Goal: Complete application form: Complete application form

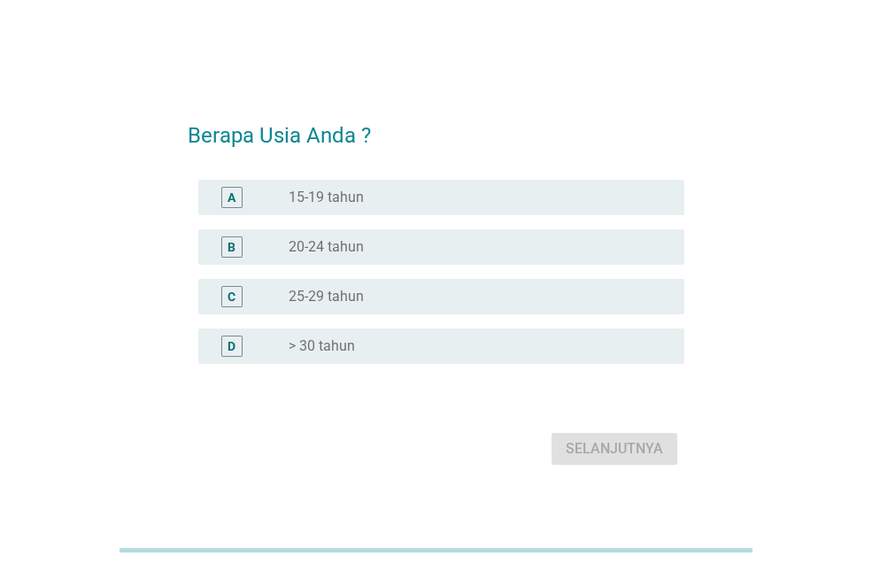
click at [358, 338] on div "radio_button_unchecked > 30 tahun" at bounding box center [472, 346] width 367 height 18
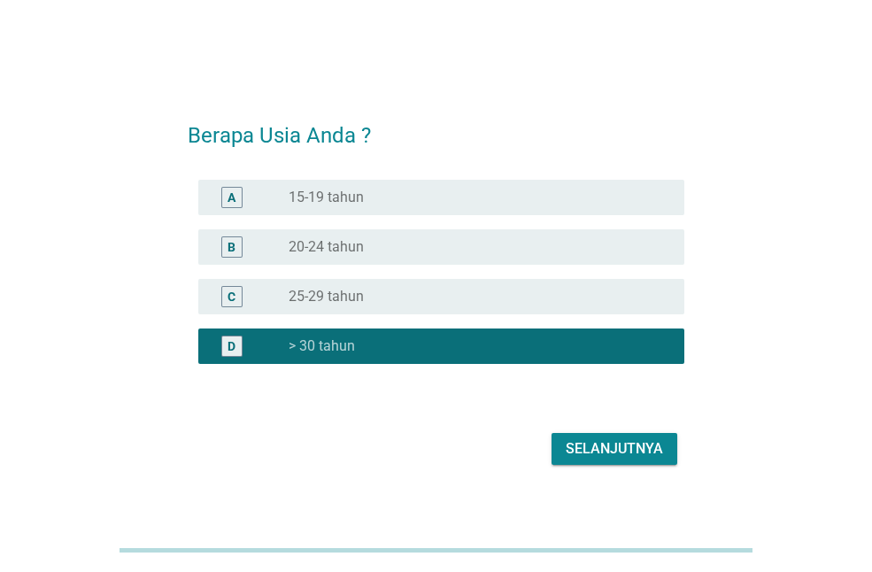
click at [575, 438] on div "Selanjutnya" at bounding box center [614, 448] width 97 height 21
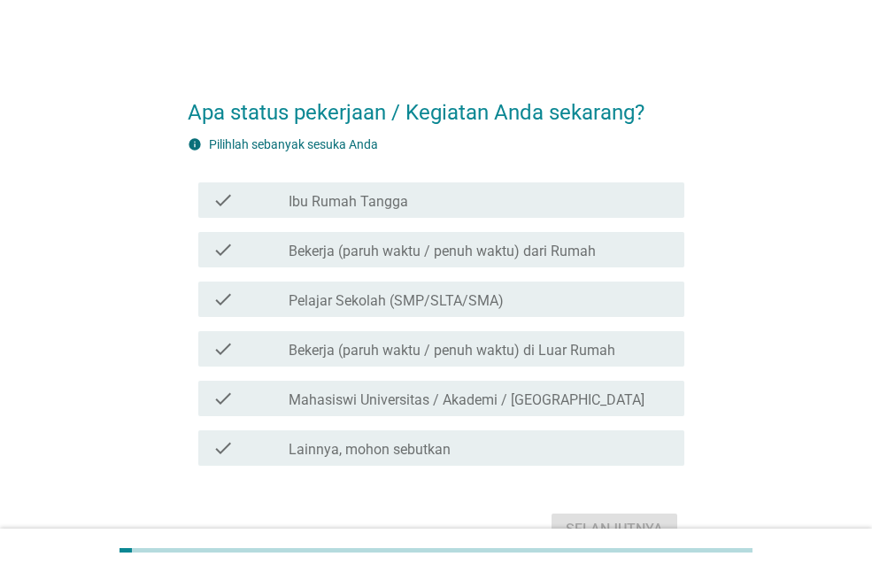
click at [519, 256] on label "Bekerja (paruh waktu / penuh waktu) dari Rumah" at bounding box center [442, 252] width 307 height 18
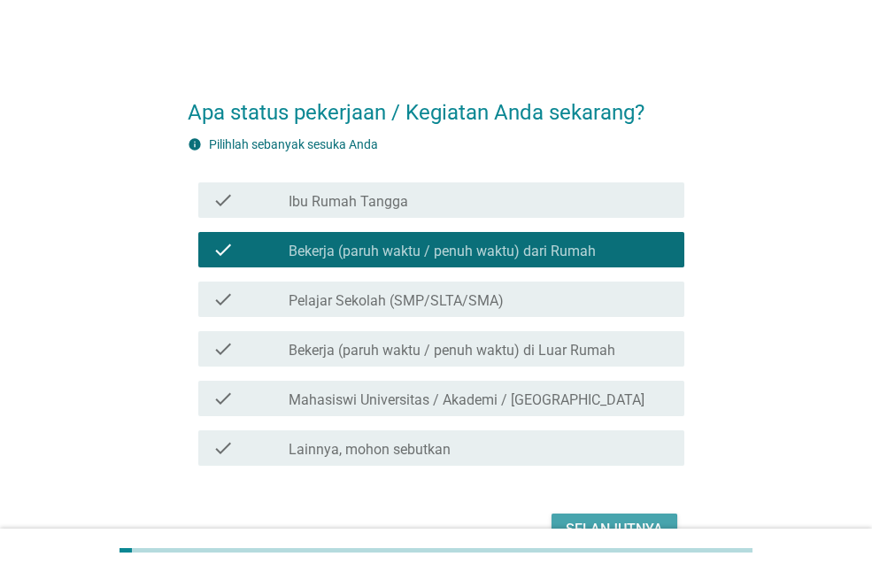
click at [609, 526] on div "Selanjutnya" at bounding box center [614, 529] width 97 height 21
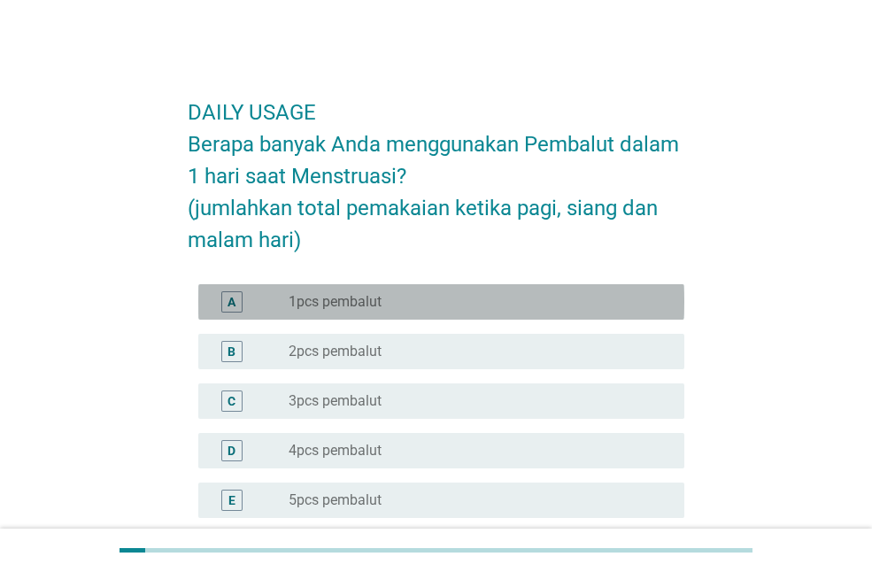
click at [377, 298] on label "1pcs pembalut" at bounding box center [335, 302] width 93 height 18
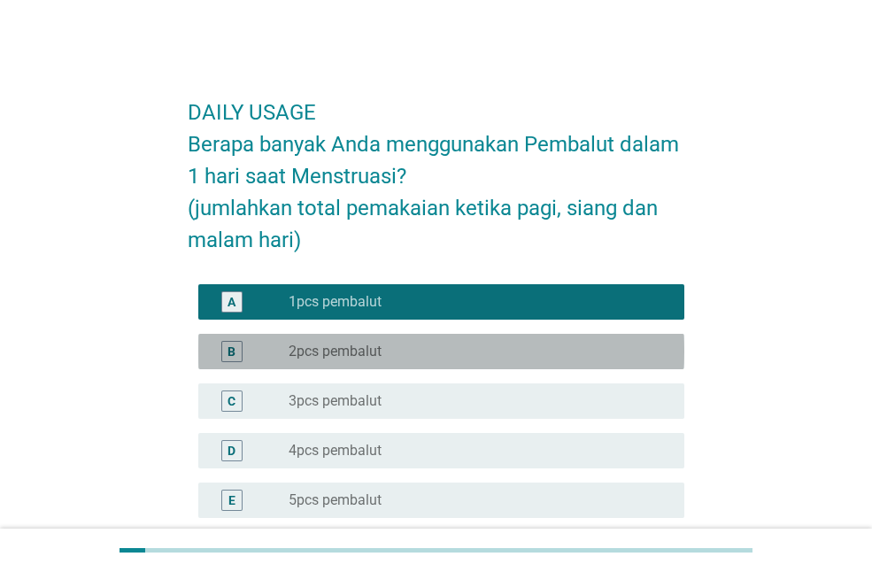
click at [394, 358] on div "radio_button_unchecked 2pcs pembalut" at bounding box center [472, 352] width 367 height 18
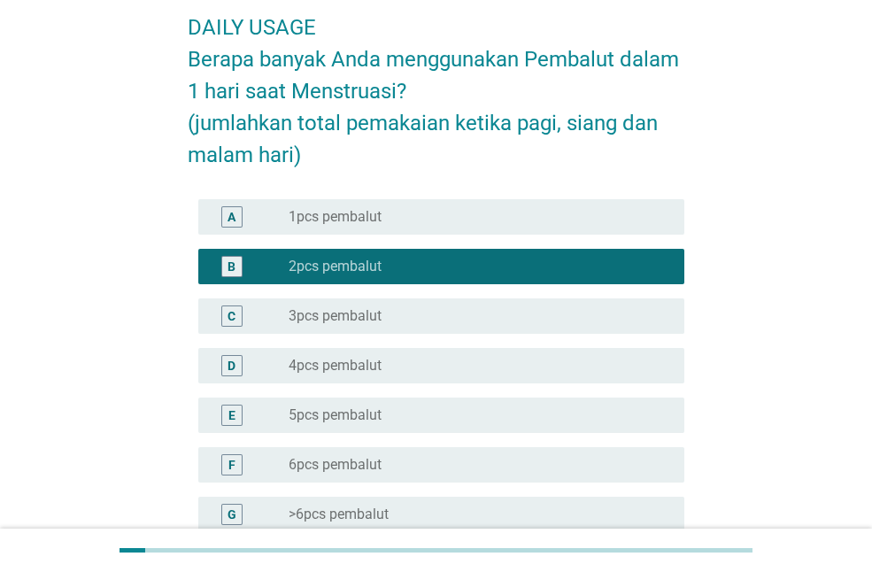
scroll to position [266, 0]
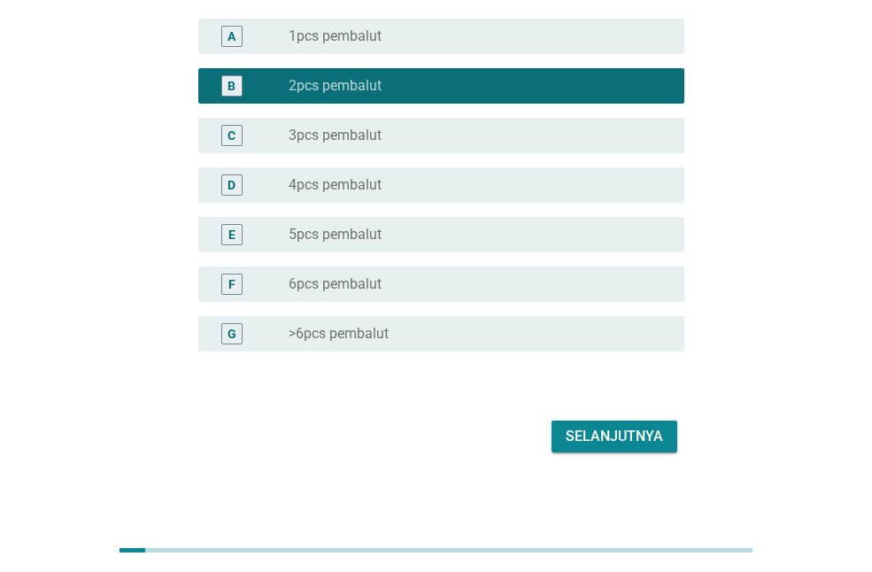
click at [643, 453] on div "Selanjutnya" at bounding box center [436, 436] width 497 height 42
click at [641, 443] on div "Selanjutnya" at bounding box center [614, 436] width 97 height 21
click at [641, 443] on div "Selanjutnya" at bounding box center [436, 436] width 497 height 42
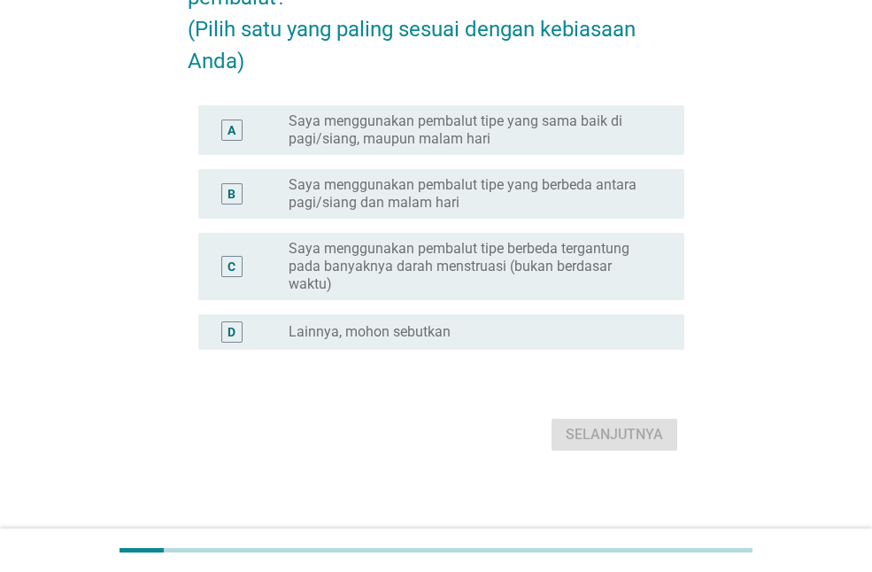
scroll to position [248, 0]
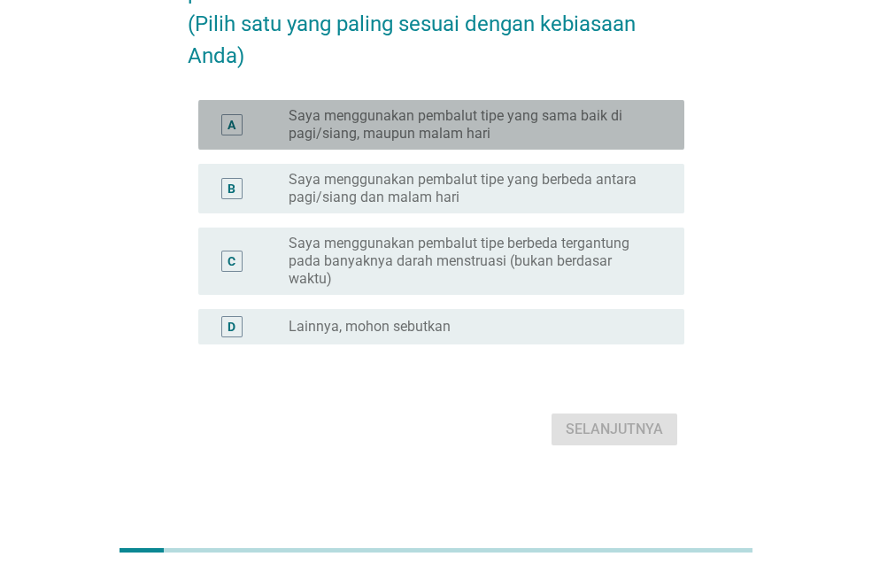
click at [449, 130] on label "Saya menggunakan pembalut tipe yang sama baik di pagi/siang, maupun malam hari" at bounding box center [472, 124] width 367 height 35
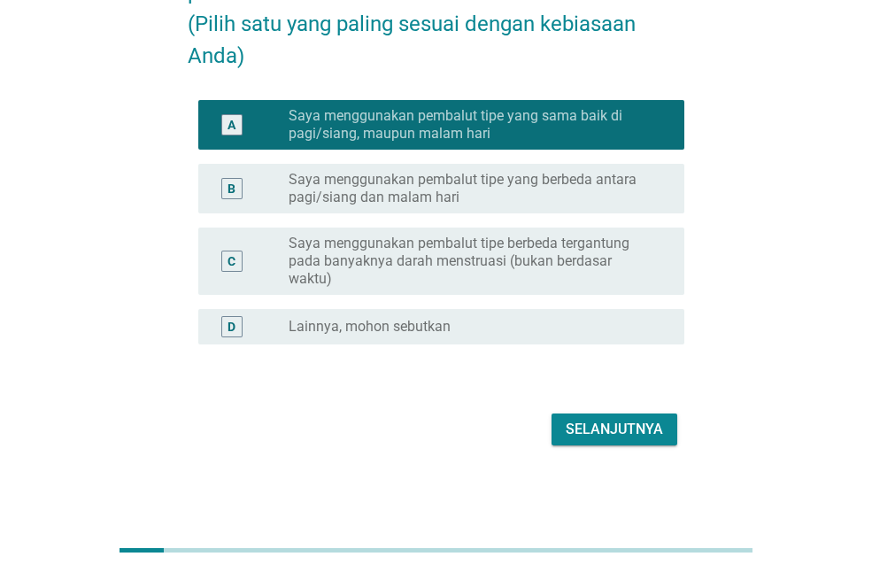
click at [574, 427] on div "Selanjutnya" at bounding box center [614, 429] width 97 height 21
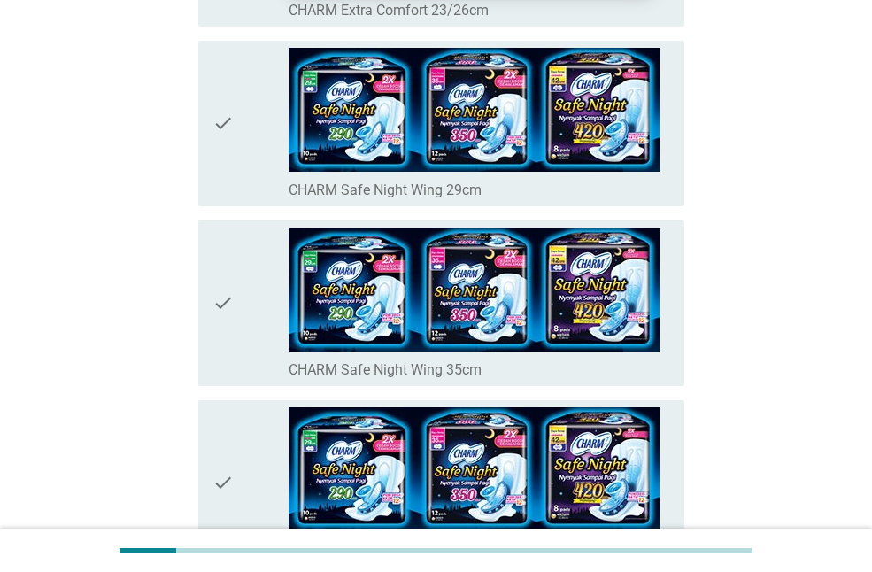
scroll to position [531, 0]
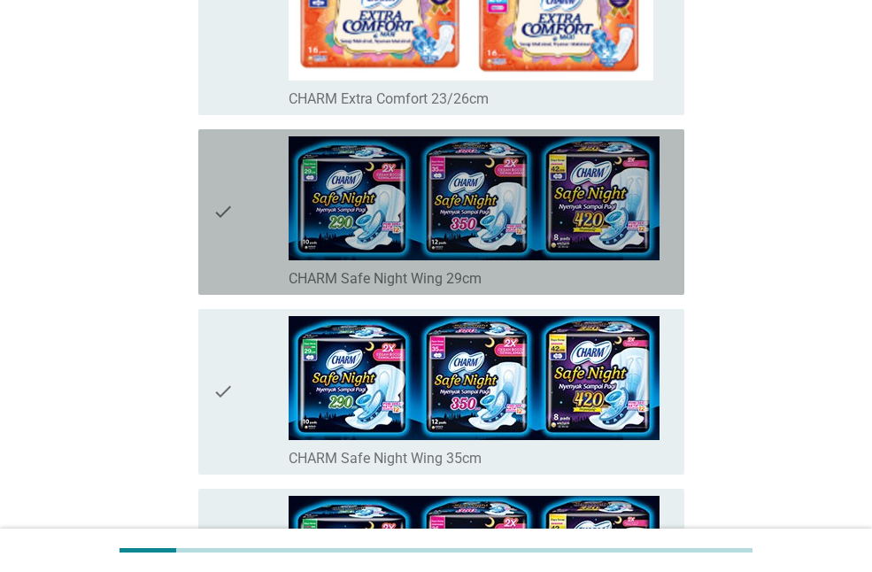
click at [427, 260] on div "check_box_outline_blank CHARM Safe Night Wing 29cm" at bounding box center [479, 211] width 381 height 151
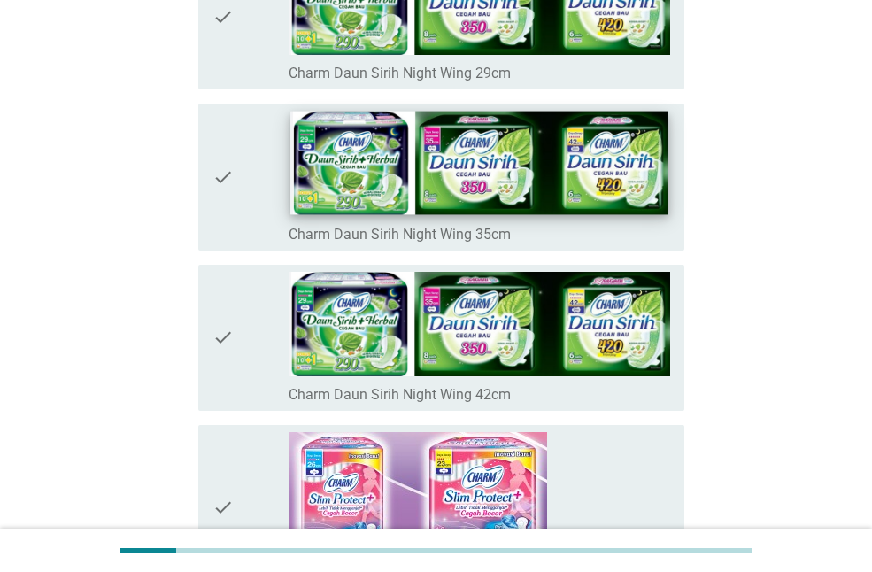
scroll to position [2567, 0]
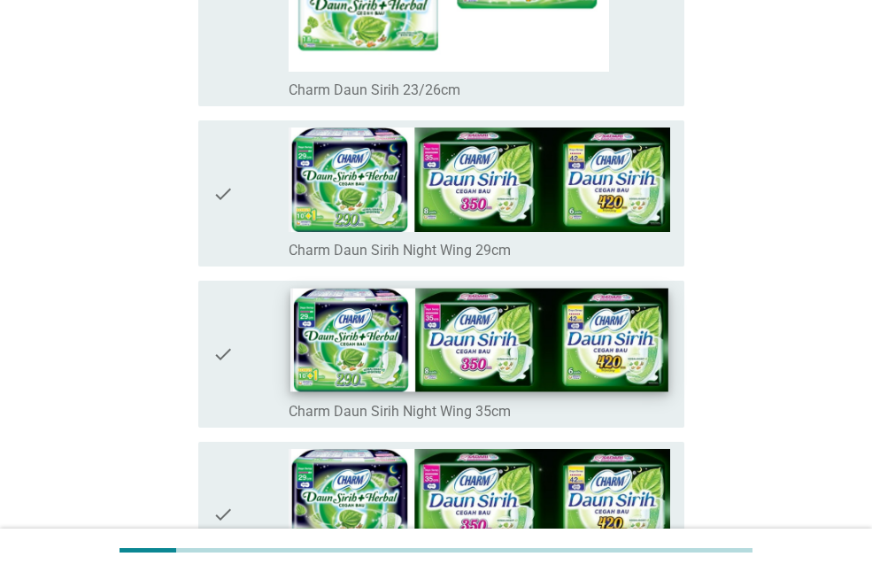
click at [430, 150] on img at bounding box center [479, 179] width 381 height 104
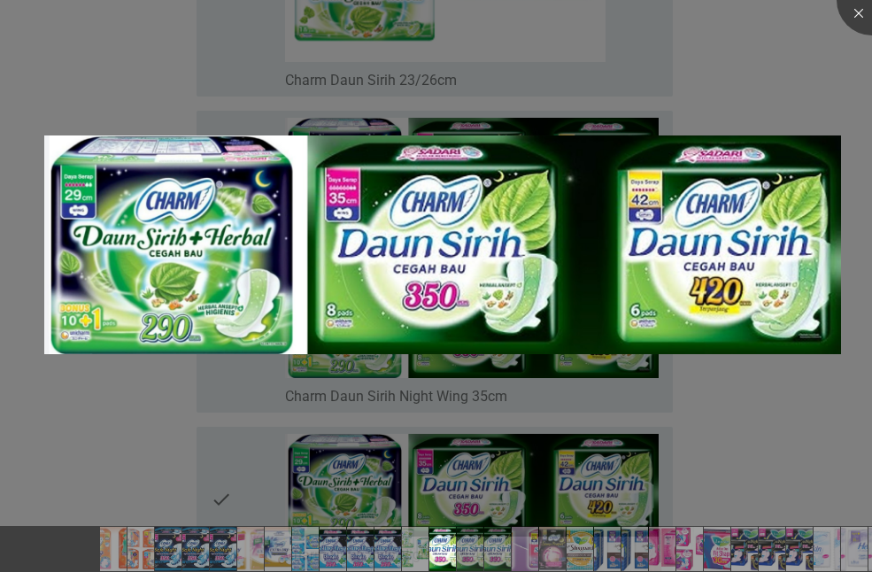
click at [396, 389] on div at bounding box center [436, 286] width 872 height 572
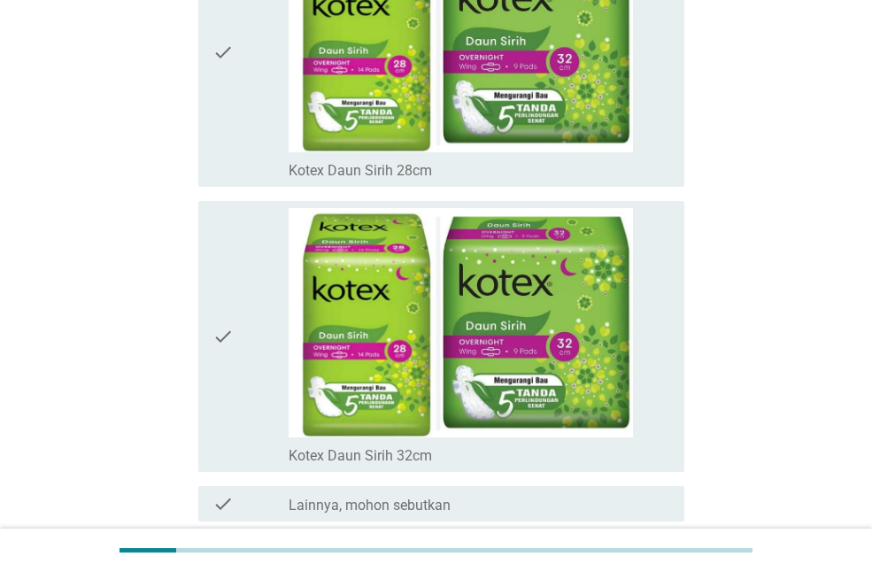
scroll to position [12552, 0]
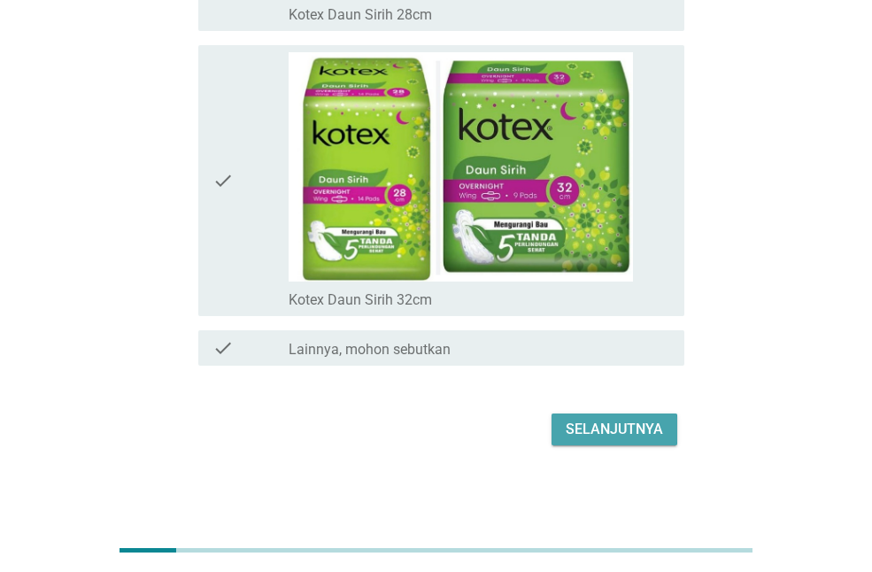
click at [629, 431] on div "Selanjutnya" at bounding box center [614, 429] width 97 height 21
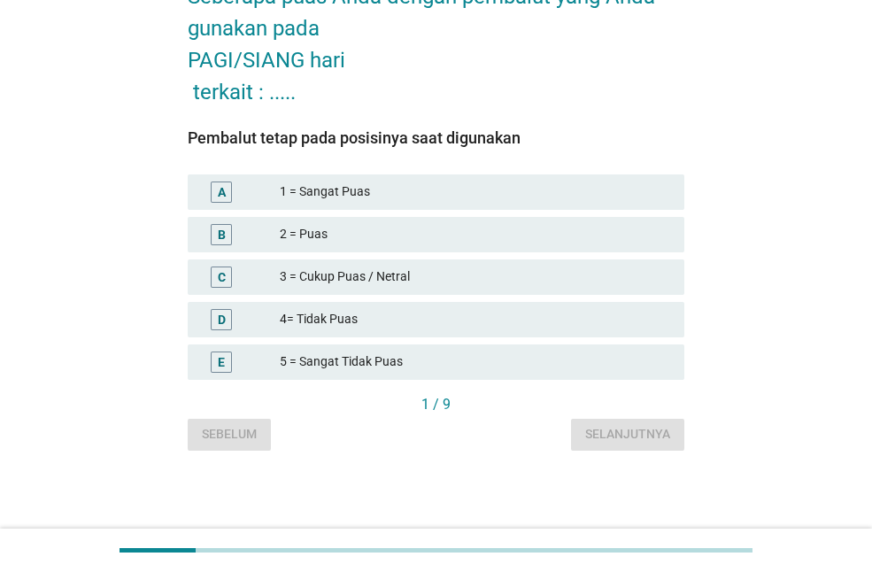
scroll to position [0, 0]
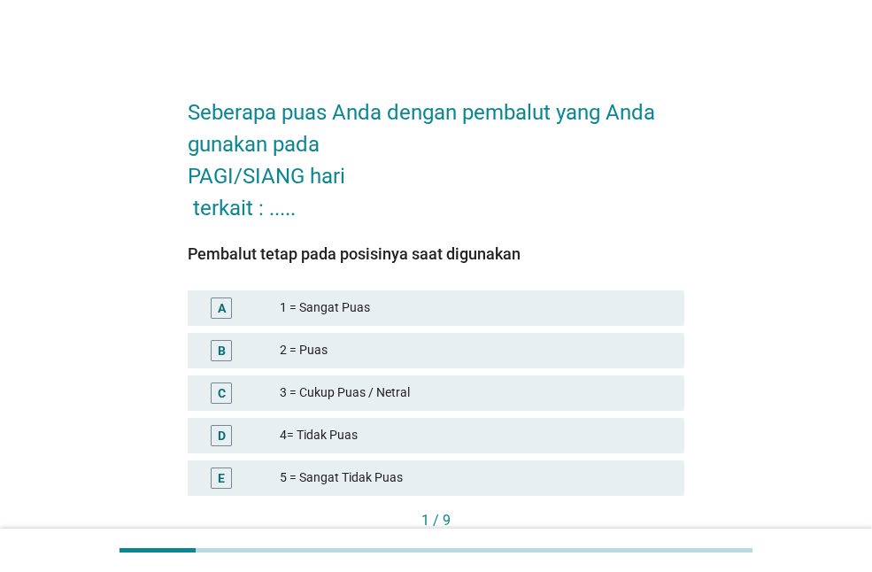
click at [437, 311] on div "1 = Sangat Puas" at bounding box center [475, 307] width 390 height 21
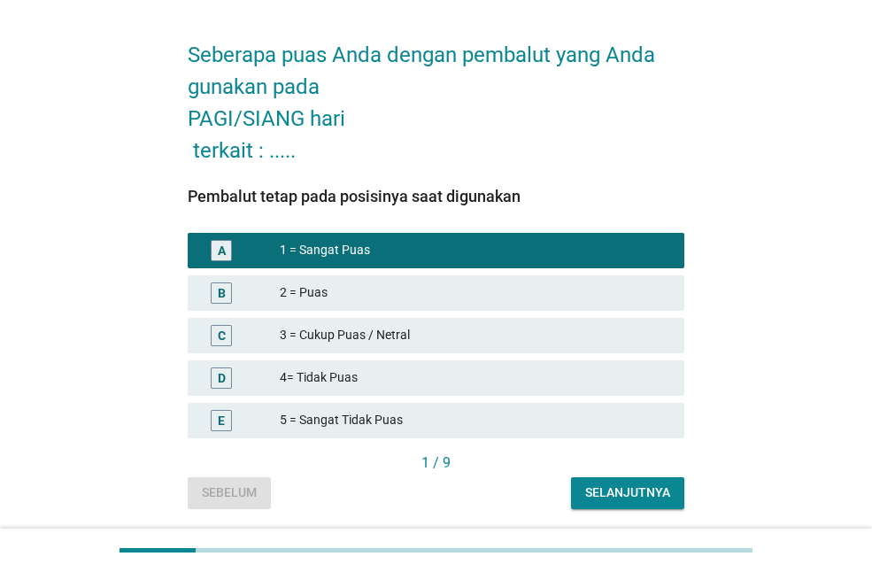
scroll to position [116, 0]
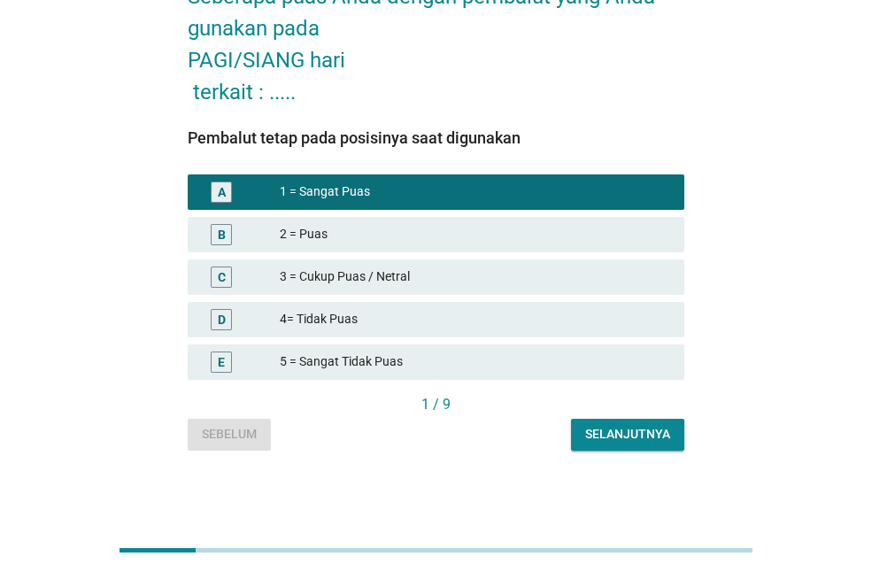
click at [651, 426] on div "Selanjutnya" at bounding box center [627, 434] width 85 height 19
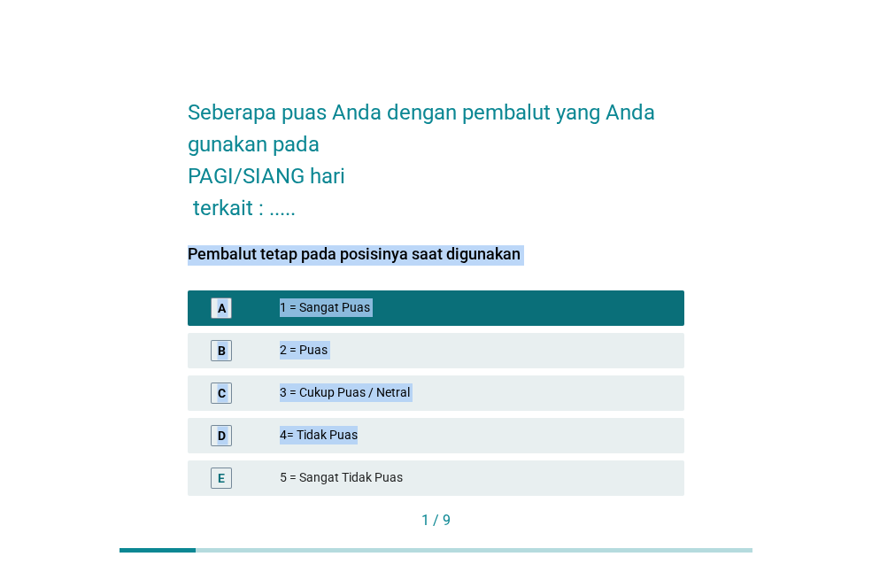
click at [651, 426] on span "Pembalut tetap pada posisinya saat digunakan A 1 = Sangat Puas B 2 = Puas C 3 =…" at bounding box center [436, 377] width 497 height 265
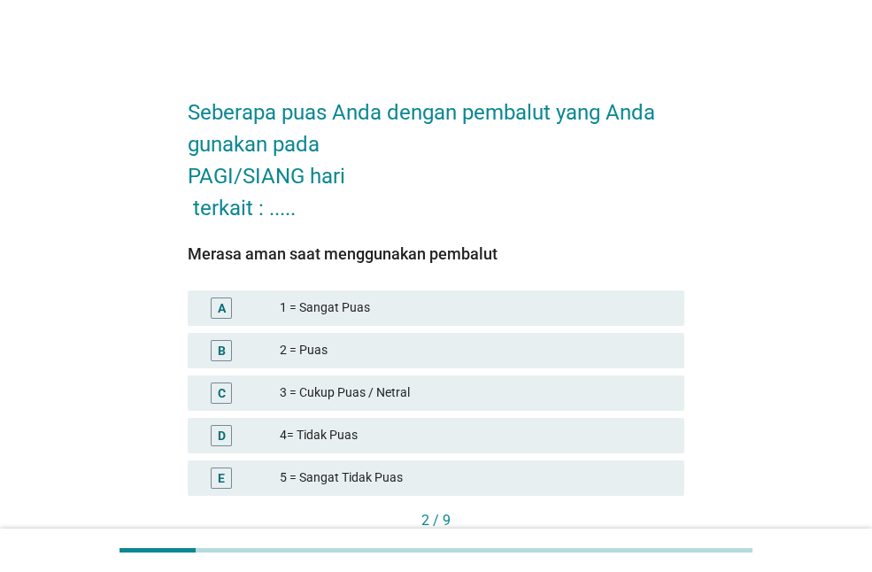
click at [297, 308] on div "1 = Sangat Puas" at bounding box center [475, 307] width 390 height 21
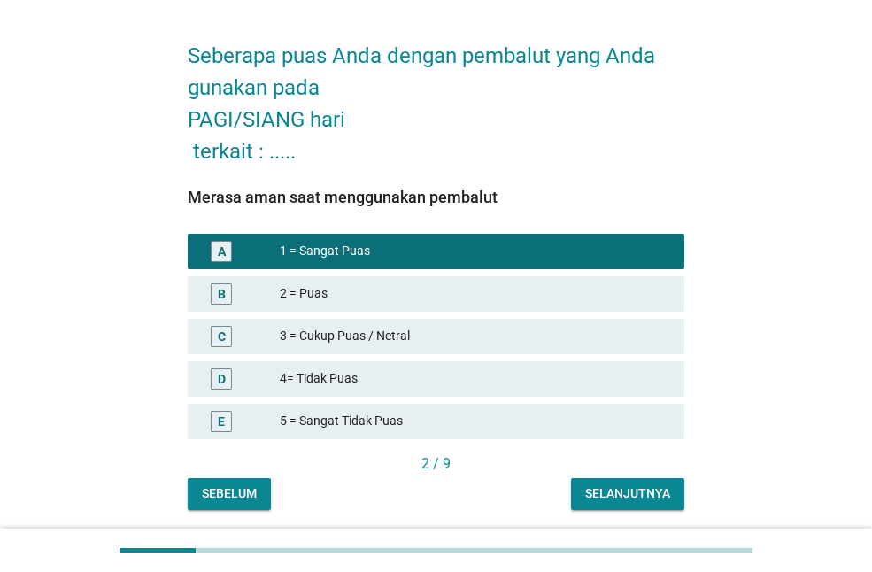
scroll to position [116, 0]
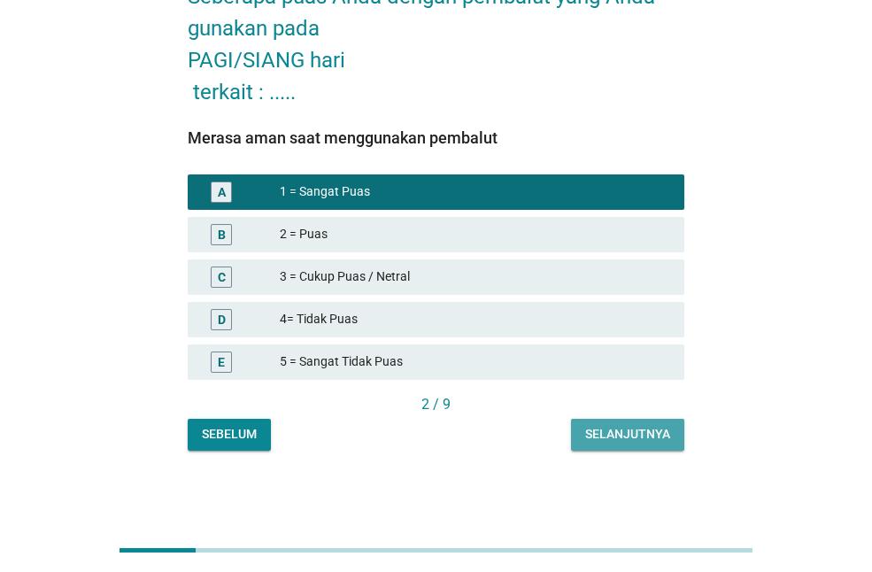
click at [636, 420] on button "Selanjutnya" at bounding box center [627, 435] width 113 height 32
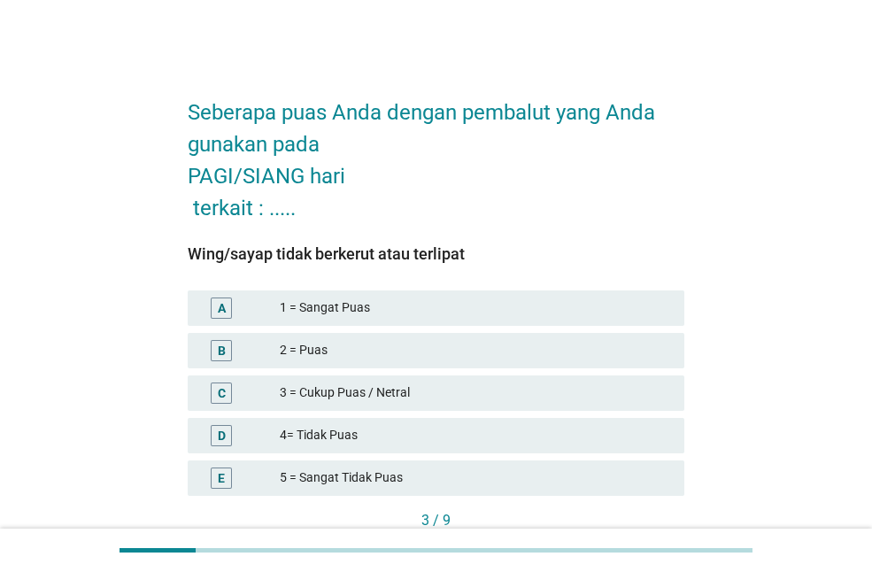
click at [426, 302] on div "1 = Sangat Puas" at bounding box center [475, 307] width 390 height 21
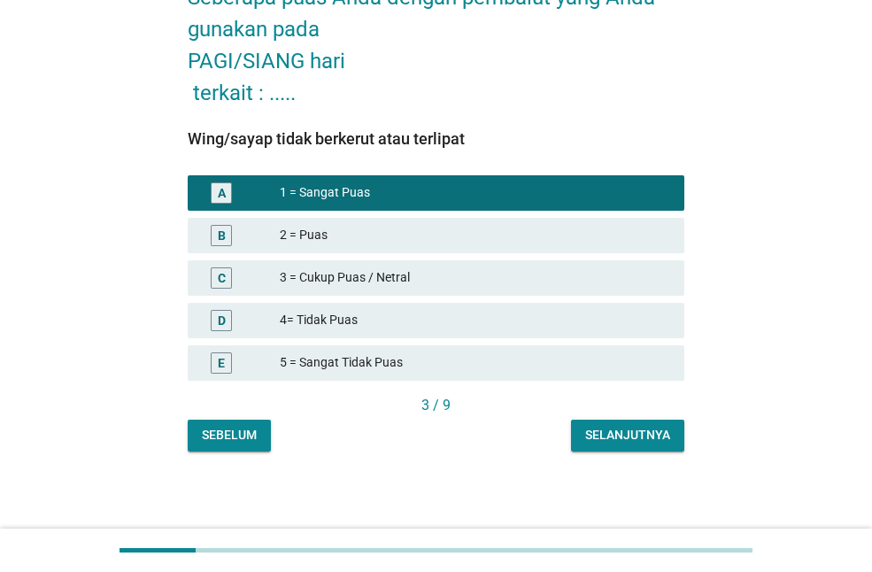
scroll to position [116, 0]
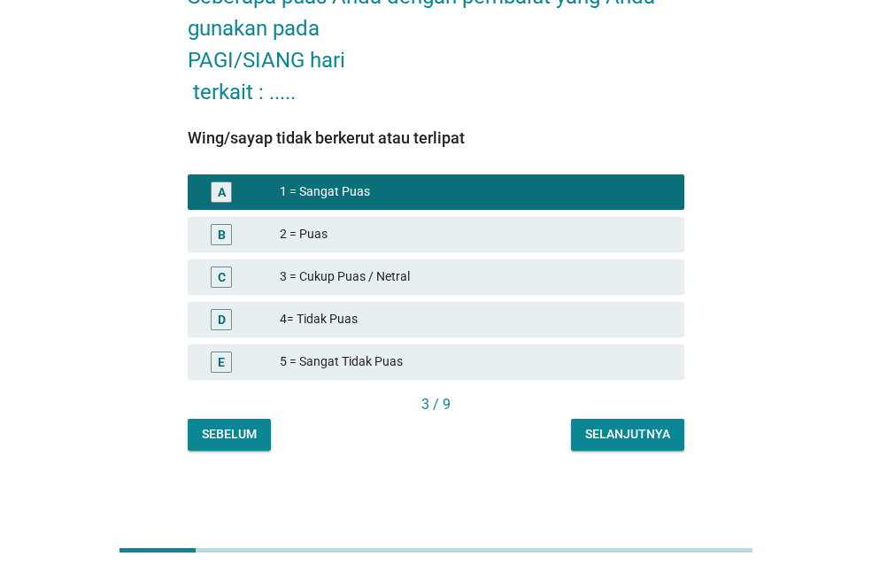
click at [639, 445] on button "Selanjutnya" at bounding box center [627, 435] width 113 height 32
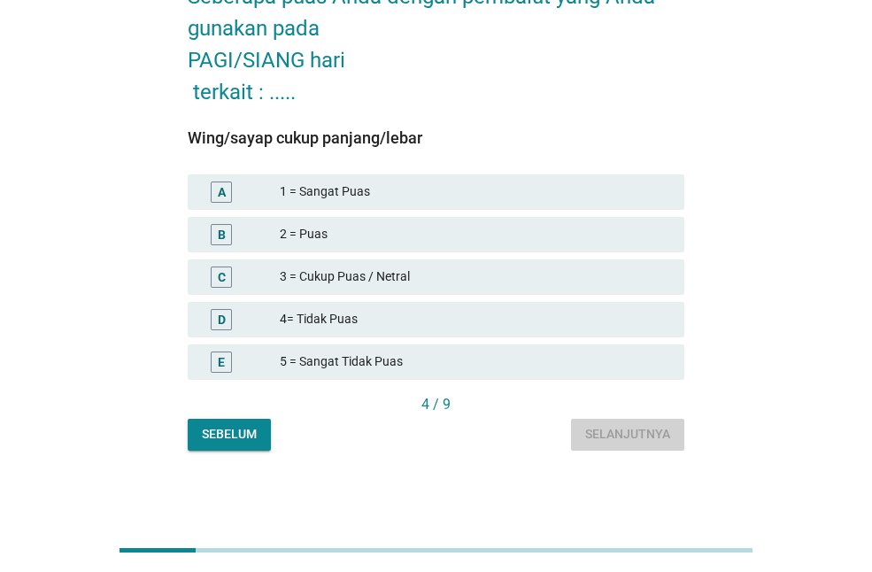
scroll to position [0, 0]
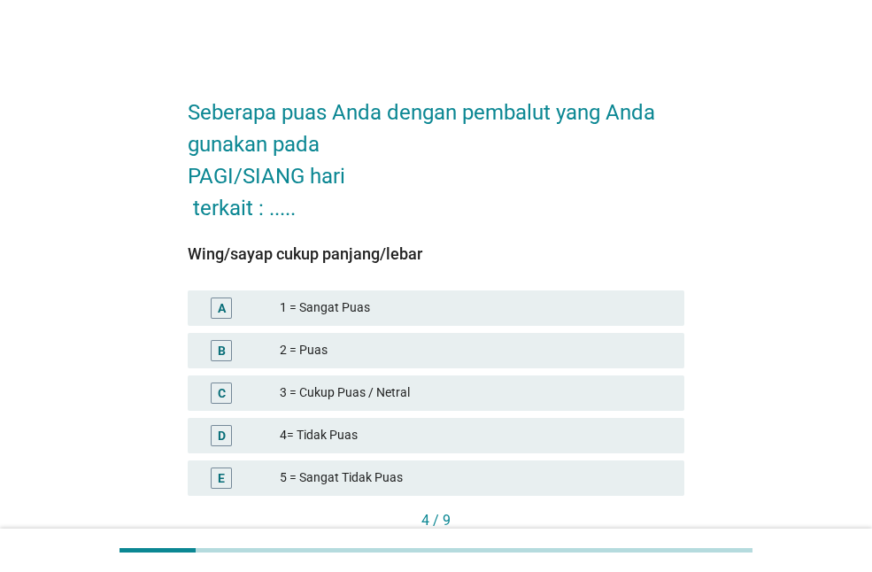
click at [532, 313] on div "1 = Sangat Puas" at bounding box center [475, 307] width 390 height 21
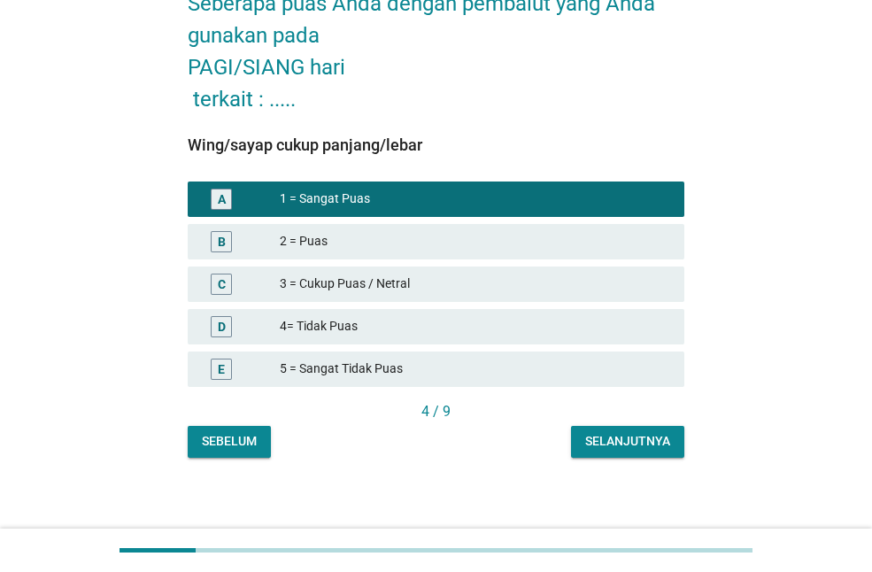
scroll to position [116, 0]
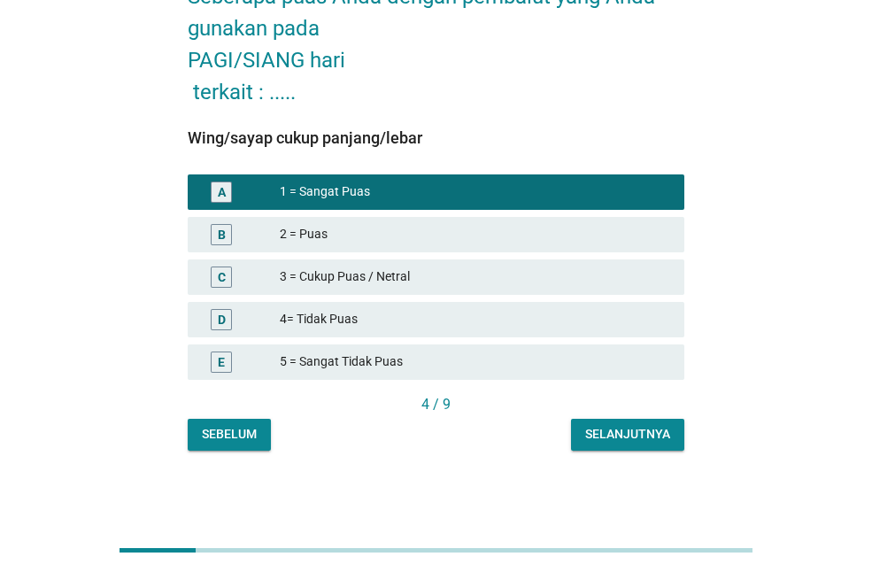
click at [611, 424] on button "Selanjutnya" at bounding box center [627, 435] width 113 height 32
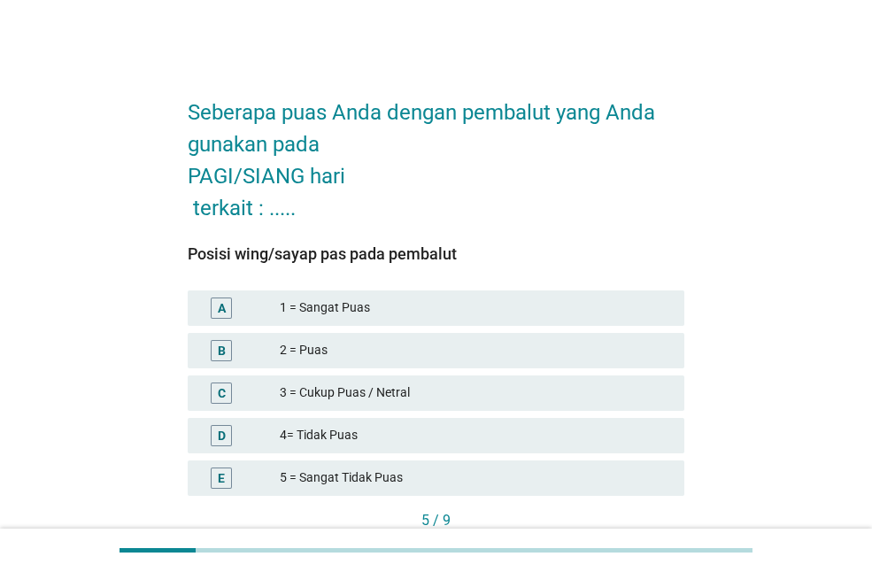
click at [402, 295] on div "A 1 = Sangat Puas" at bounding box center [436, 307] width 497 height 35
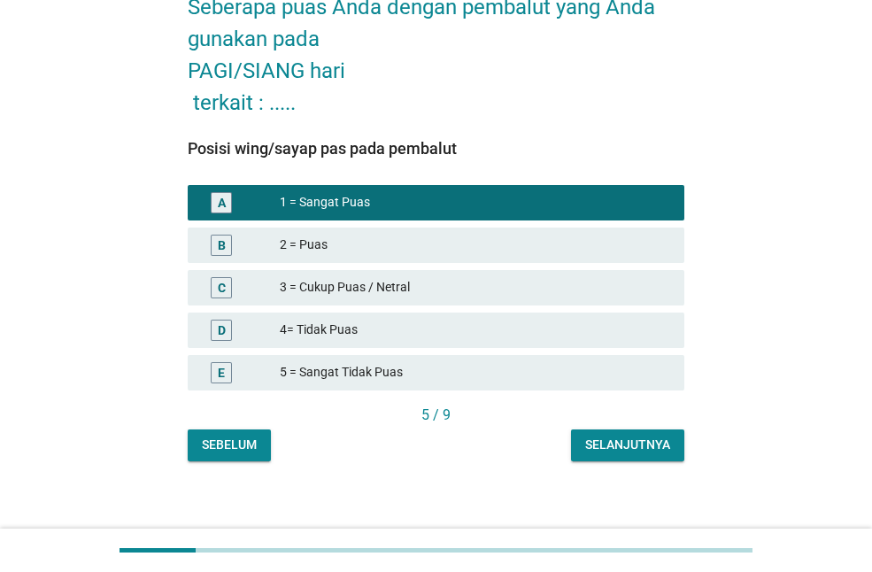
scroll to position [116, 0]
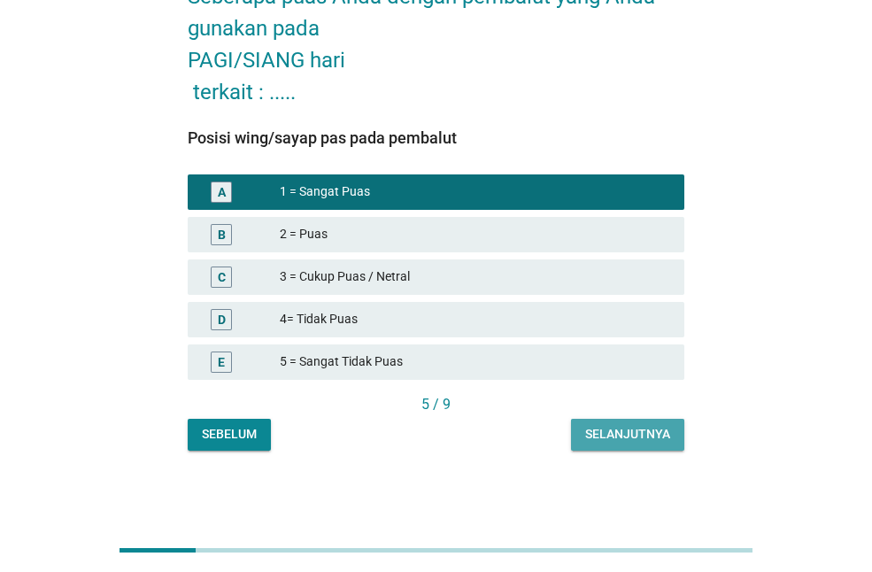
click at [665, 445] on button "Selanjutnya" at bounding box center [627, 435] width 113 height 32
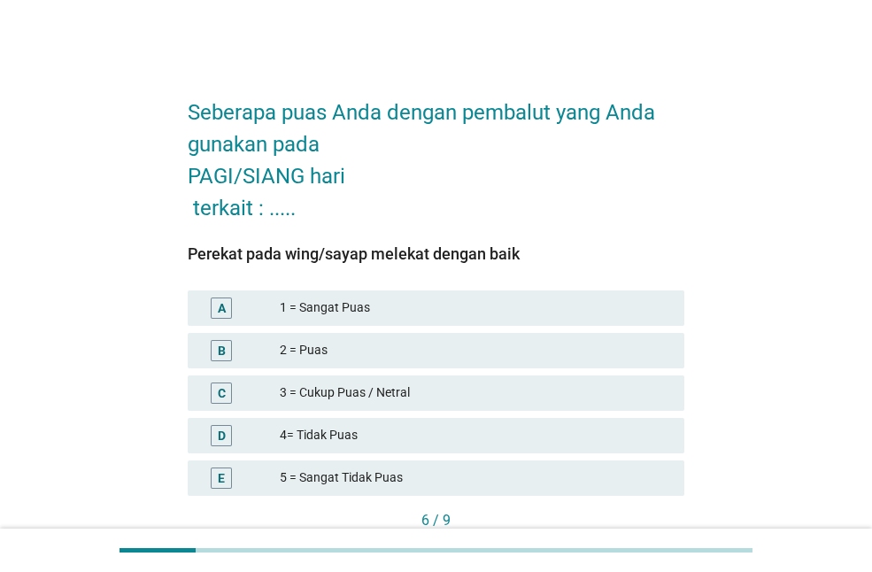
click at [426, 303] on div "1 = Sangat Puas" at bounding box center [475, 307] width 390 height 21
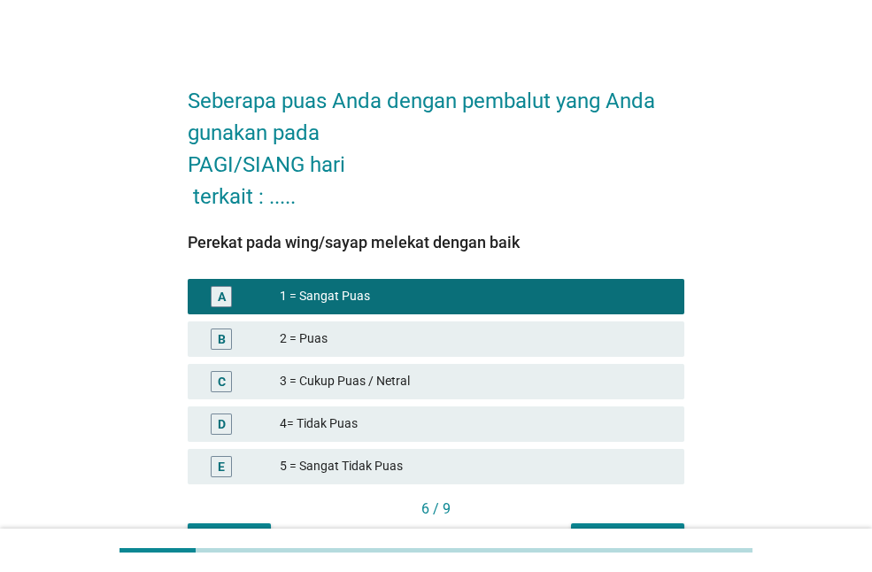
scroll to position [116, 0]
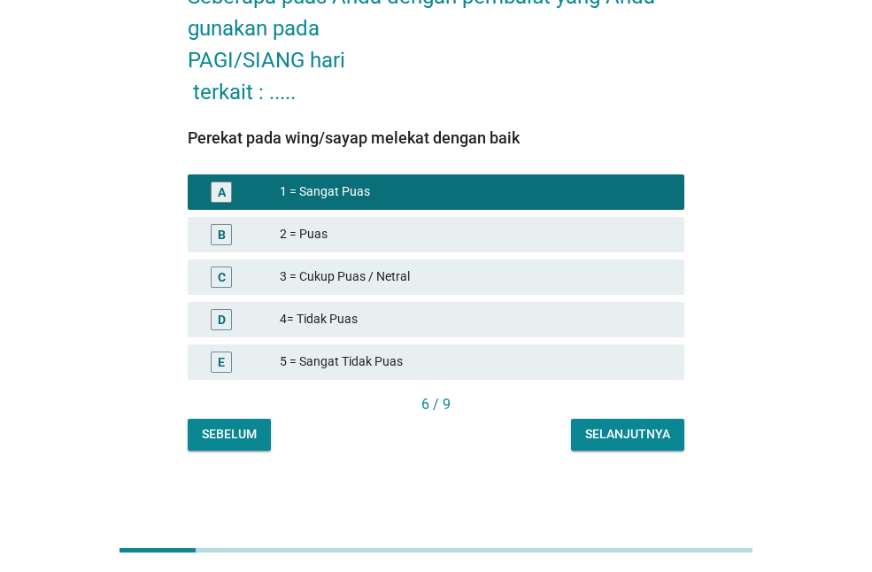
click at [620, 441] on div "Selanjutnya" at bounding box center [627, 434] width 85 height 19
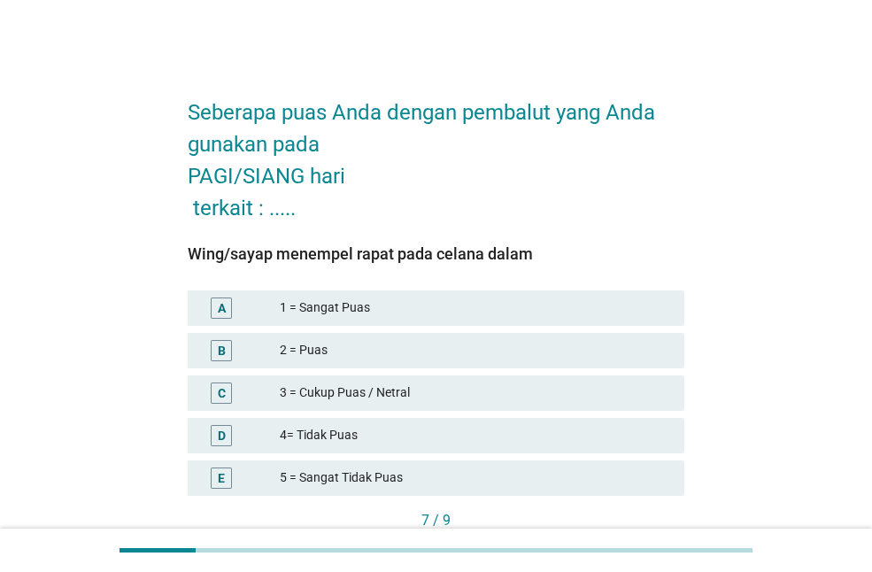
click at [389, 307] on div "1 = Sangat Puas" at bounding box center [475, 307] width 390 height 21
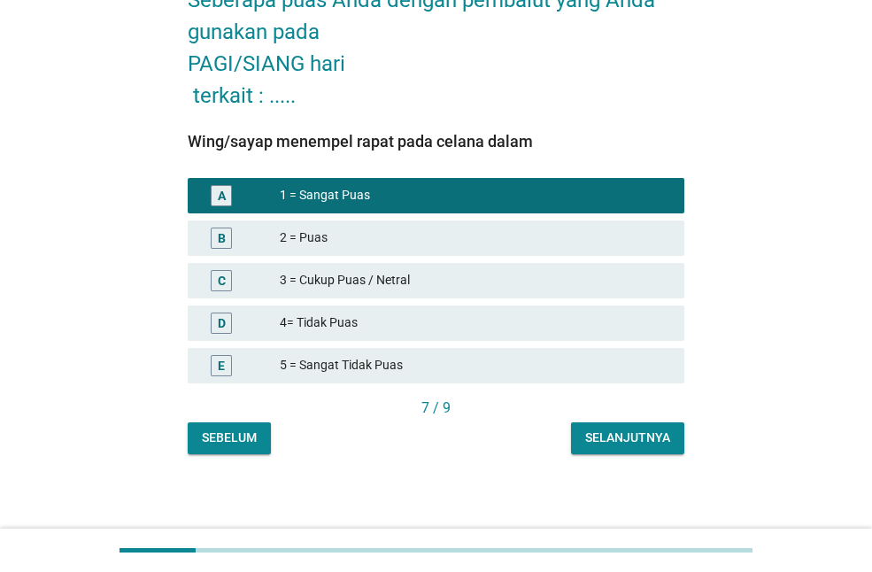
scroll to position [116, 0]
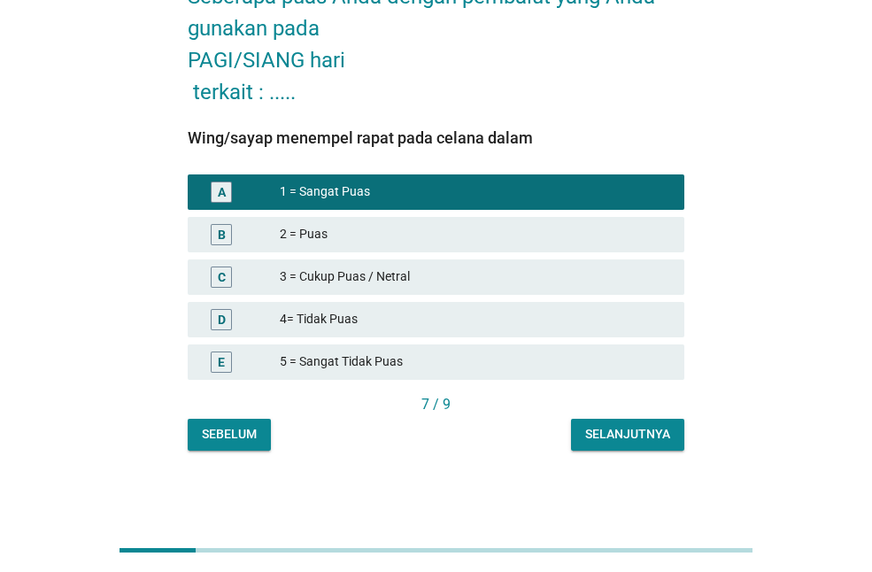
click at [651, 435] on div "Selanjutnya" at bounding box center [627, 434] width 85 height 19
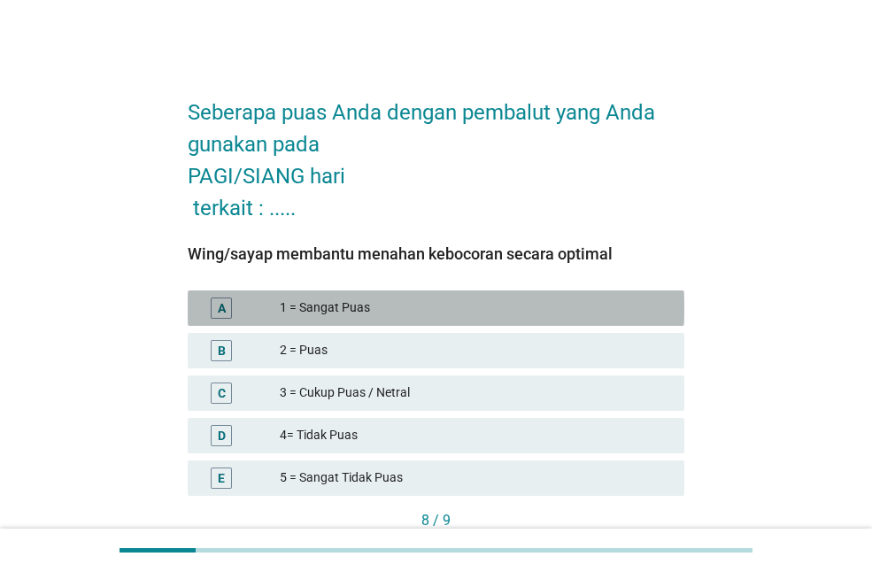
click at [529, 310] on div "1 = Sangat Puas" at bounding box center [475, 307] width 390 height 21
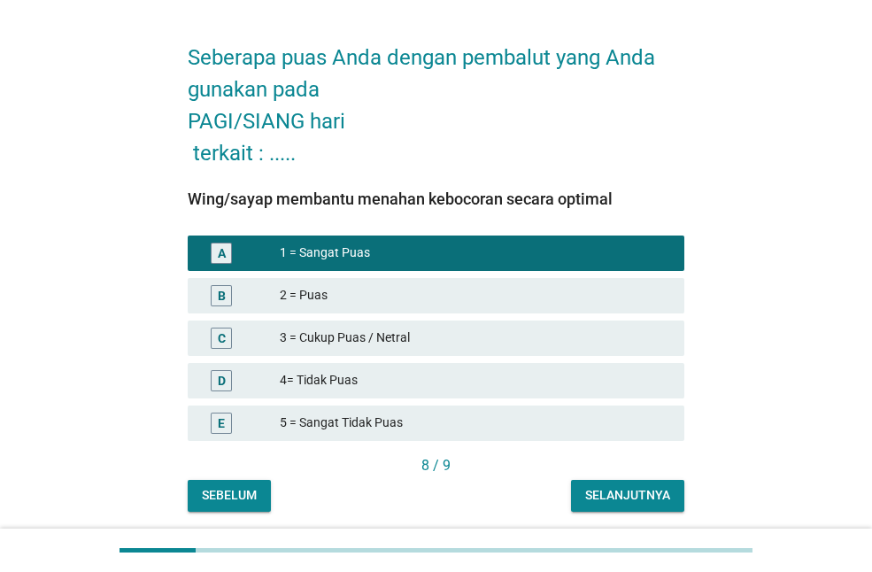
scroll to position [116, 0]
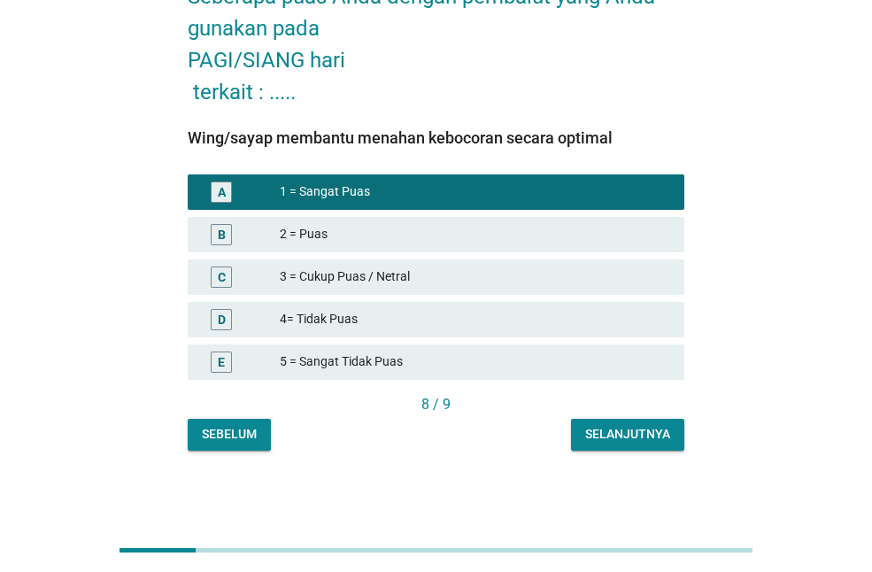
click at [645, 432] on div "Selanjutnya" at bounding box center [627, 434] width 85 height 19
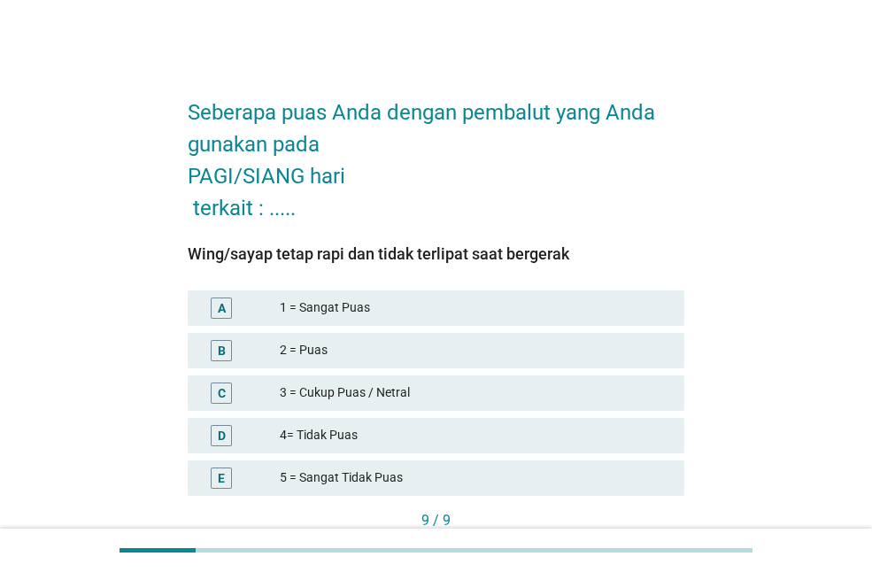
click at [578, 317] on div "1 = Sangat Puas" at bounding box center [475, 307] width 390 height 21
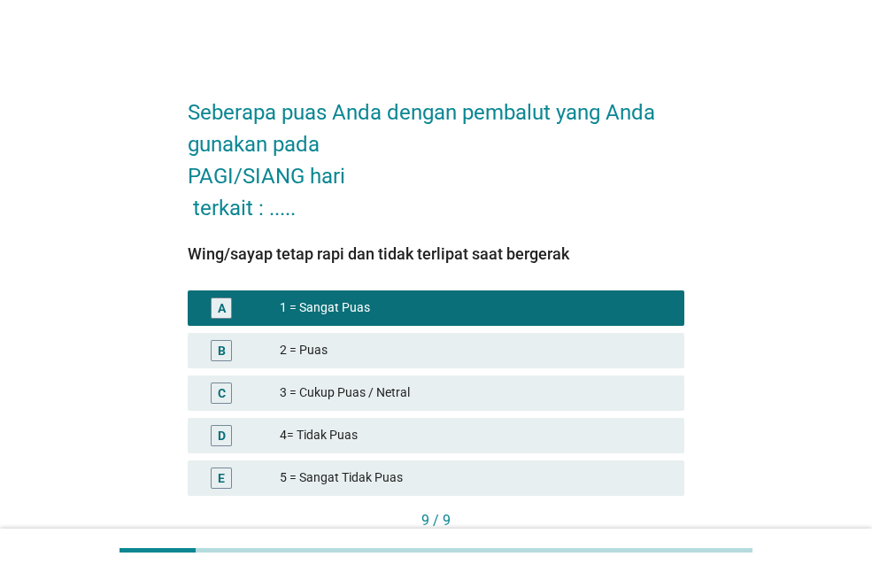
scroll to position [116, 0]
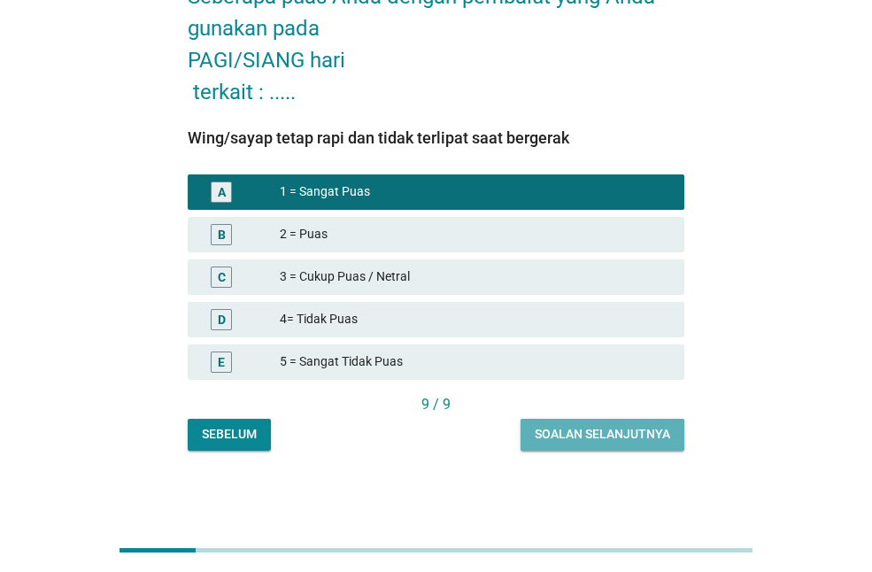
click at [583, 436] on div "Soalan selanjutnya" at bounding box center [602, 434] width 135 height 19
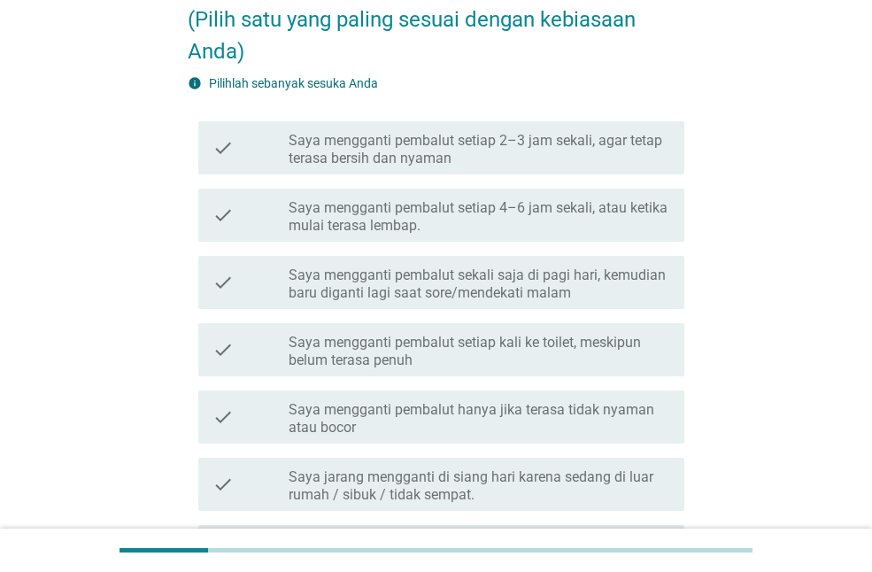
scroll to position [177, 0]
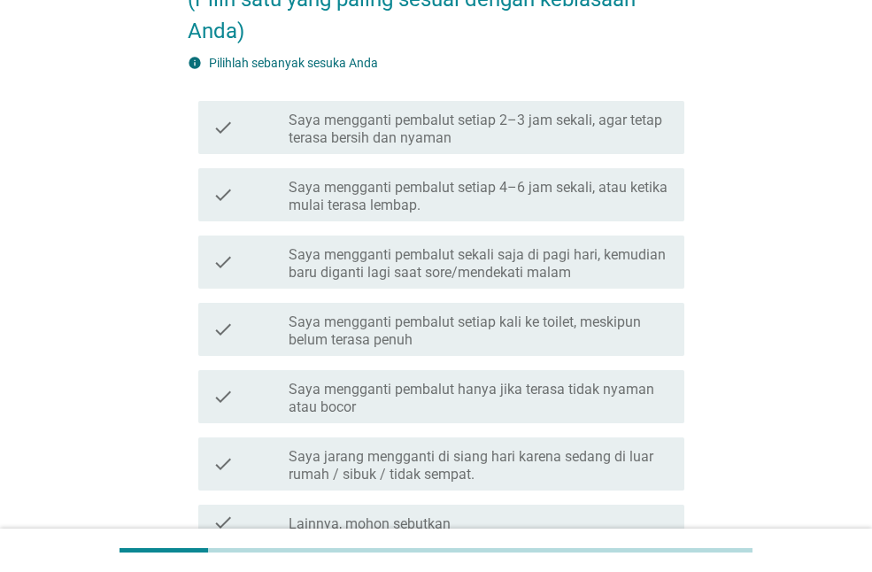
click at [387, 275] on label "Saya mengganti pembalut sekali saja di pagi hari, kemudian baru diganti lagi sa…" at bounding box center [479, 263] width 381 height 35
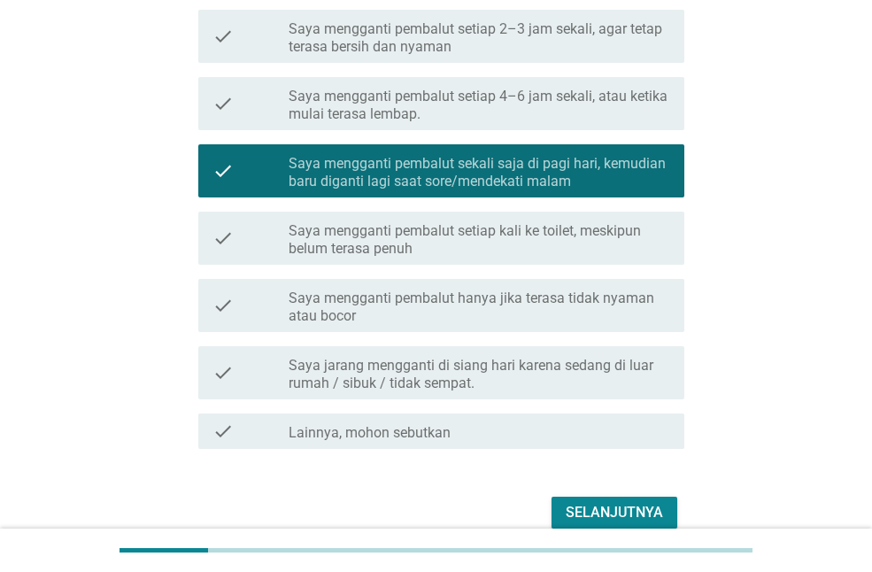
scroll to position [351, 0]
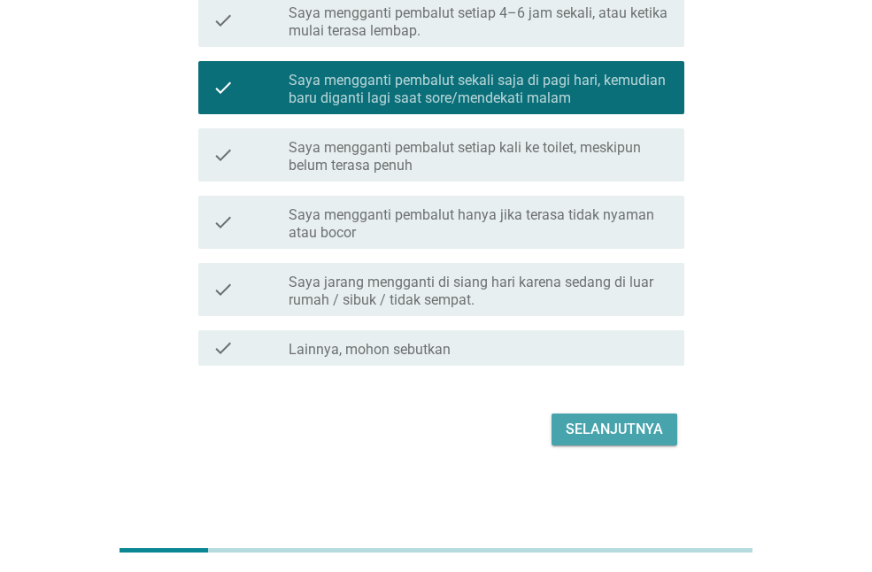
click at [576, 431] on div "Selanjutnya" at bounding box center [614, 429] width 97 height 21
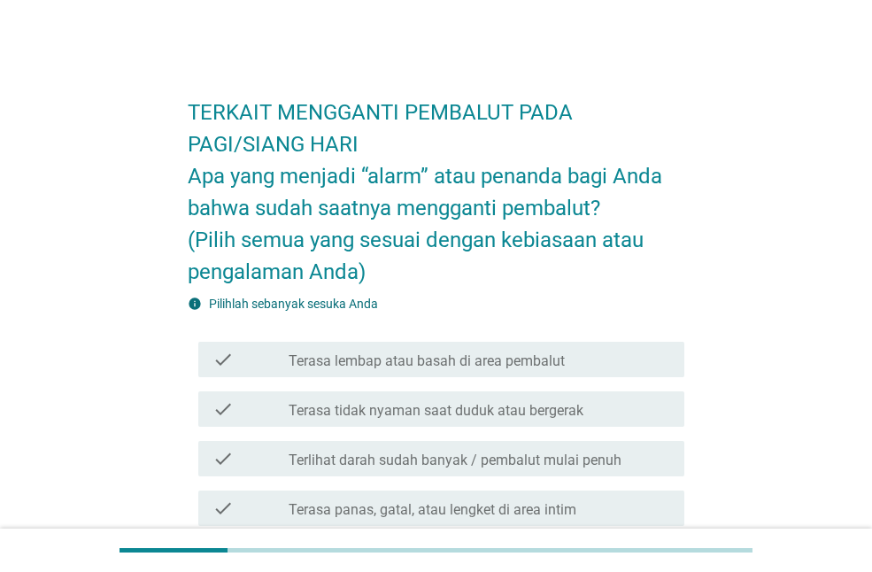
scroll to position [89, 0]
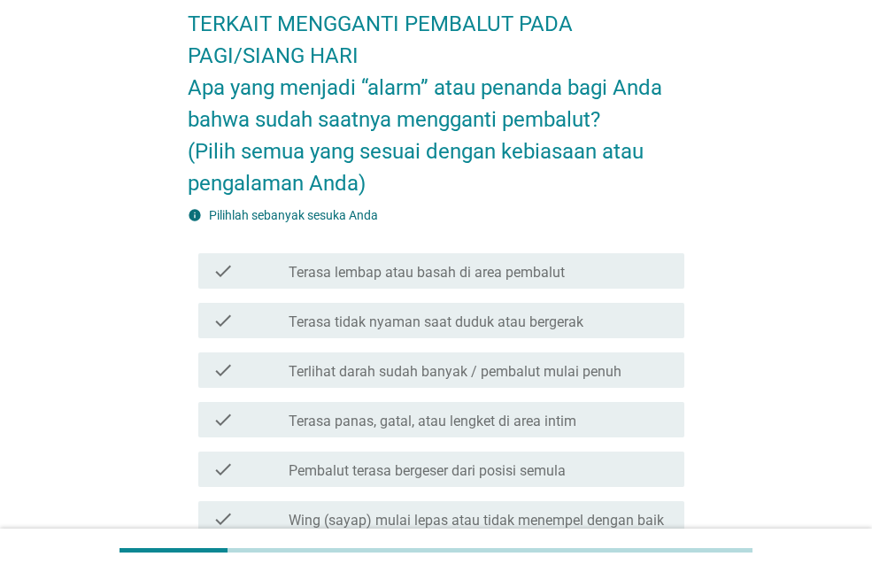
click at [405, 379] on label "Terlihat darah sudah banyak / pembalut mulai penuh" at bounding box center [455, 372] width 333 height 18
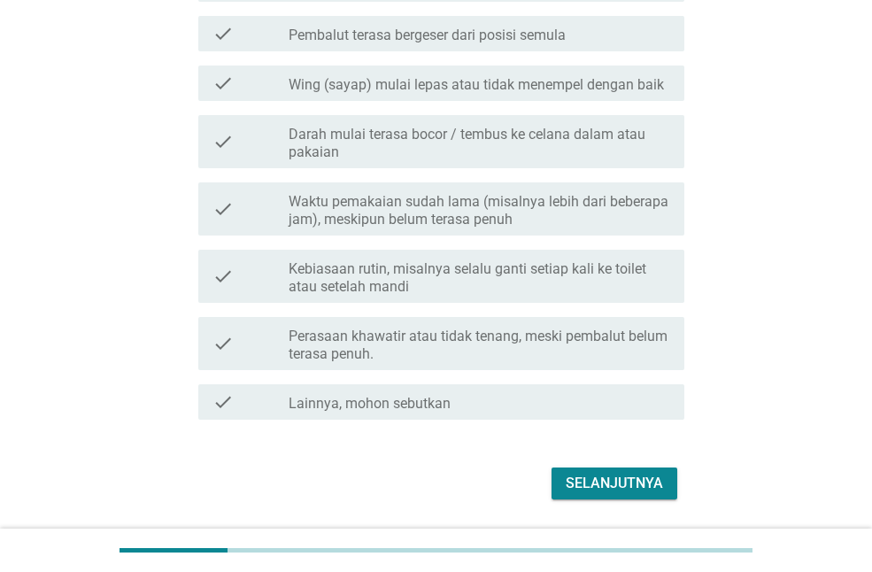
scroll to position [531, 0]
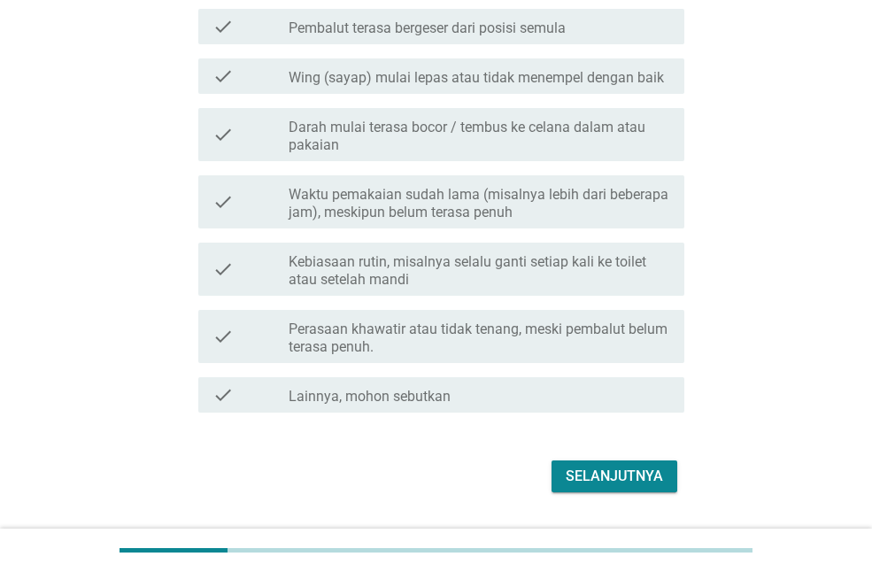
click at [594, 482] on div "Selanjutnya" at bounding box center [614, 476] width 97 height 21
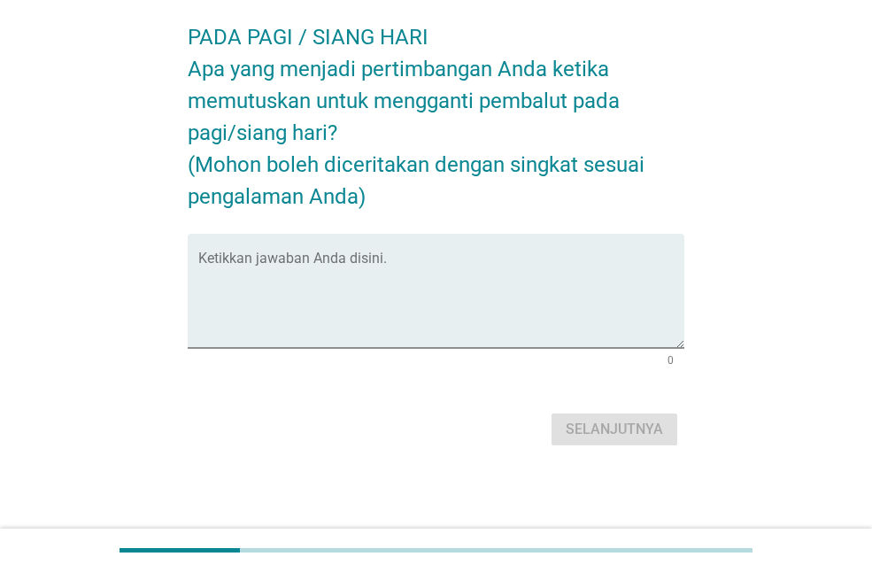
scroll to position [0, 0]
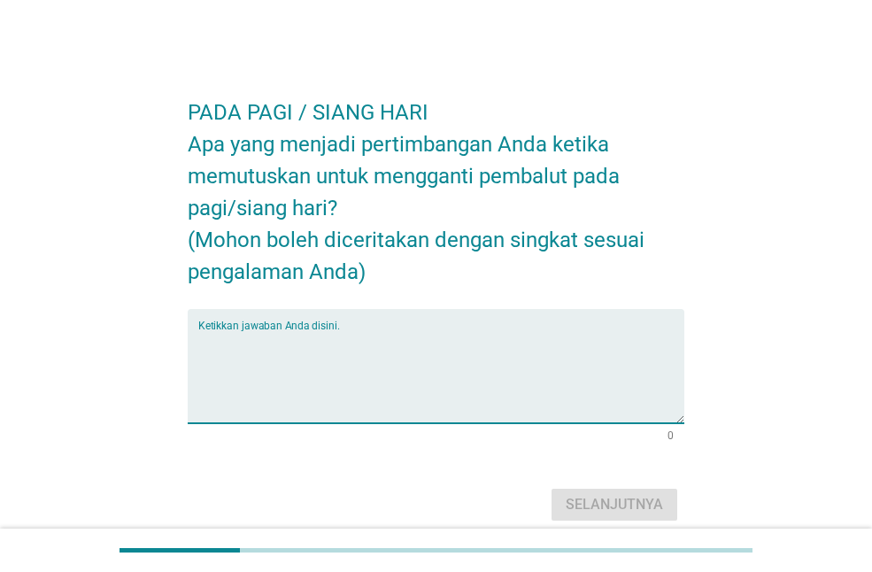
click at [393, 359] on textarea "Ketikkan jawaban Anda disini." at bounding box center [441, 376] width 486 height 93
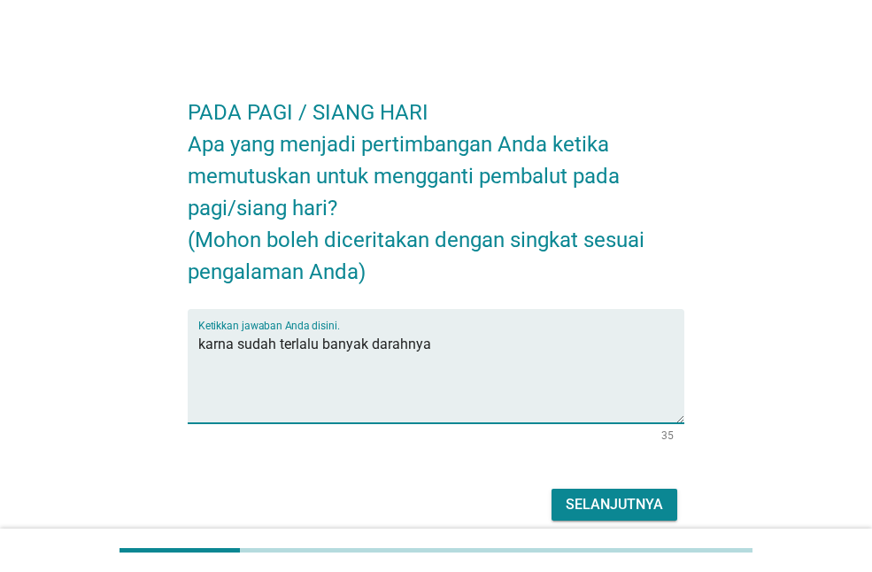
type textarea "karna sudah terlalu banyak darahnya"
click at [603, 504] on div "Selanjutnya" at bounding box center [614, 504] width 97 height 21
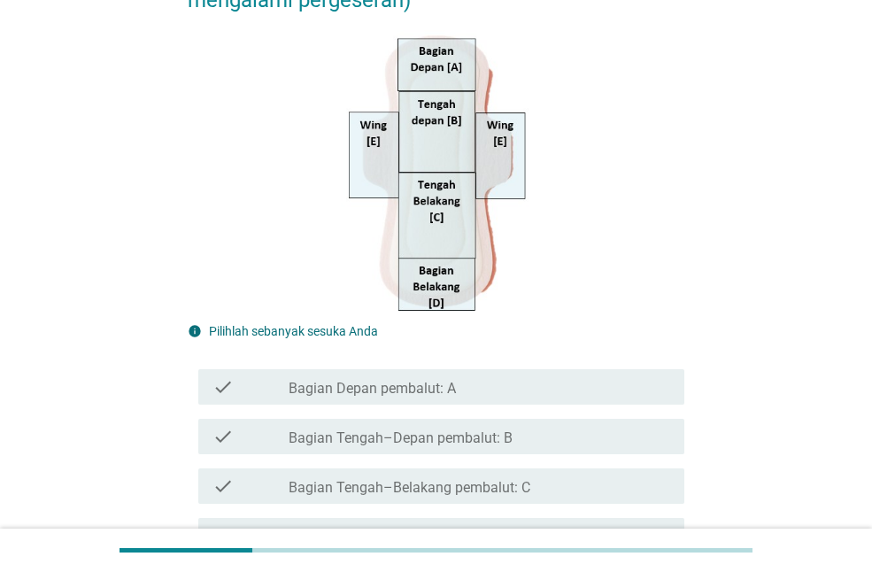
scroll to position [443, 0]
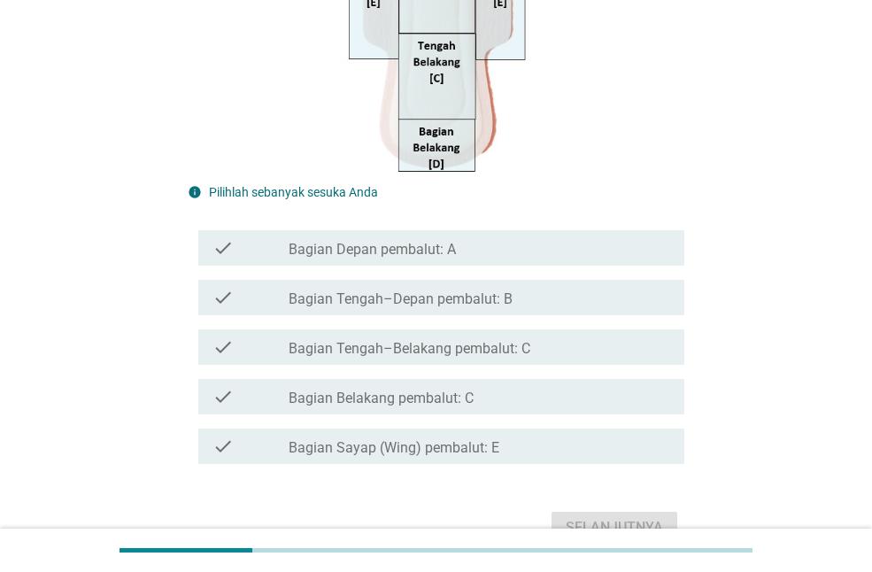
click at [451, 247] on label "Bagian Depan pembalut: A" at bounding box center [372, 250] width 167 height 18
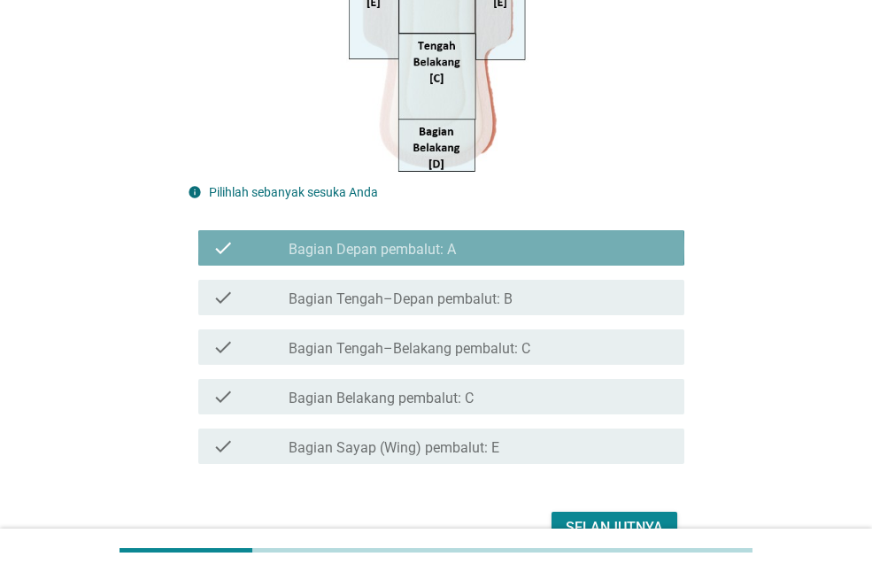
click at [451, 247] on label "Bagian Depan pembalut: A" at bounding box center [372, 250] width 167 height 18
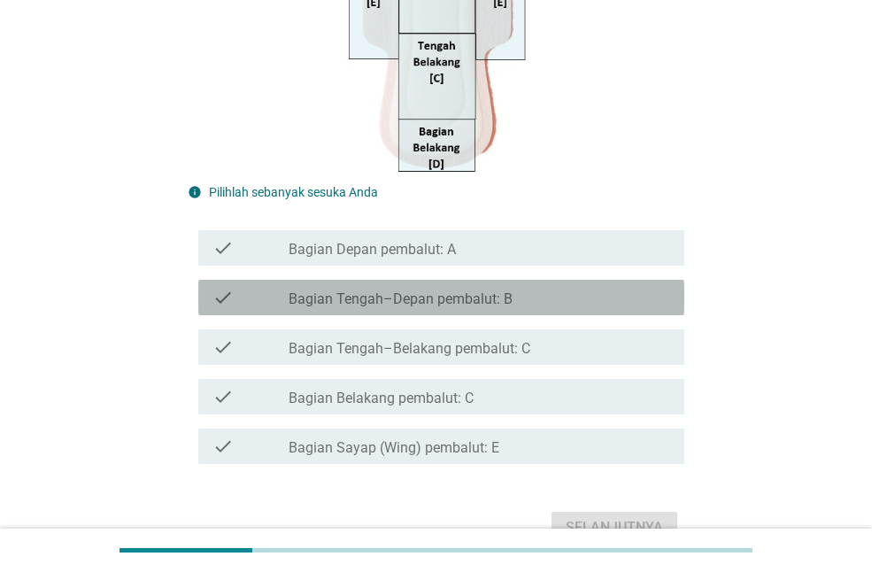
click at [470, 314] on div "check check_box_outline_blank Bagian Tengah–Depan pembalut: B" at bounding box center [441, 297] width 486 height 35
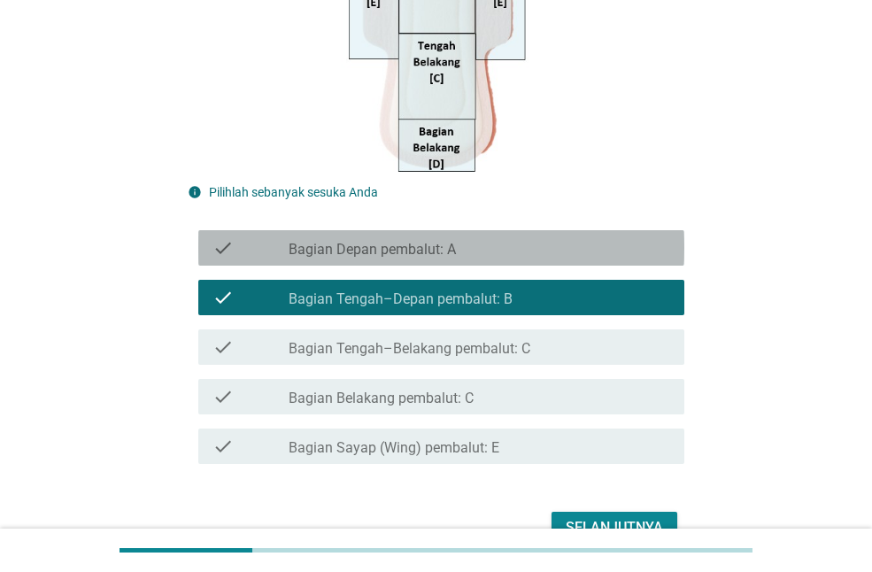
click at [455, 248] on label "Bagian Depan pembalut: A" at bounding box center [372, 250] width 167 height 18
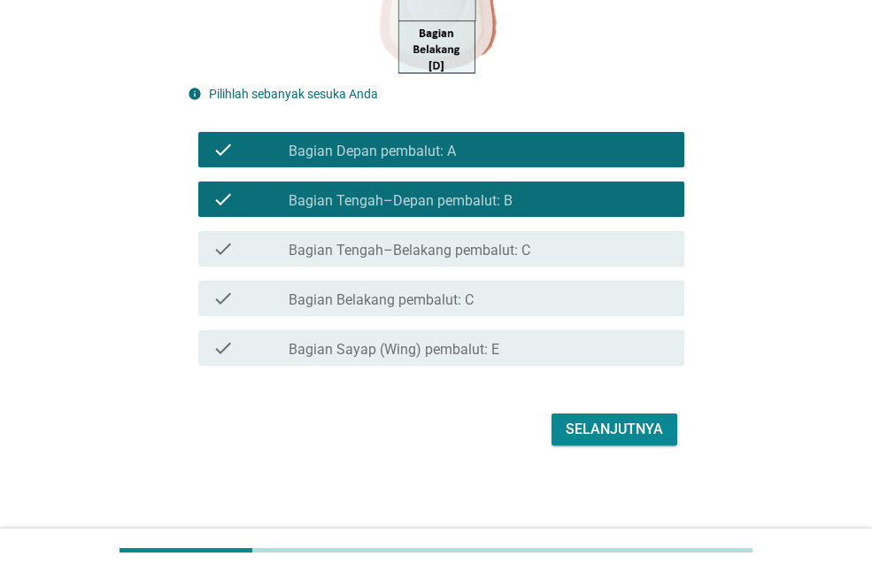
scroll to position [542, 0]
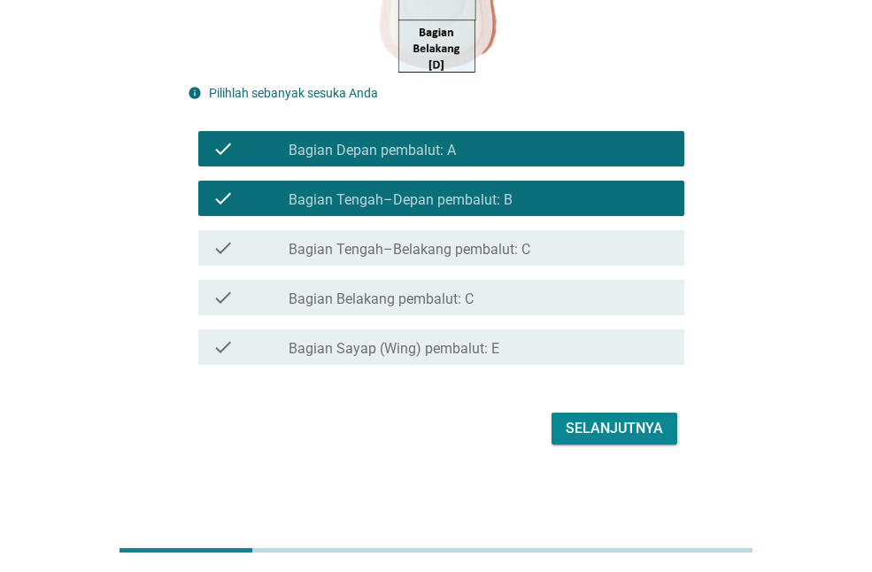
click at [585, 436] on div "Selanjutnya" at bounding box center [614, 428] width 97 height 21
click at [585, 436] on div "Selanjutnya" at bounding box center [436, 428] width 497 height 42
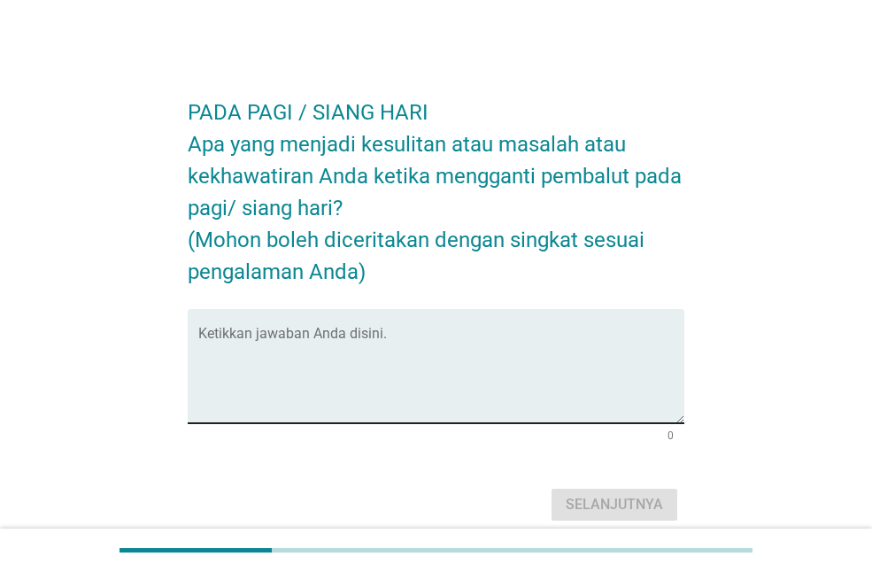
click at [374, 357] on textarea "Ketikkan jawaban Anda disini." at bounding box center [441, 376] width 486 height 93
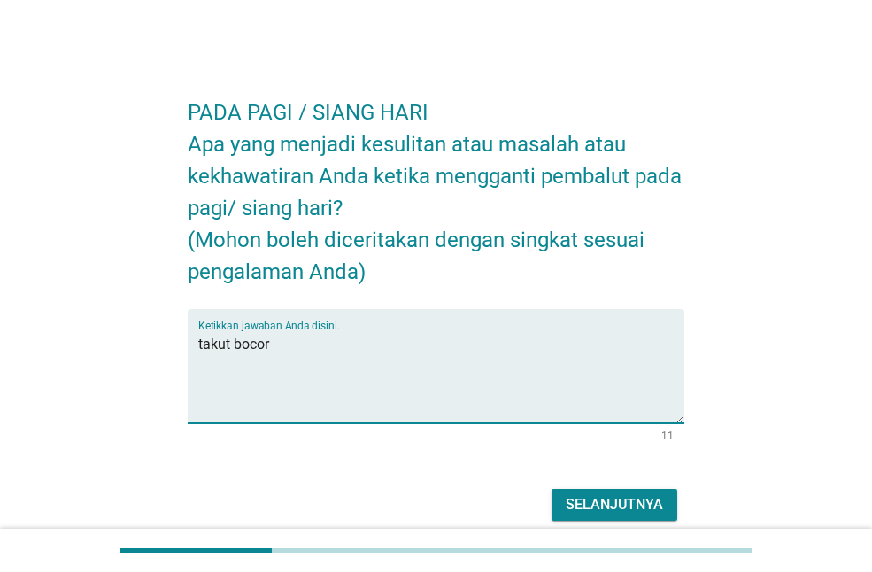
type textarea "takut bocor"
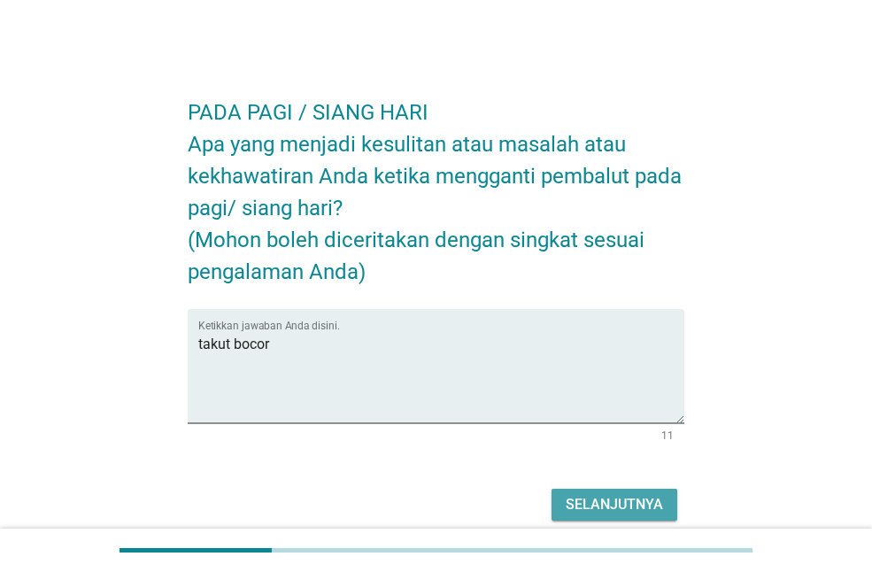
click at [604, 507] on div "Selanjutnya" at bounding box center [614, 504] width 97 height 21
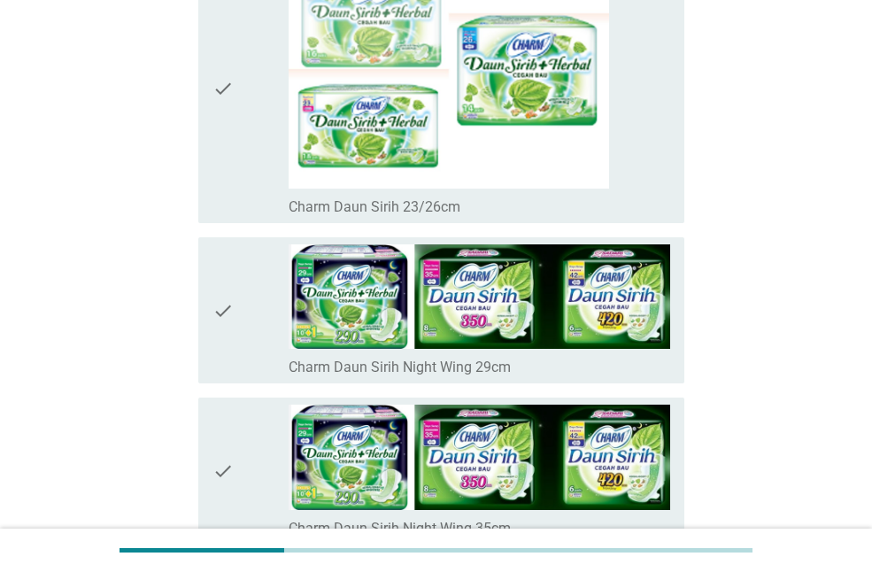
scroll to position [2478, 0]
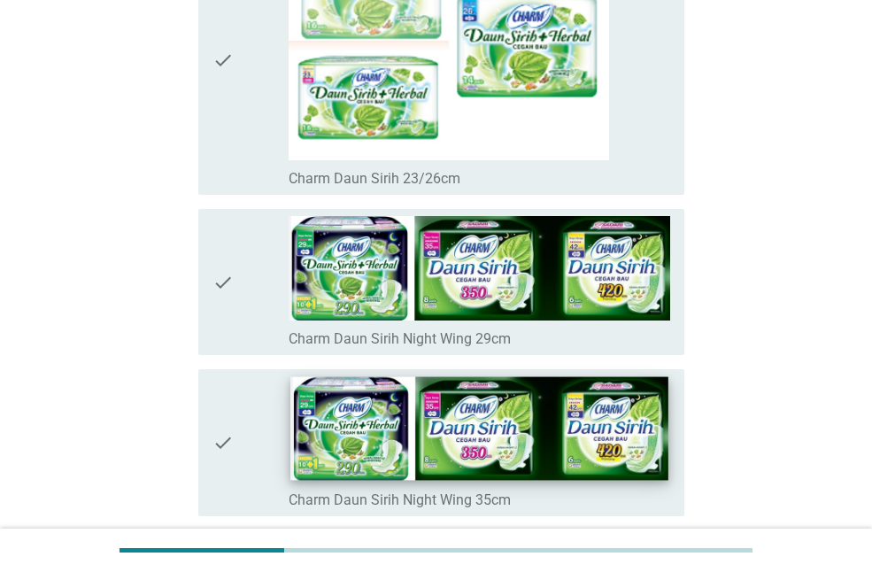
click at [483, 443] on img at bounding box center [478, 429] width 377 height 104
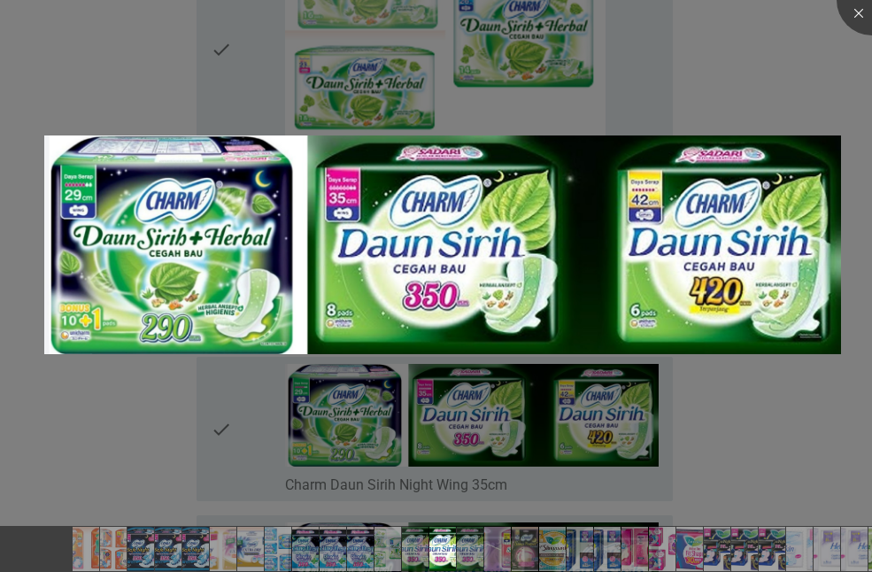
click at [198, 445] on div at bounding box center [436, 286] width 872 height 572
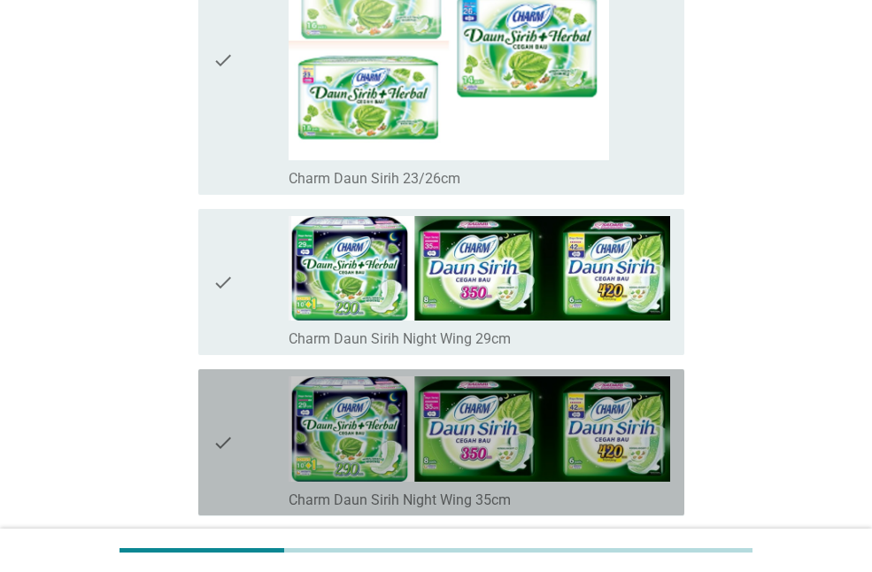
click at [220, 429] on icon "check" at bounding box center [222, 442] width 21 height 132
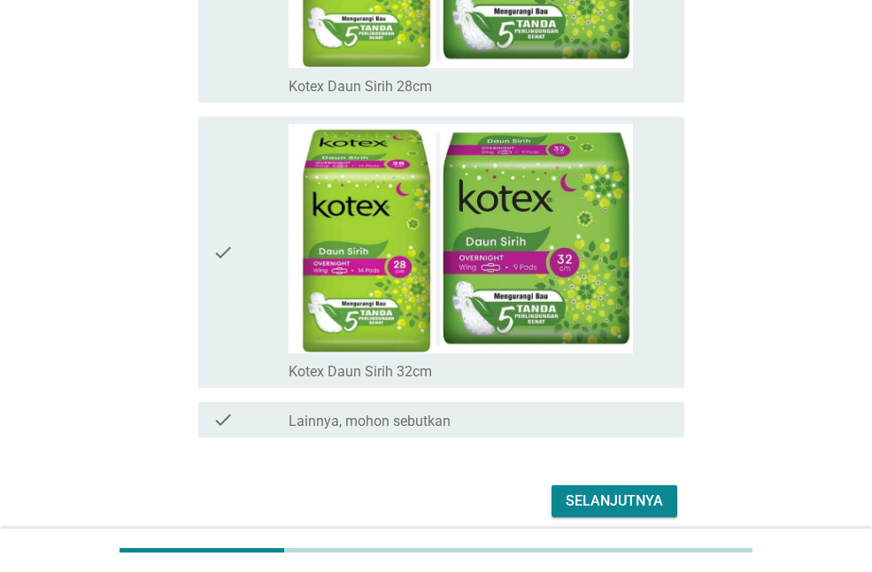
scroll to position [12552, 0]
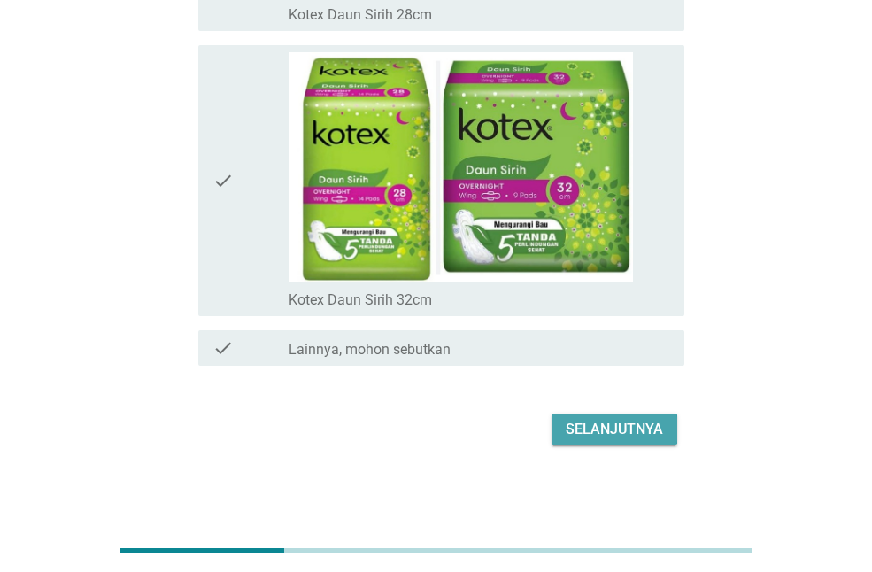
click at [594, 427] on div "Selanjutnya" at bounding box center [614, 429] width 97 height 21
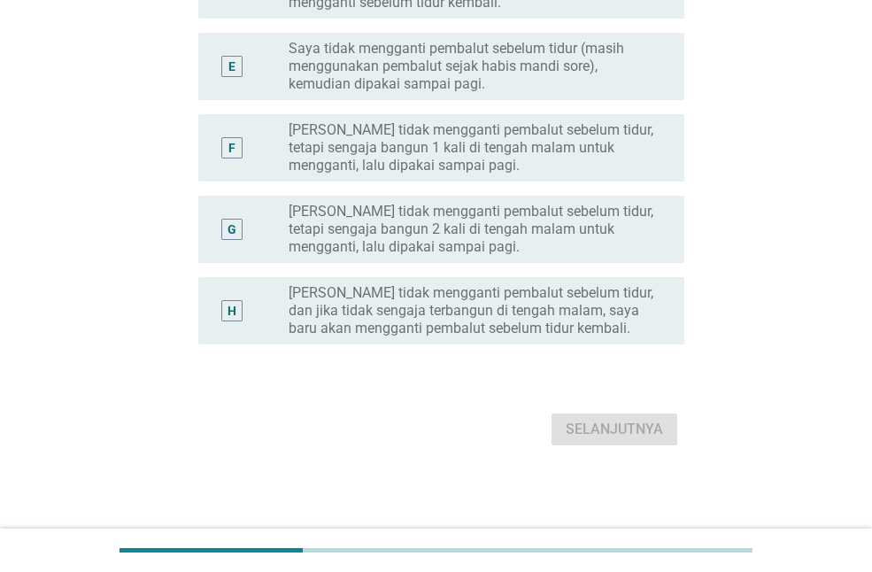
scroll to position [0, 0]
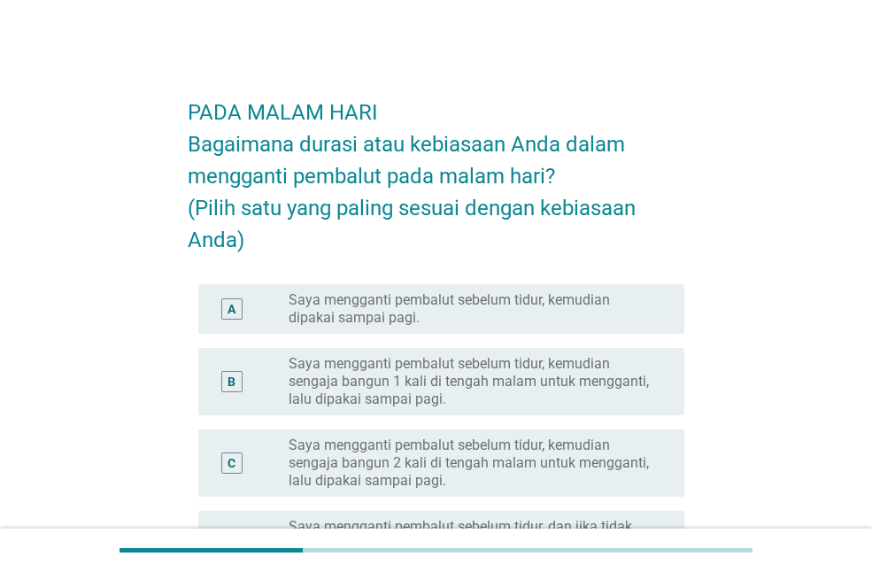
click at [527, 301] on label "Saya mengganti pembalut sebelum tidur, kemudian dipakai sampai pagi." at bounding box center [472, 308] width 367 height 35
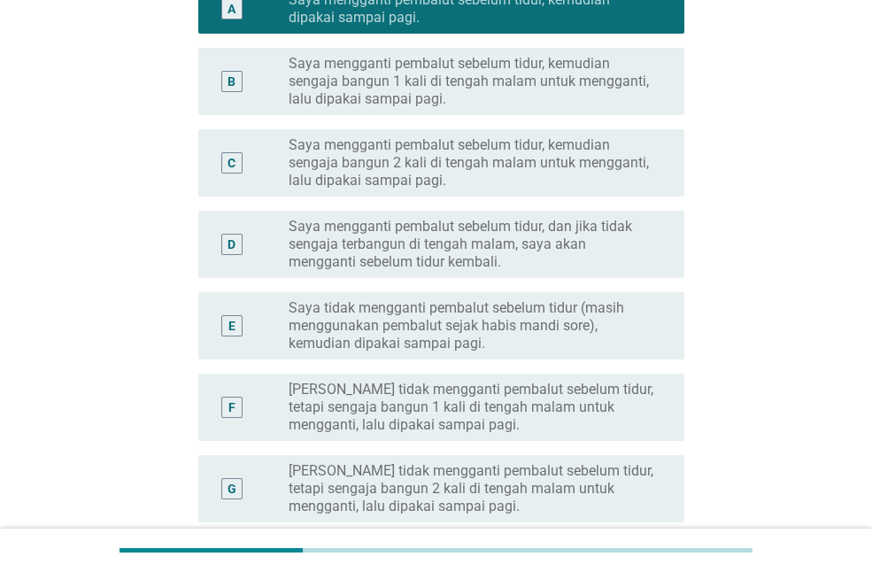
scroll to position [559, 0]
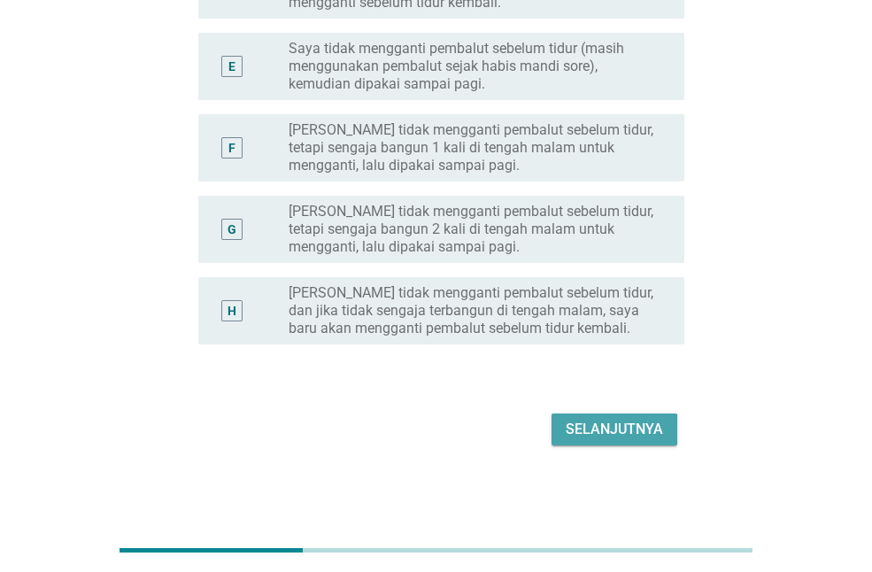
click at [632, 430] on div "Selanjutnya" at bounding box center [614, 429] width 97 height 21
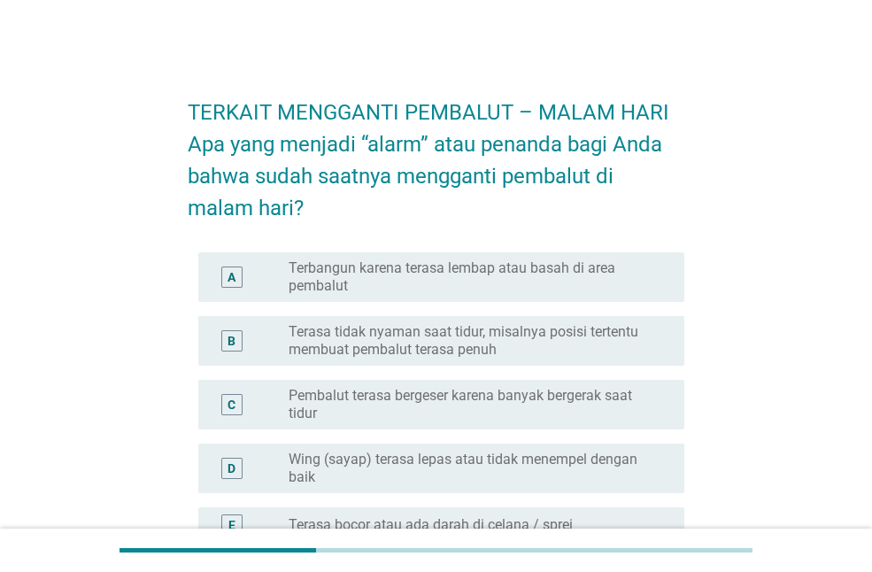
click at [491, 336] on label "Terasa tidak nyaman saat tidur, misalnya posisi tertentu membuat pembalut teras…" at bounding box center [472, 340] width 367 height 35
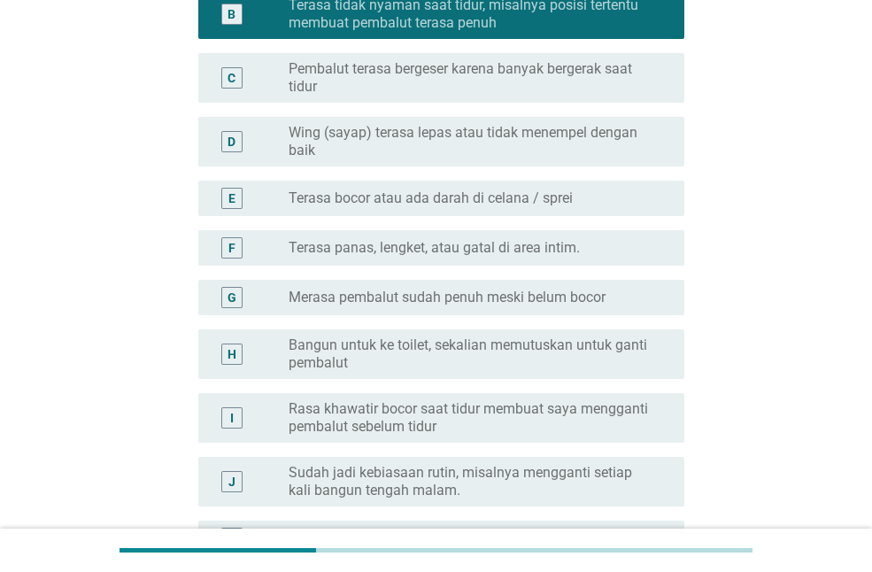
scroll to position [538, 0]
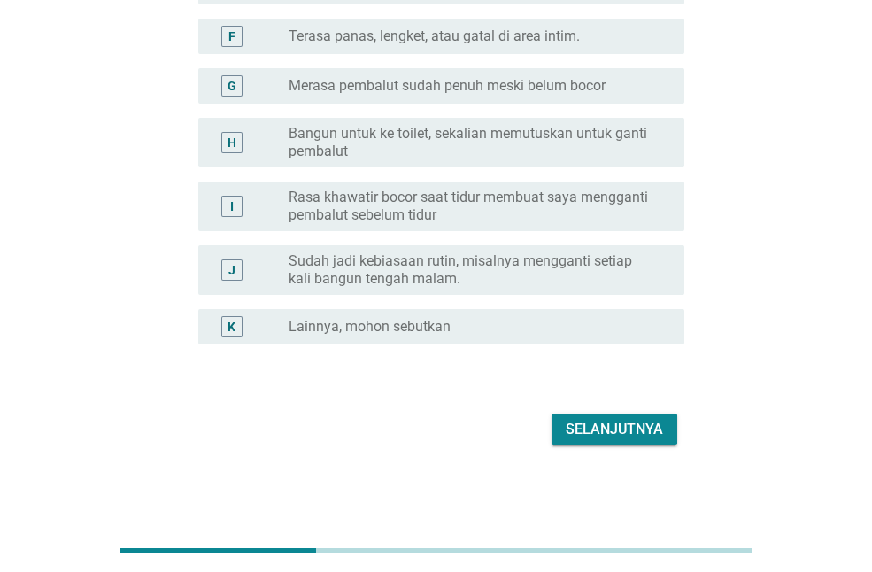
click at [627, 435] on div "Selanjutnya" at bounding box center [614, 429] width 97 height 21
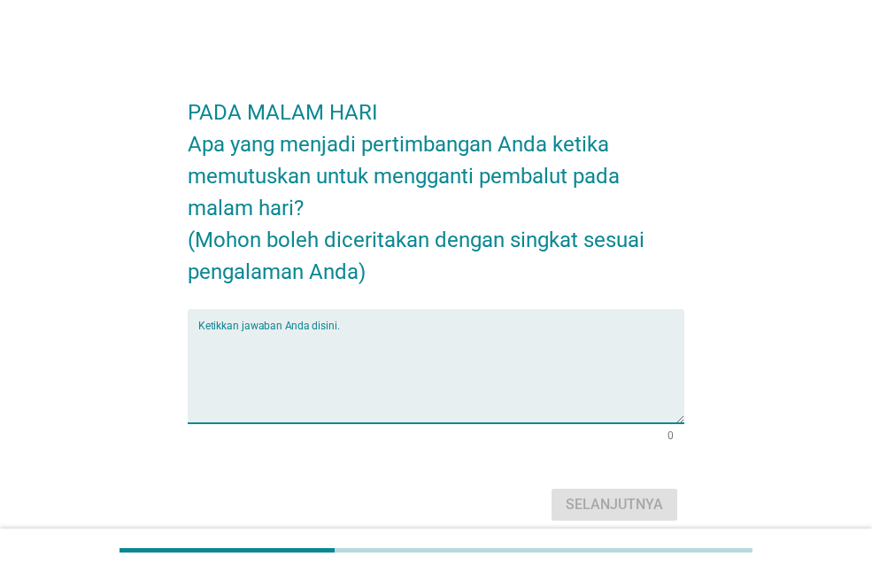
click at [489, 374] on textarea "Ketikkan jawaban Anda disini." at bounding box center [441, 376] width 486 height 93
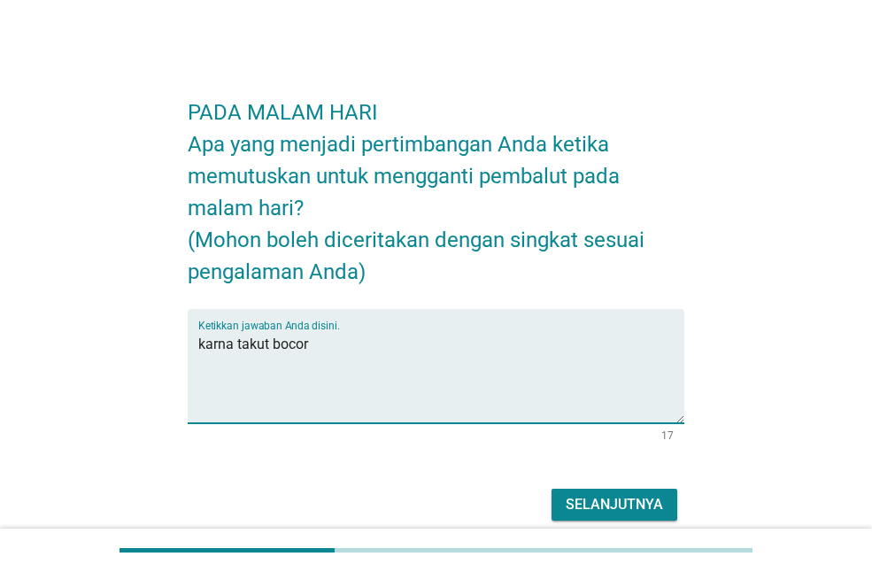
type textarea "karna takut bocor"
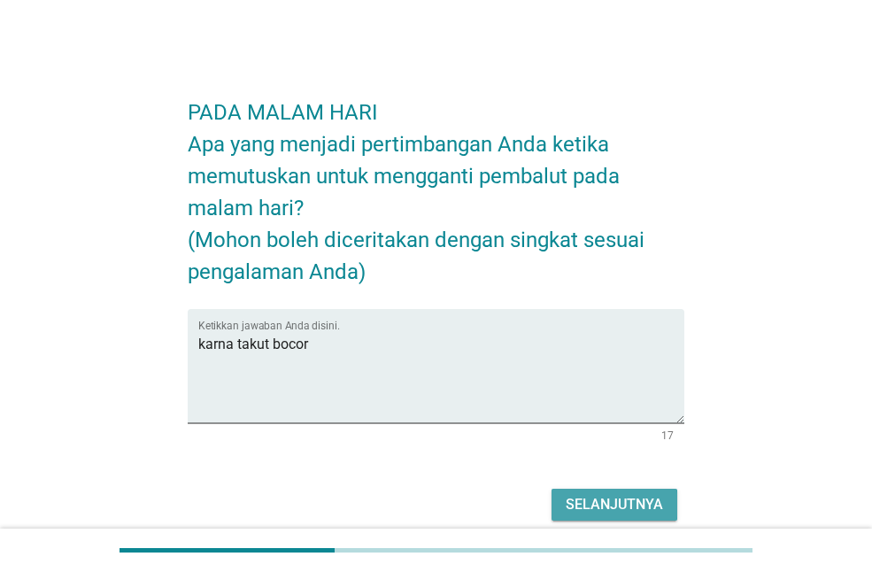
click at [627, 511] on div "Selanjutnya" at bounding box center [614, 504] width 97 height 21
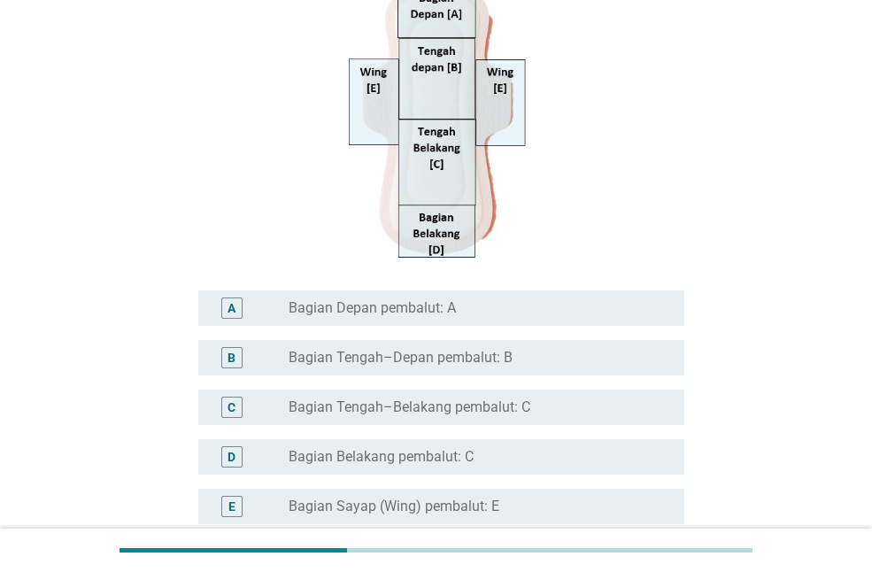
scroll to position [505, 0]
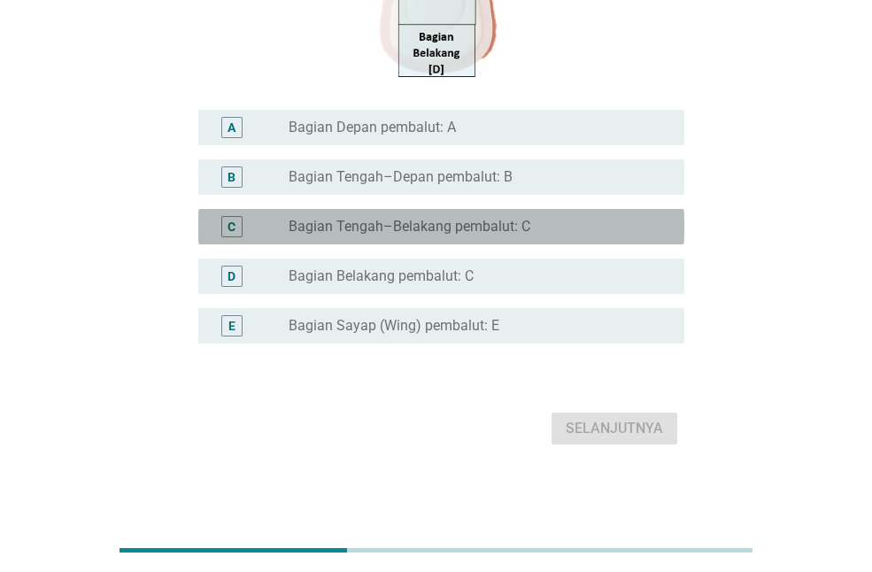
click at [425, 224] on label "Bagian Tengah–Belakang pembalut: C" at bounding box center [410, 227] width 242 height 18
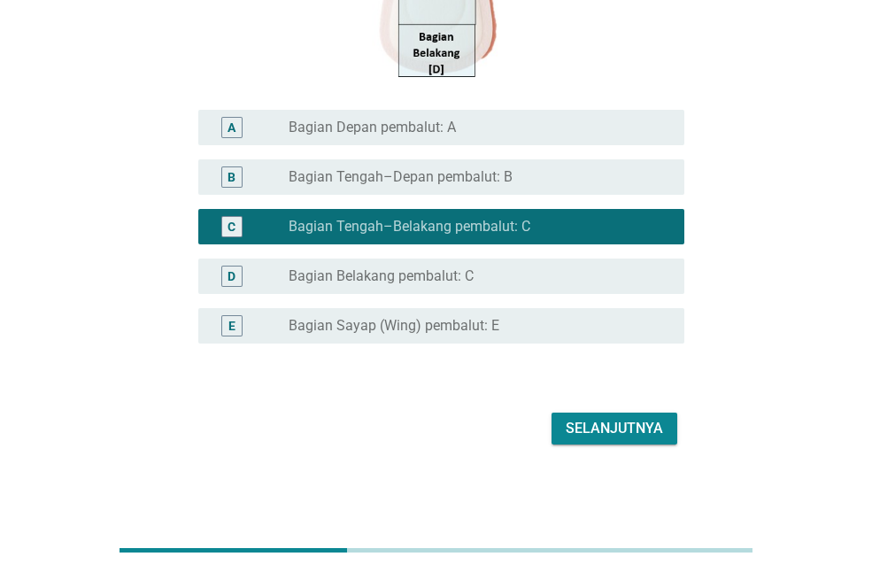
click at [599, 438] on div "Selanjutnya" at bounding box center [614, 428] width 97 height 21
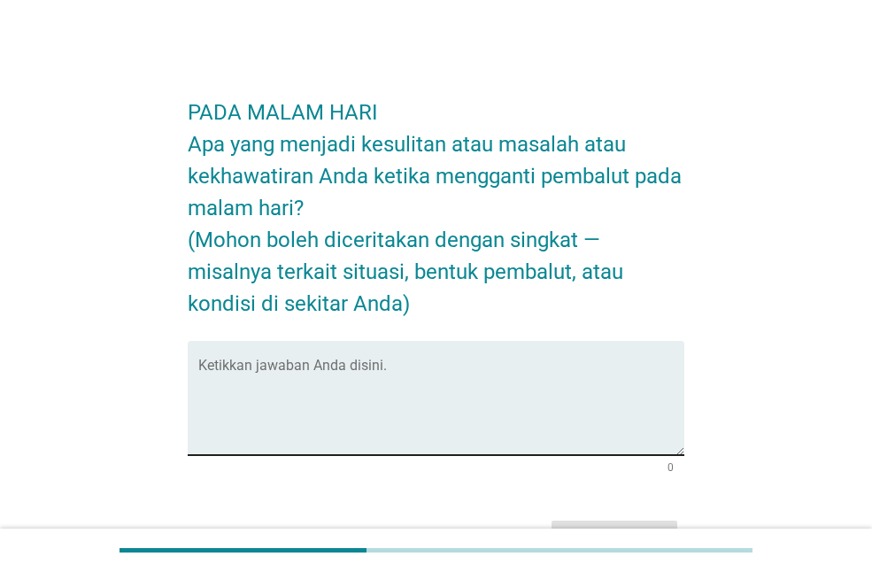
click at [531, 413] on textarea "Ketikkan jawaban Anda disini." at bounding box center [441, 408] width 486 height 93
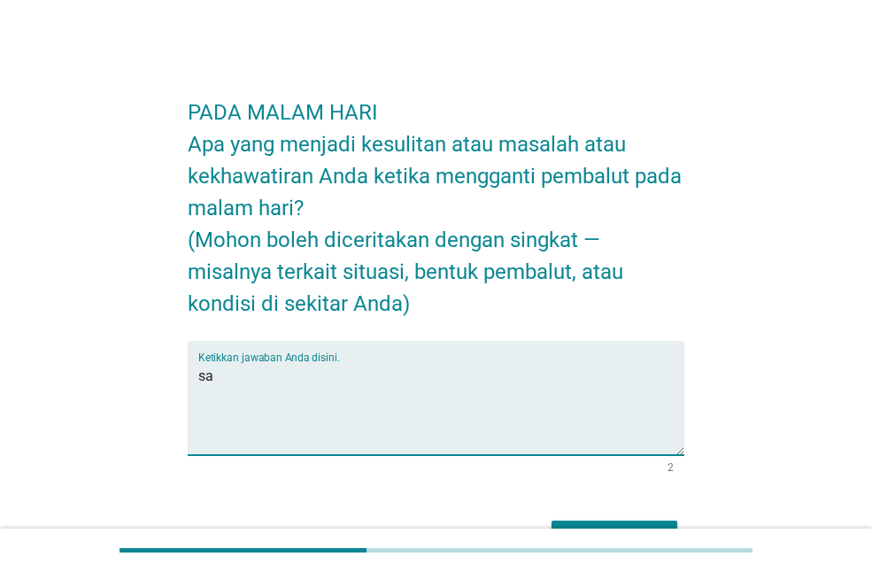
type textarea "s"
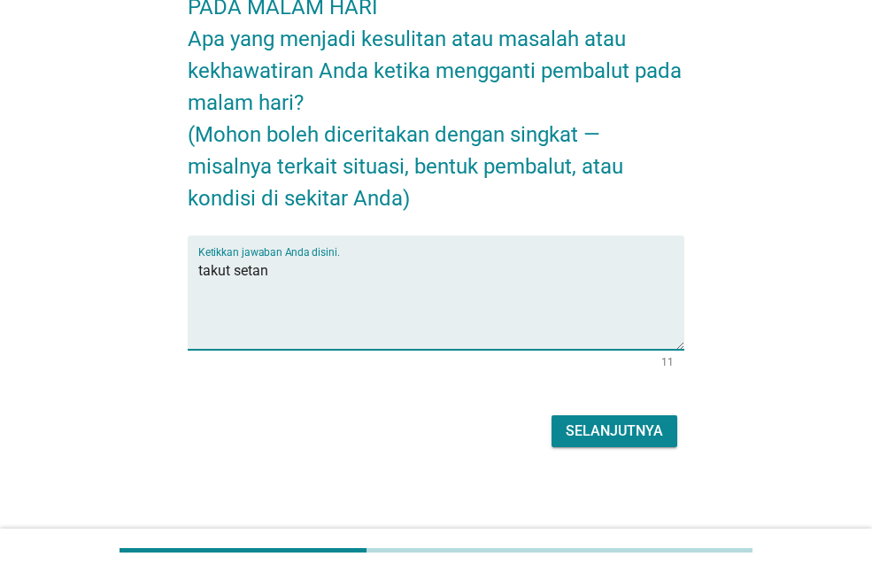
scroll to position [107, 0]
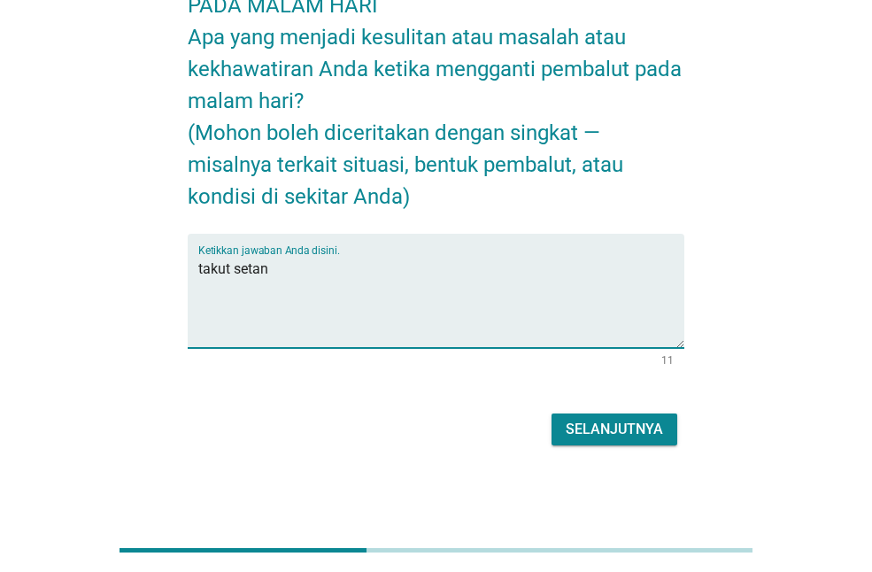
type textarea "takut setan"
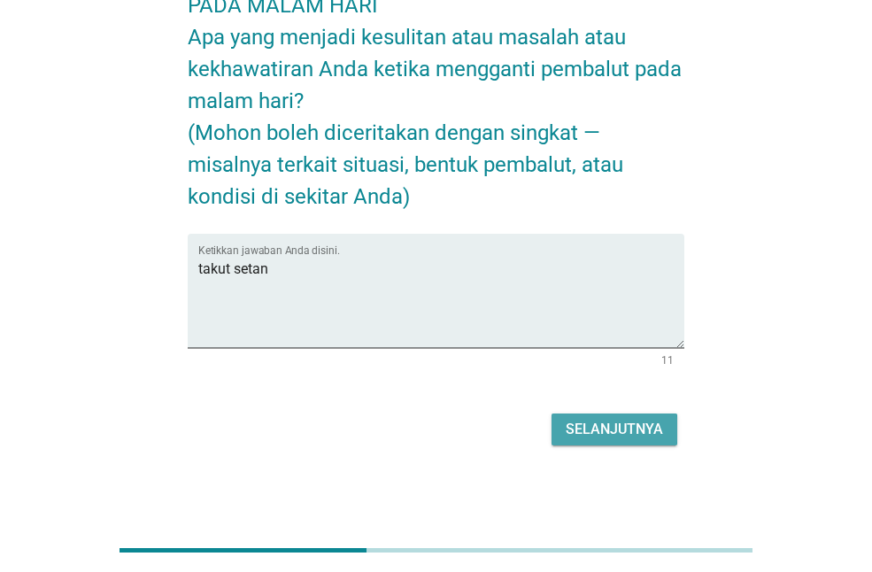
click at [654, 441] on button "Selanjutnya" at bounding box center [614, 429] width 126 height 32
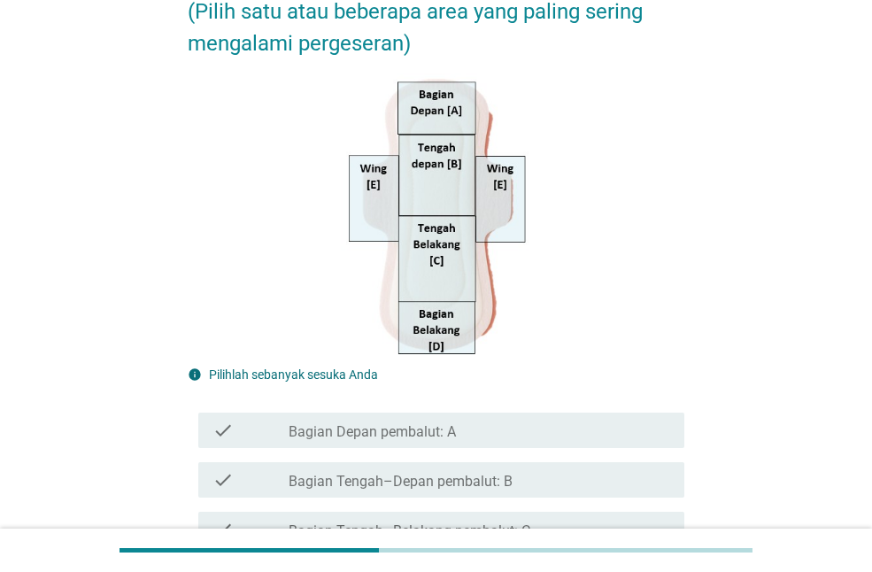
scroll to position [354, 0]
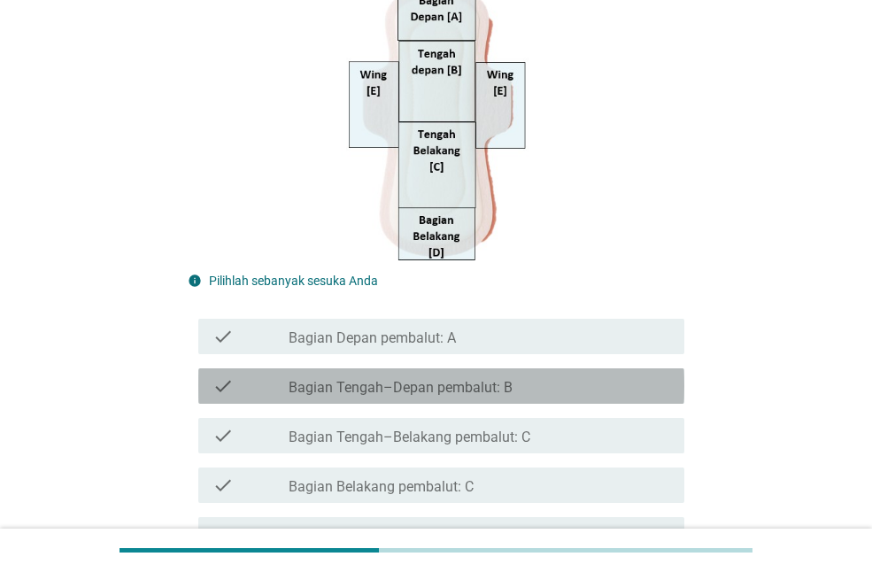
click at [420, 393] on label "Bagian Tengah–Depan pembalut: B" at bounding box center [401, 388] width 224 height 18
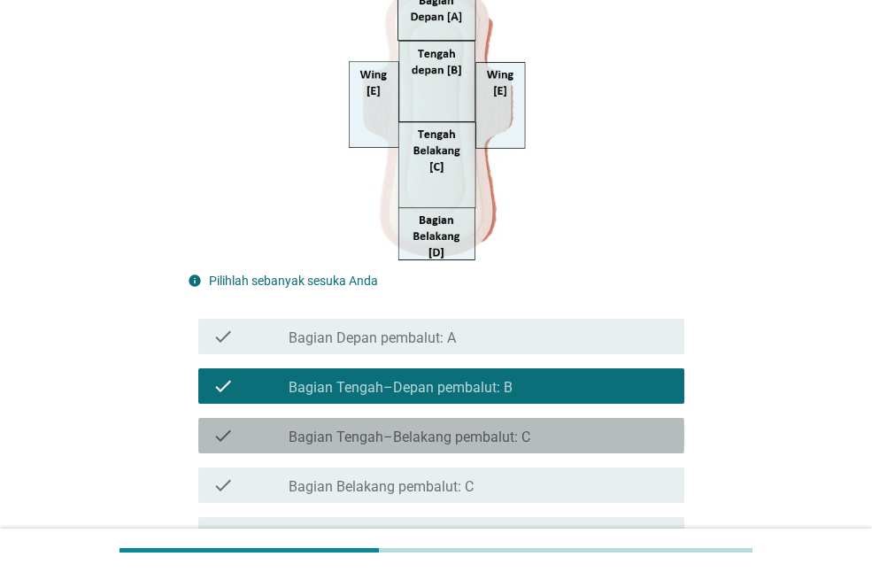
click at [435, 422] on div "check check_box_outline_blank Bagian Tengah–Belakang pembalut: C" at bounding box center [441, 435] width 486 height 35
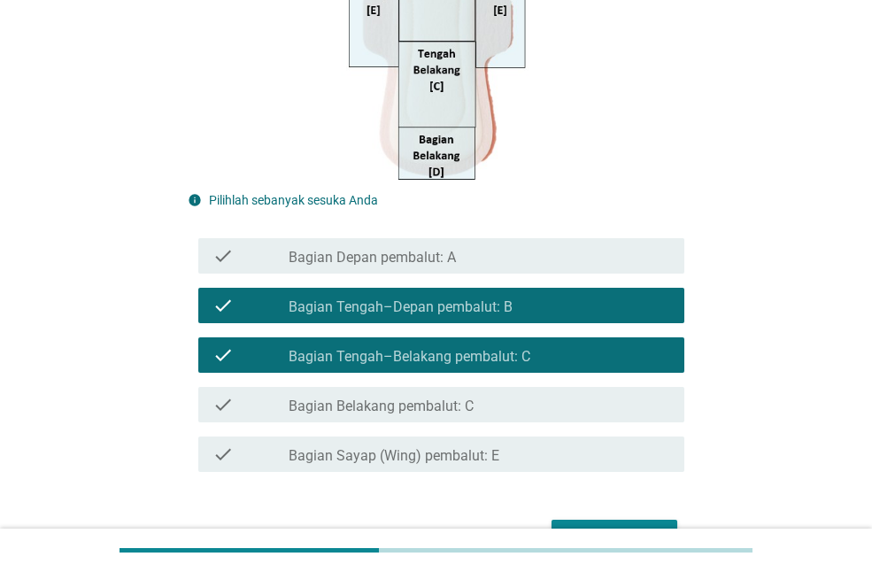
scroll to position [542, 0]
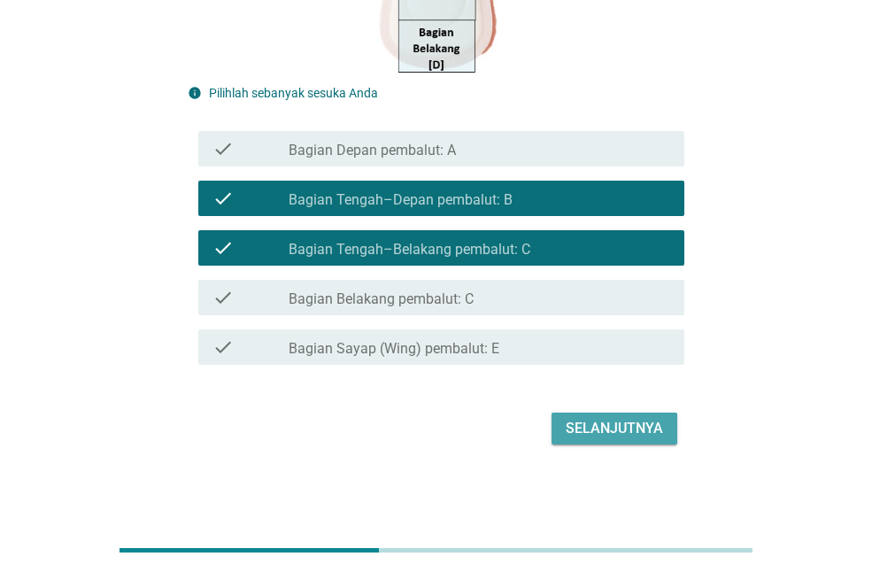
click at [634, 441] on button "Selanjutnya" at bounding box center [614, 428] width 126 height 32
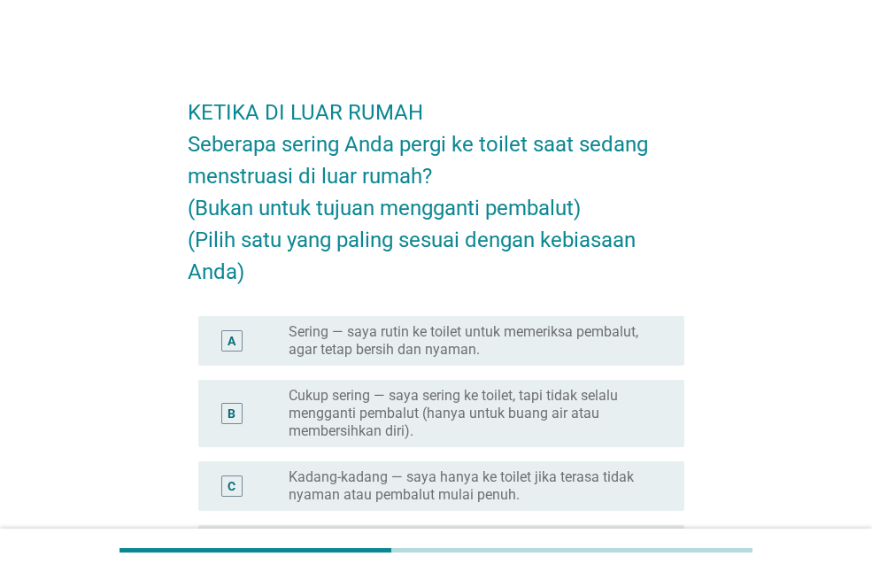
click at [406, 355] on label "Sering — saya rutin ke toilet untuk memeriksa pembalut, agar tetap bersih dan n…" at bounding box center [472, 340] width 367 height 35
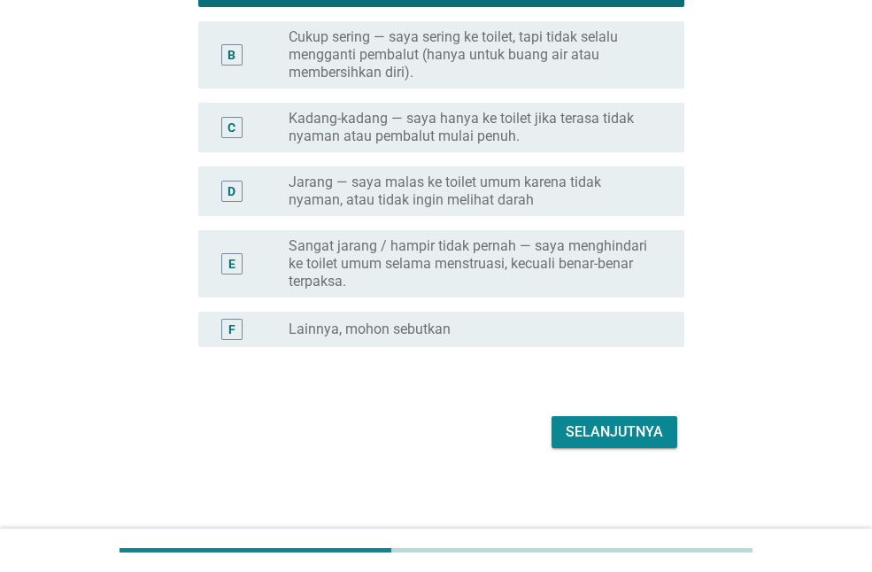
scroll to position [361, 0]
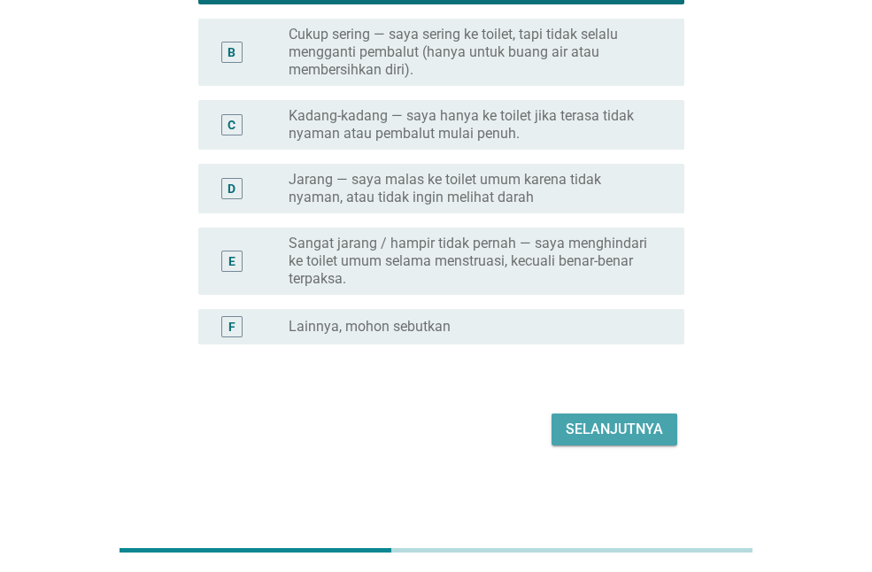
click at [591, 428] on div "Selanjutnya" at bounding box center [614, 429] width 97 height 21
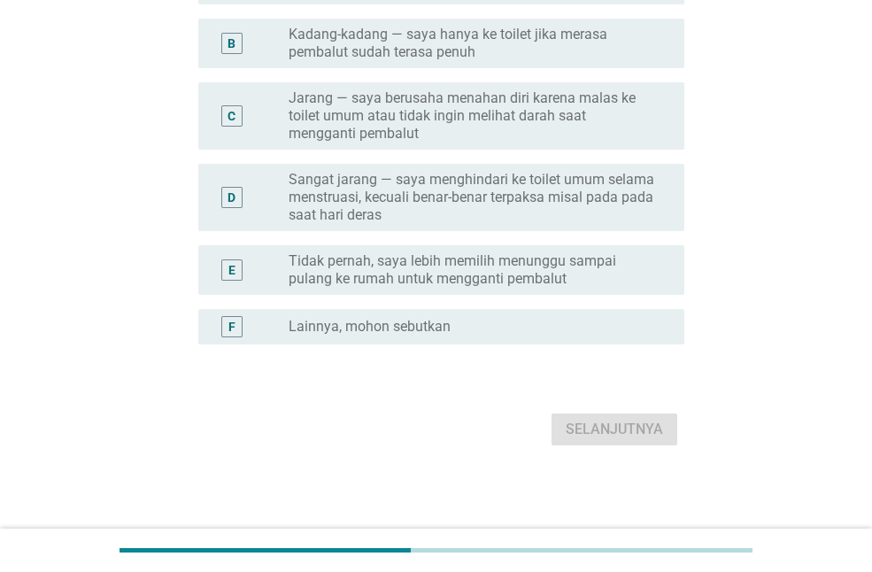
scroll to position [0, 0]
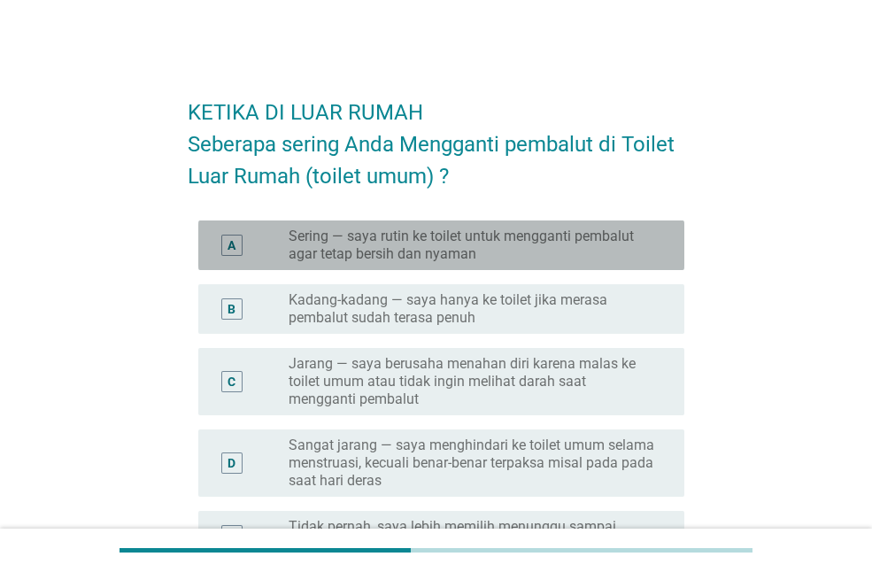
click at [405, 250] on label "Sering — saya rutin ke toilet untuk mengganti pembalut agar tetap bersih dan ny…" at bounding box center [472, 244] width 367 height 35
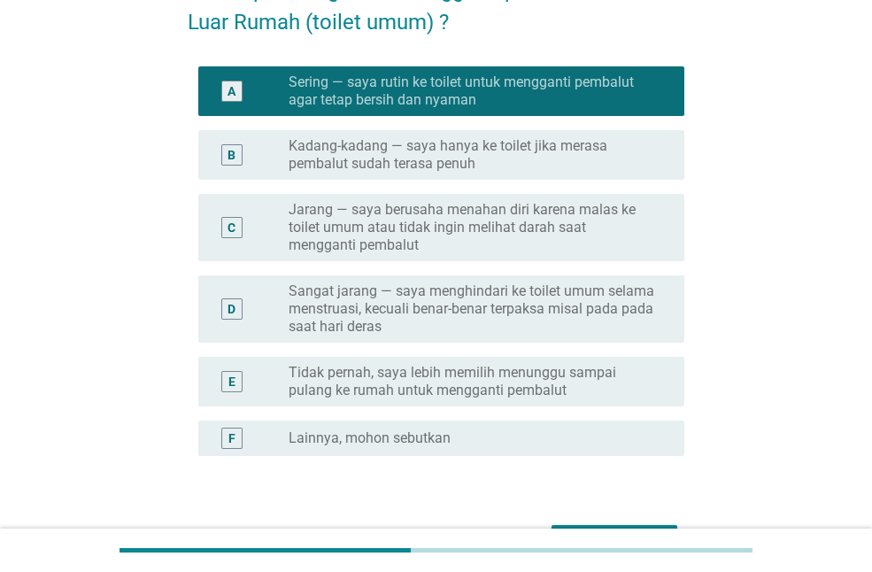
scroll to position [266, 0]
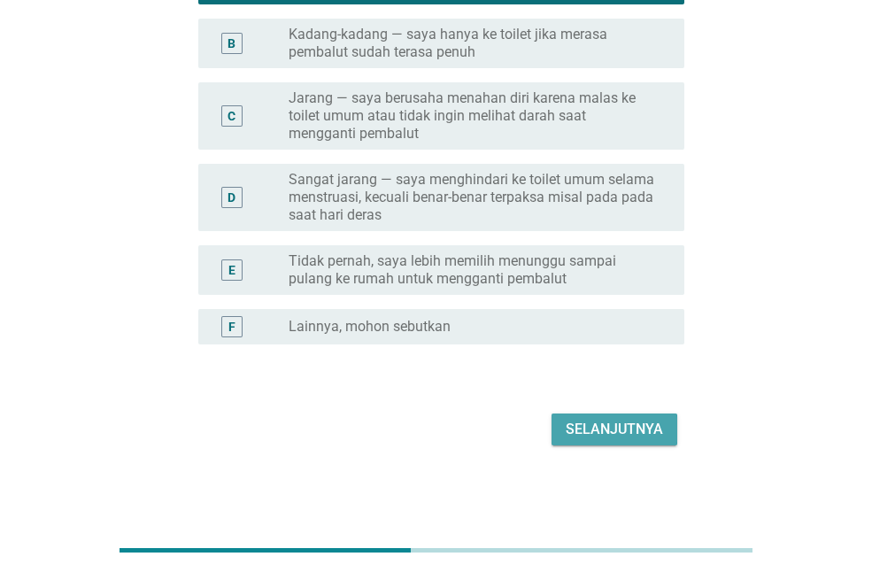
click at [605, 438] on div "Selanjutnya" at bounding box center [614, 429] width 97 height 21
click at [605, 438] on div "Selanjutnya" at bounding box center [436, 429] width 497 height 42
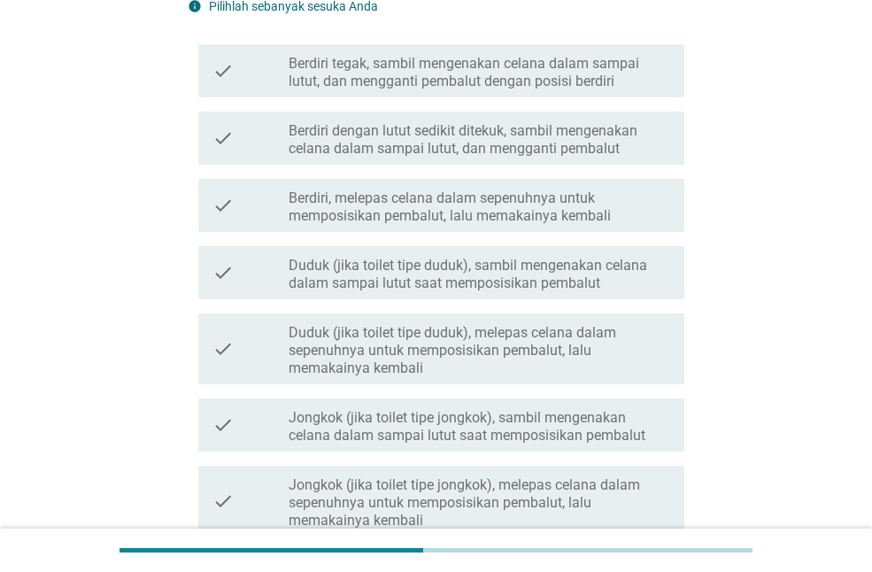
scroll to position [0, 0]
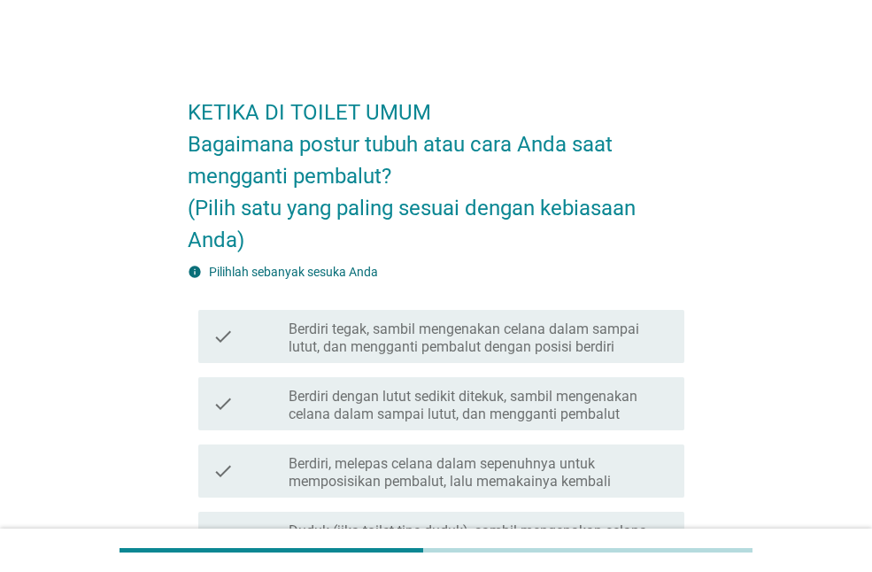
click at [360, 428] on div "check check_box_outline_blank Berdiri dengan lutut sedikit ditekuk, sambil meng…" at bounding box center [441, 403] width 486 height 53
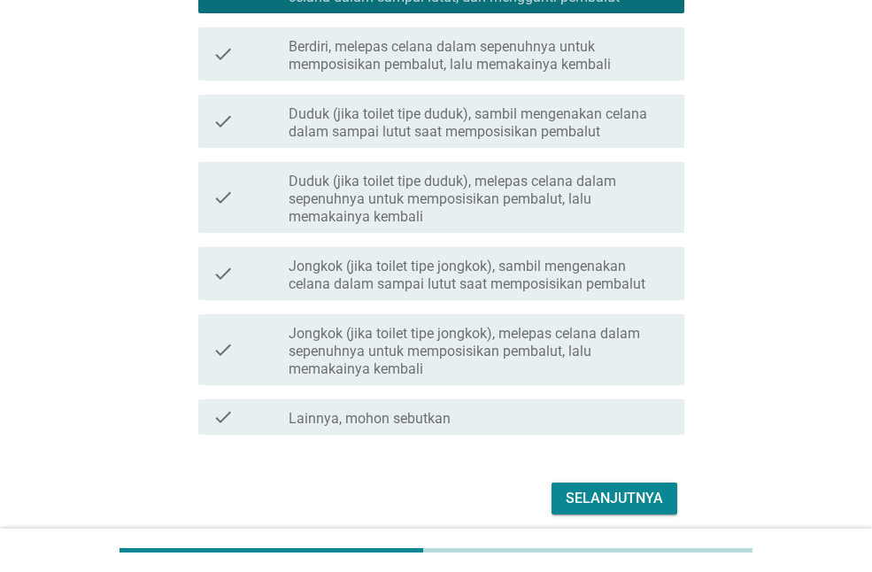
scroll to position [443, 0]
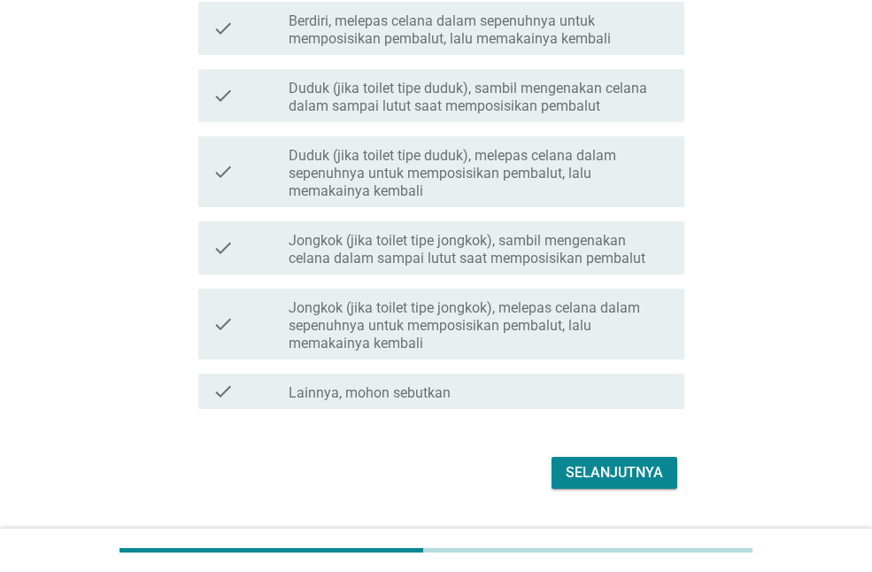
click at [636, 468] on div "Selanjutnya" at bounding box center [614, 472] width 97 height 21
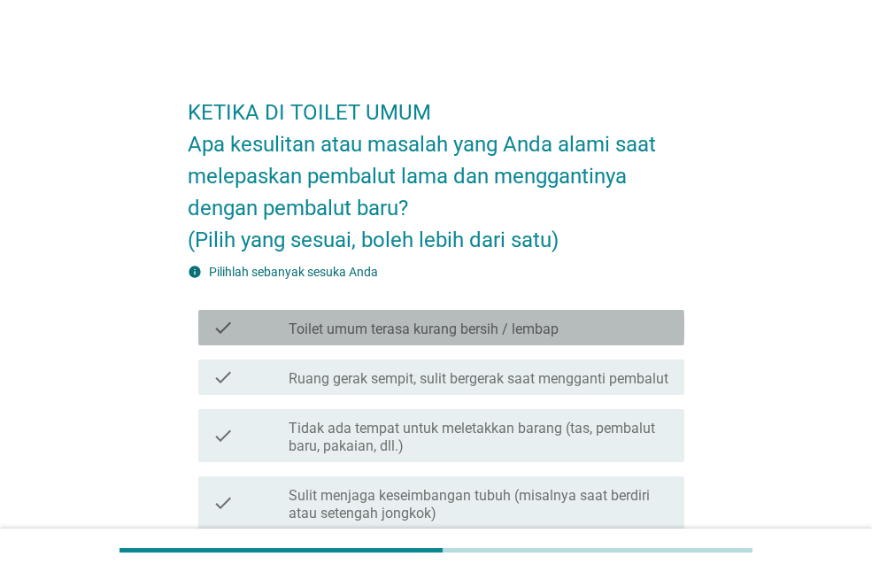
click at [382, 335] on label "Toilet umum terasa kurang bersih / lembap" at bounding box center [424, 329] width 270 height 18
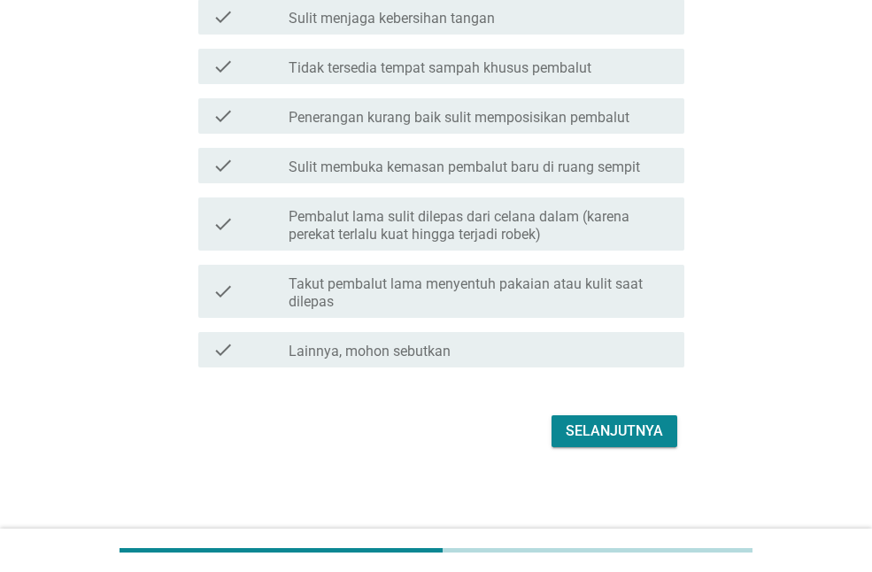
scroll to position [564, 0]
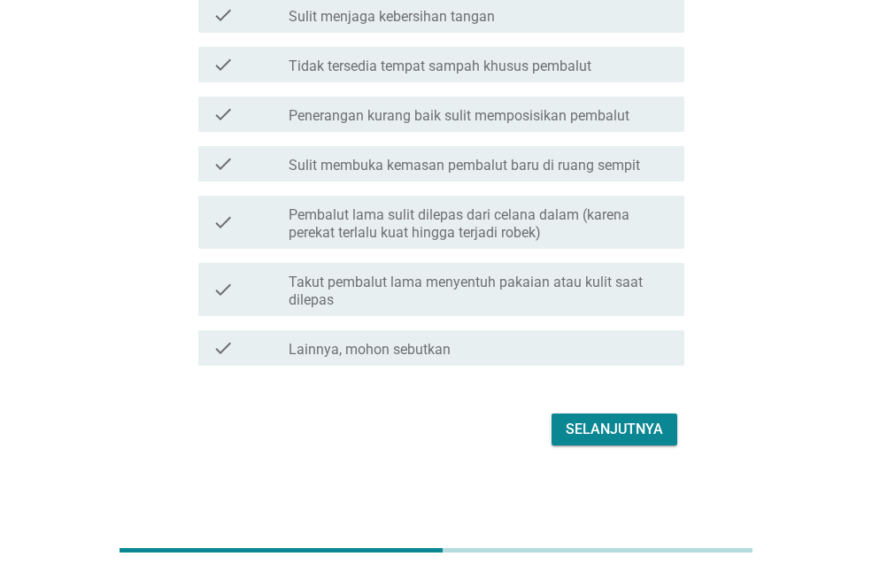
click at [607, 428] on div "Selanjutnya" at bounding box center [614, 429] width 97 height 21
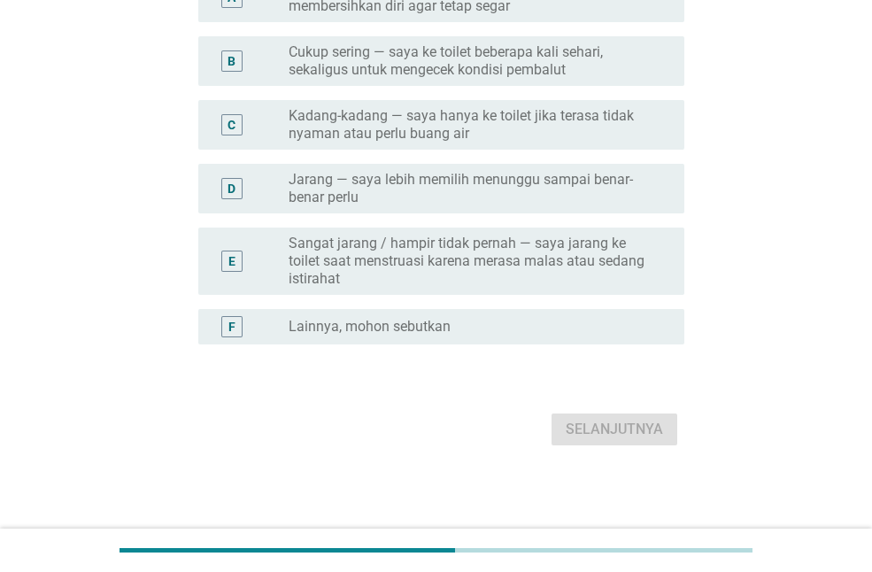
scroll to position [0, 0]
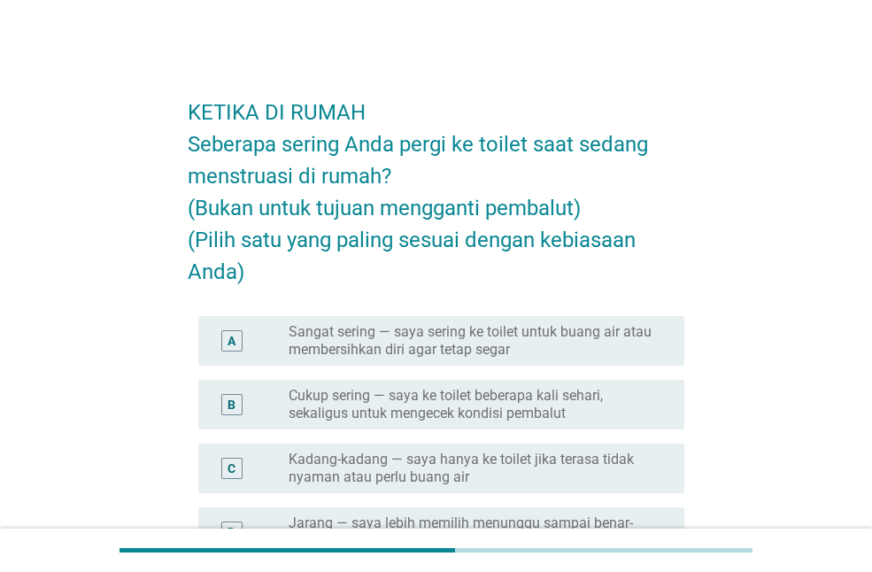
click at [455, 355] on label "Sangat sering — saya sering ke toilet untuk buang air atau membersihkan diri ag…" at bounding box center [472, 340] width 367 height 35
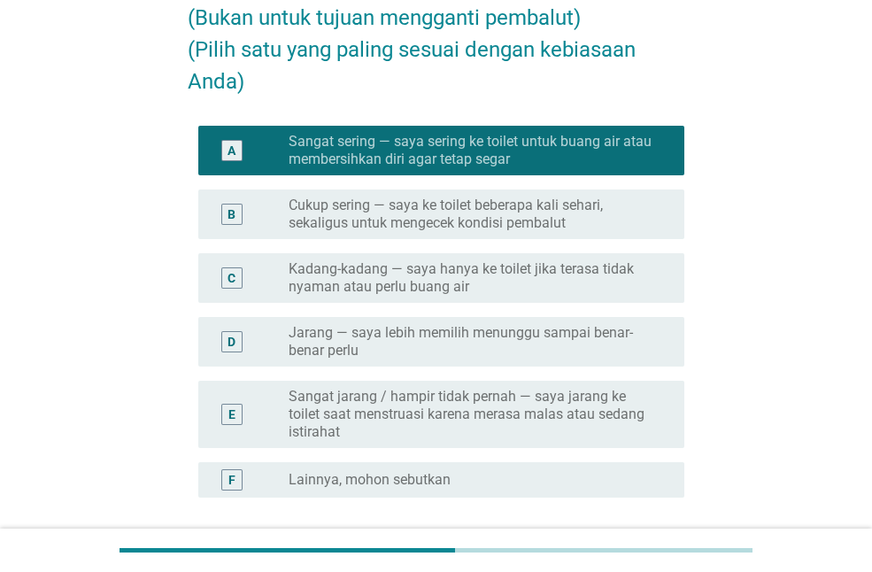
scroll to position [343, 0]
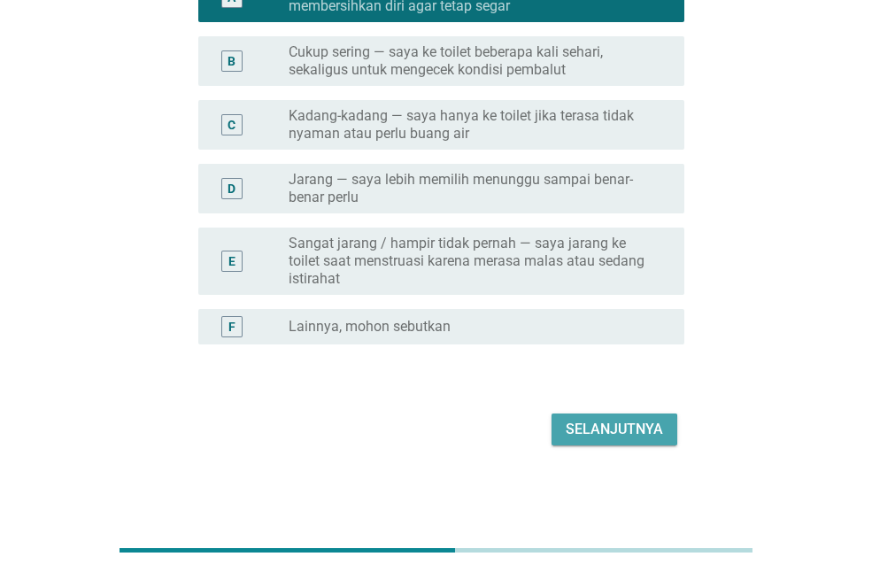
click at [597, 421] on div "Selanjutnya" at bounding box center [614, 429] width 97 height 21
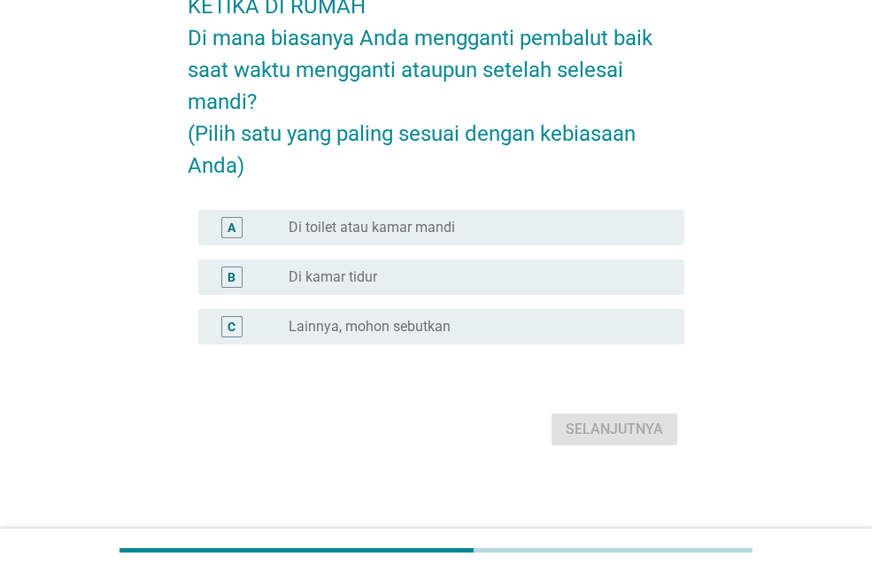
scroll to position [0, 0]
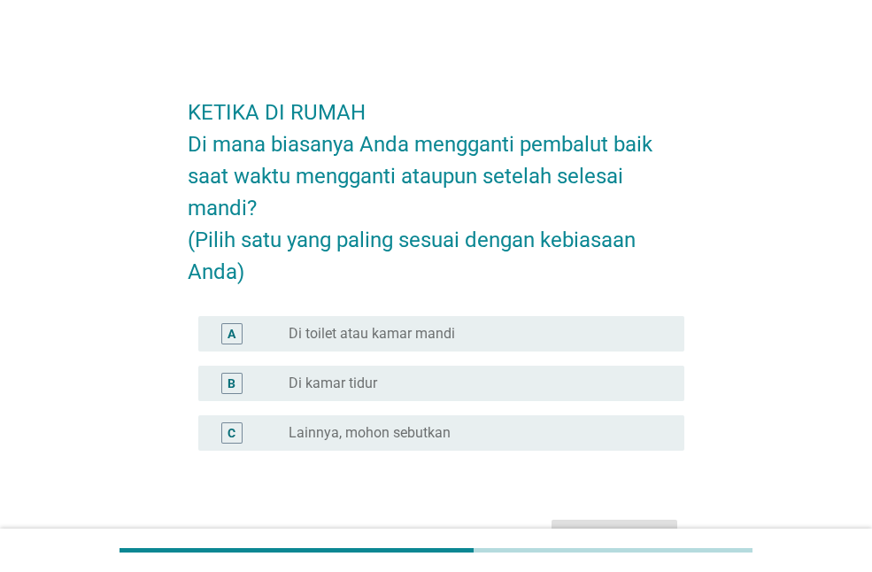
click at [409, 325] on label "Di toilet atau kamar mandi" at bounding box center [372, 334] width 166 height 18
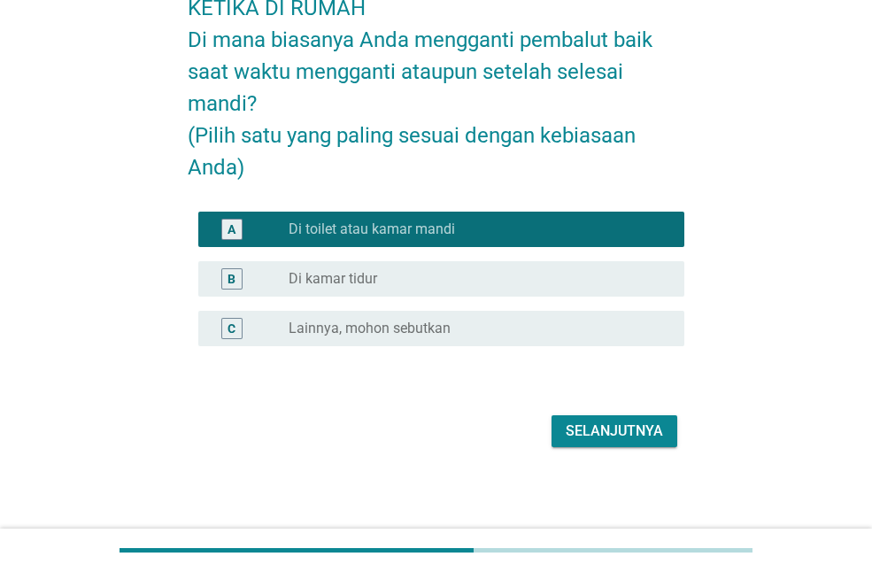
scroll to position [106, 0]
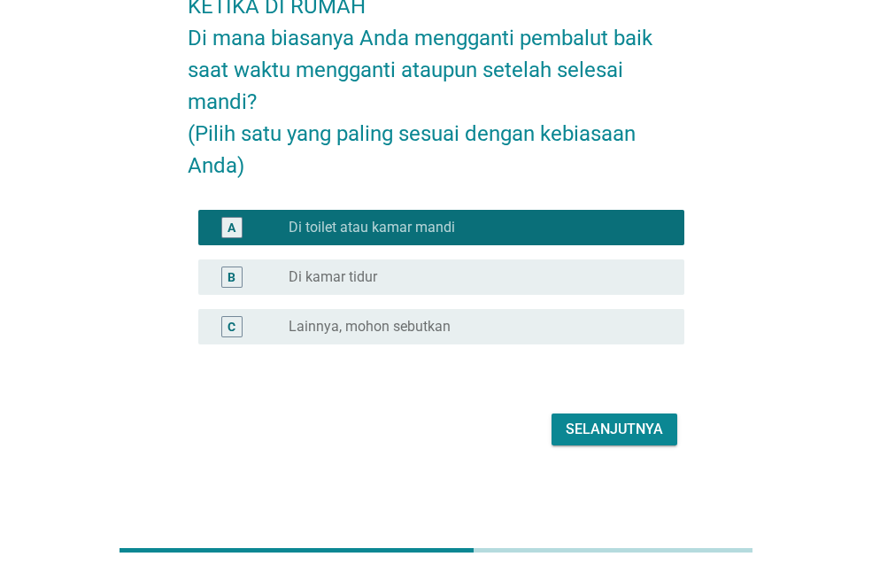
click at [598, 428] on div "Selanjutnya" at bounding box center [614, 429] width 97 height 21
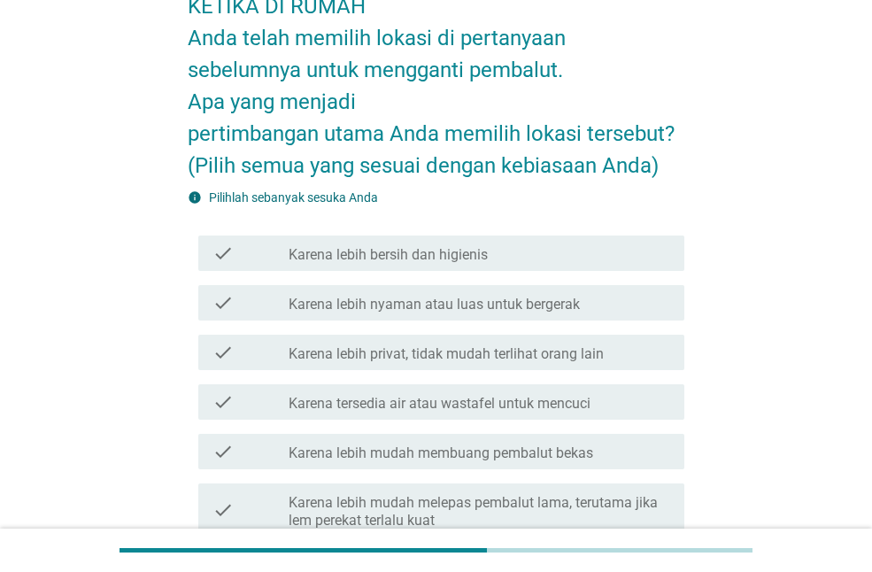
scroll to position [0, 0]
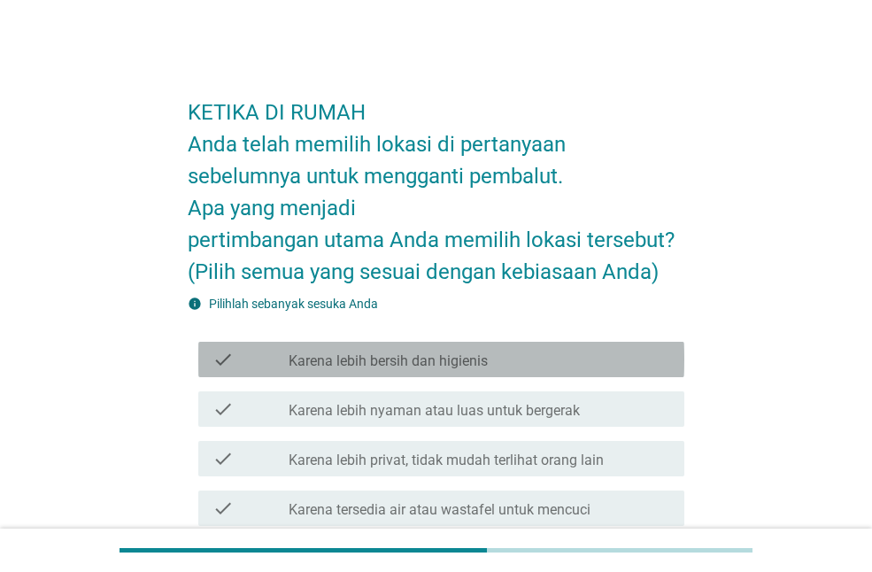
click at [397, 363] on label "Karena lebih bersih dan higienis" at bounding box center [388, 361] width 199 height 18
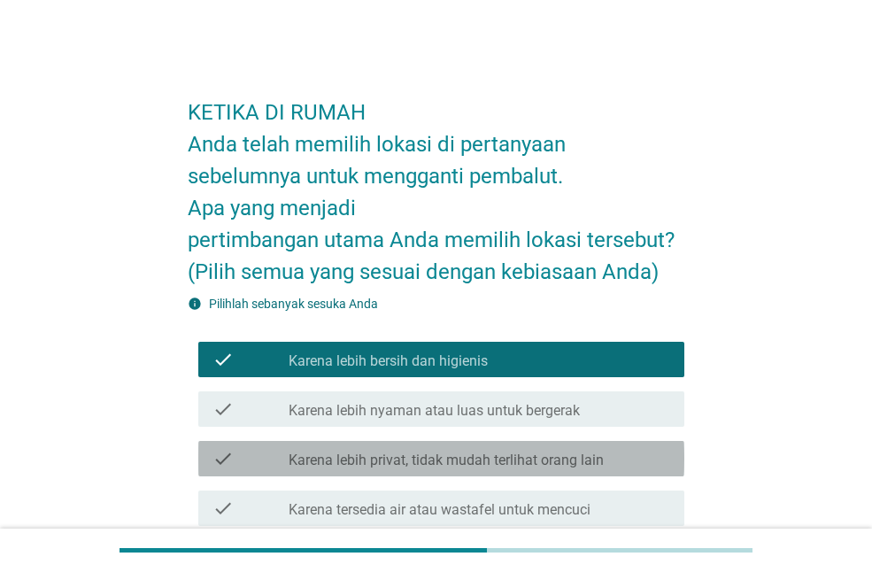
click at [455, 460] on label "Karena lebih privat, tidak mudah terlihat orang lain" at bounding box center [446, 460] width 315 height 18
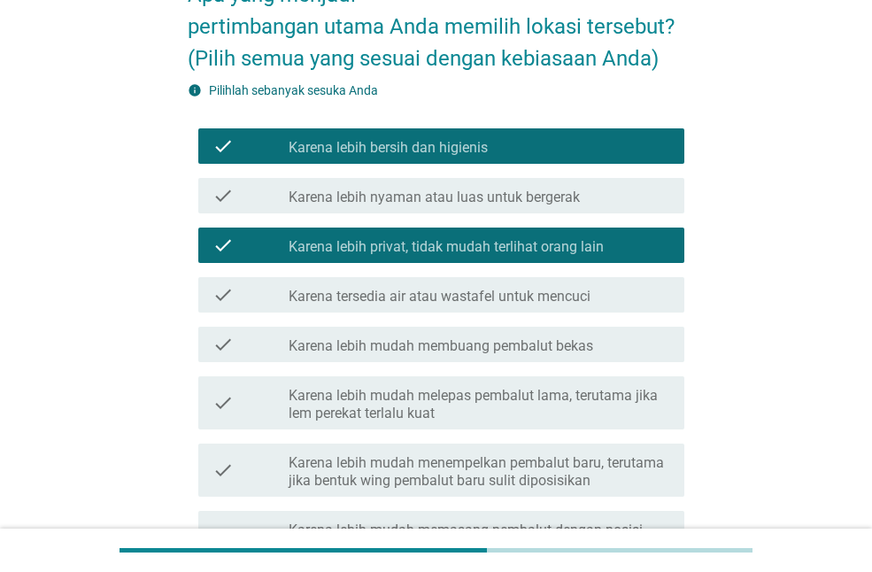
scroll to position [531, 0]
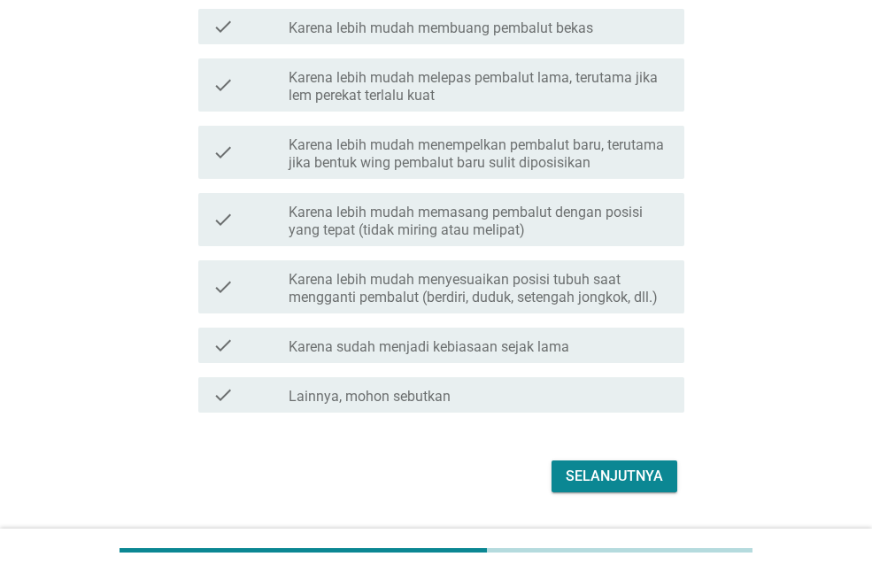
click at [627, 468] on div "Selanjutnya" at bounding box center [614, 476] width 97 height 21
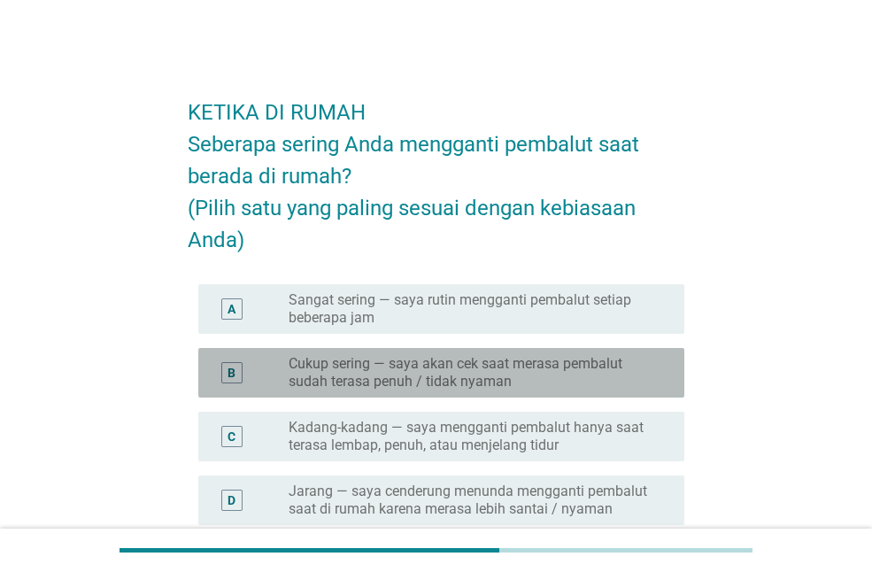
click at [623, 368] on label "Cukup sering — saya akan cek saat merasa pembalut sudah terasa penuh / tidak ny…" at bounding box center [472, 372] width 367 height 35
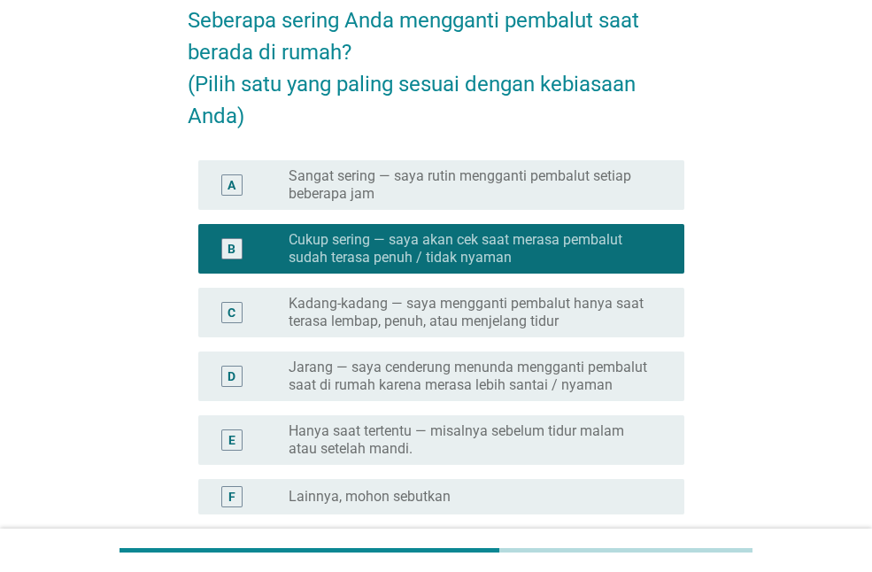
scroll to position [294, 0]
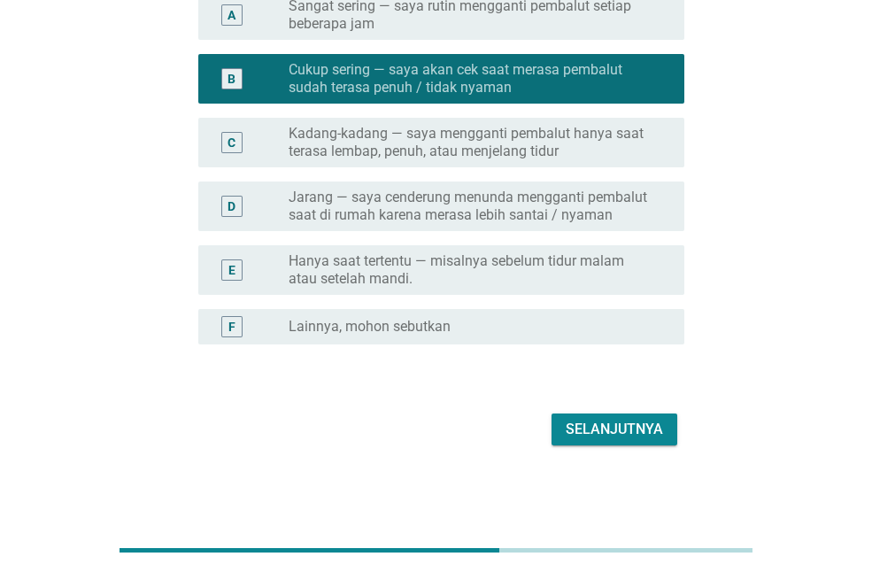
click at [632, 436] on div "Selanjutnya" at bounding box center [614, 429] width 97 height 21
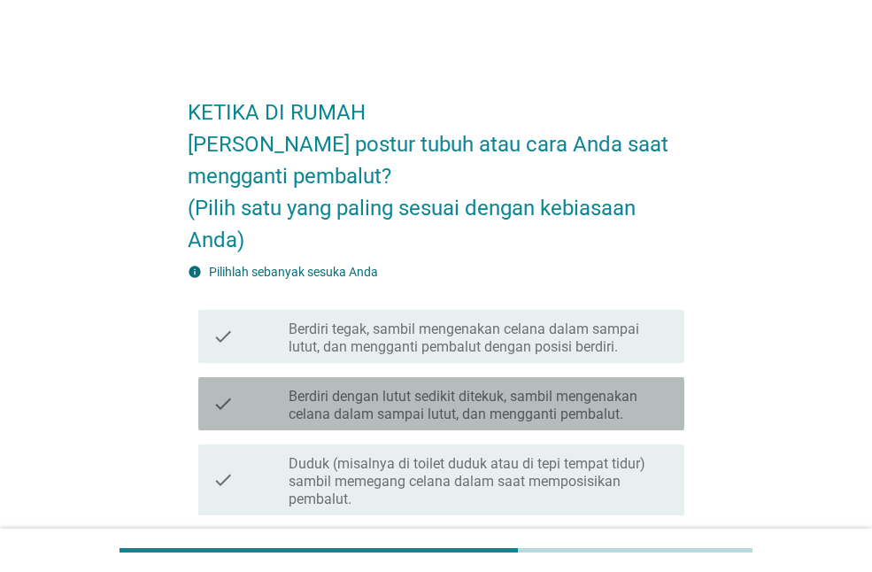
click at [557, 388] on label "Berdiri dengan lutut sedikit ditekuk, sambil mengenakan celana dalam sampai lut…" at bounding box center [479, 405] width 381 height 35
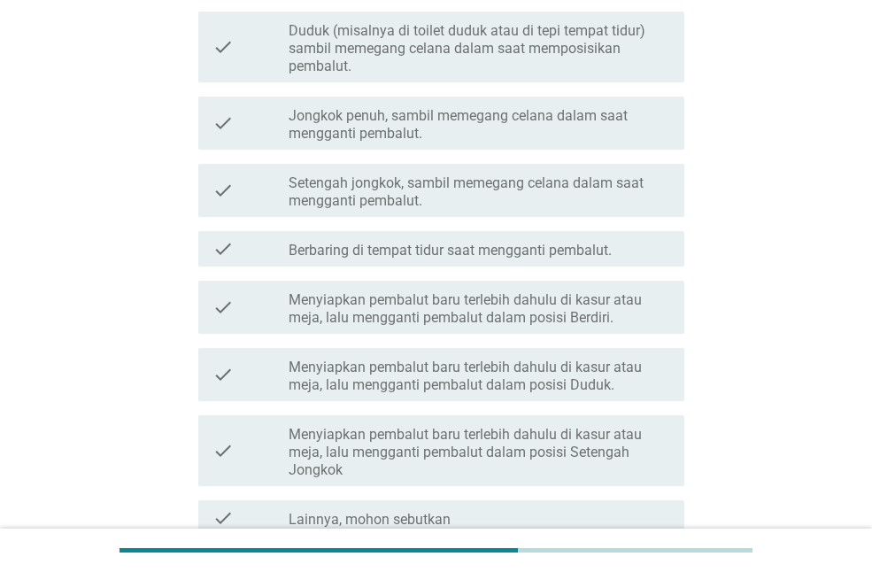
scroll to position [531, 0]
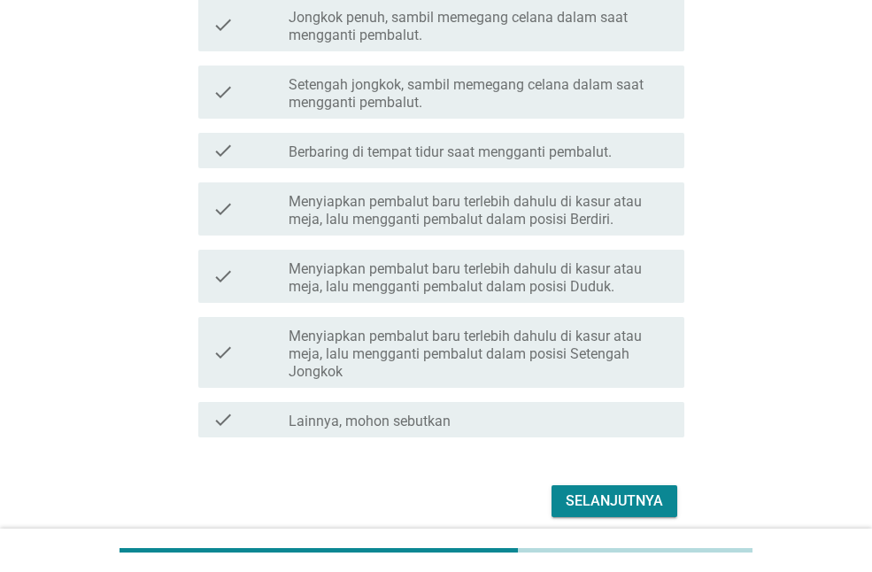
click at [621, 504] on div "Selanjutnya" at bounding box center [614, 500] width 97 height 21
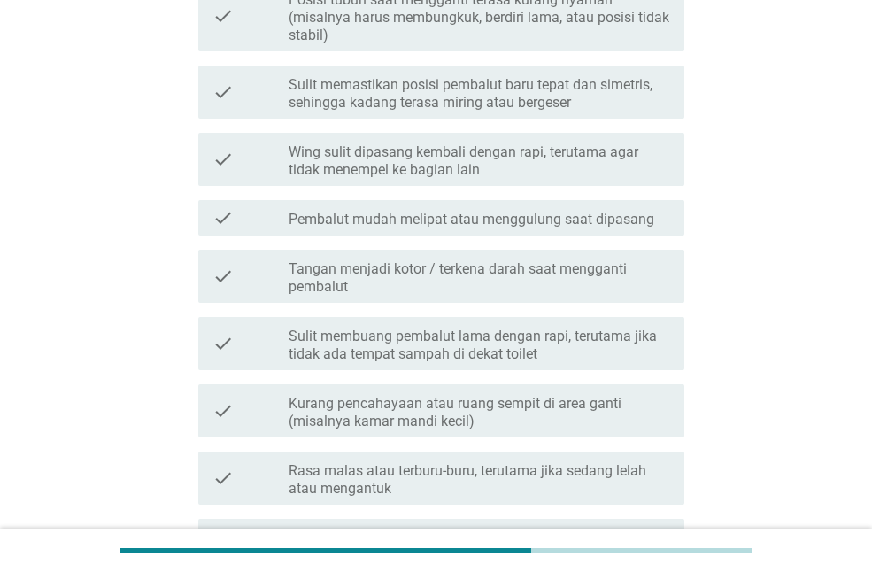
scroll to position [0, 0]
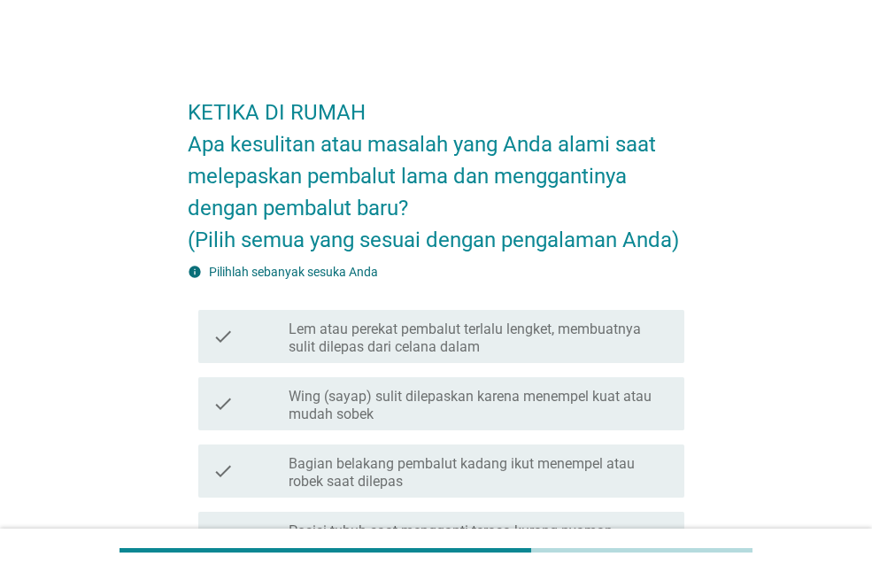
click at [499, 424] on div "check check_box_outline_blank Wing (sayap) sulit dilepaskan karena menempel kua…" at bounding box center [441, 403] width 486 height 53
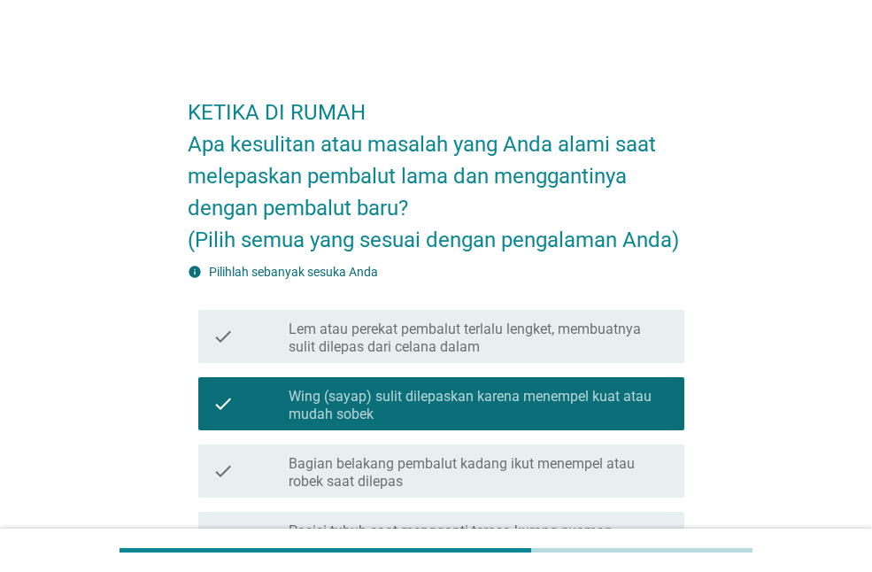
click at [513, 478] on label "Bagian belakang pembalut kadang ikut menempel atau robek saat dilepas" at bounding box center [479, 472] width 381 height 35
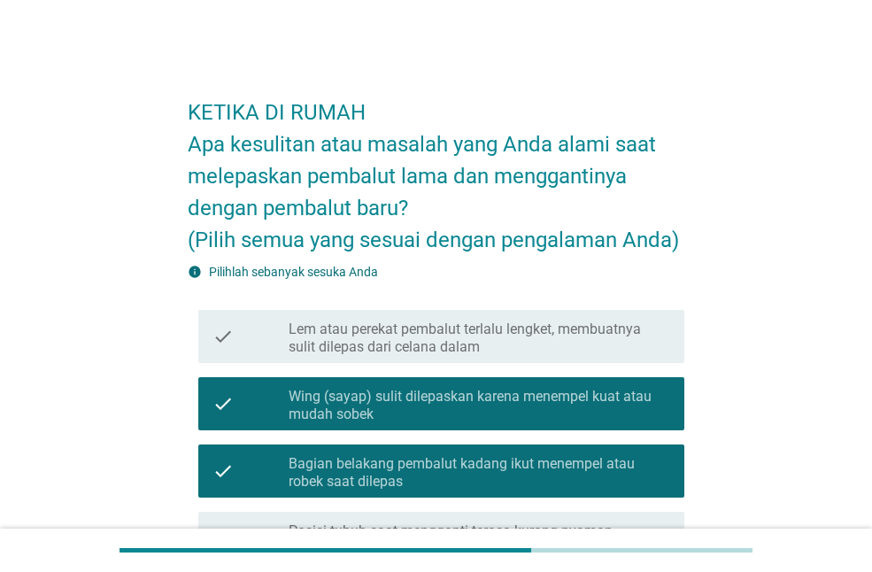
scroll to position [620, 0]
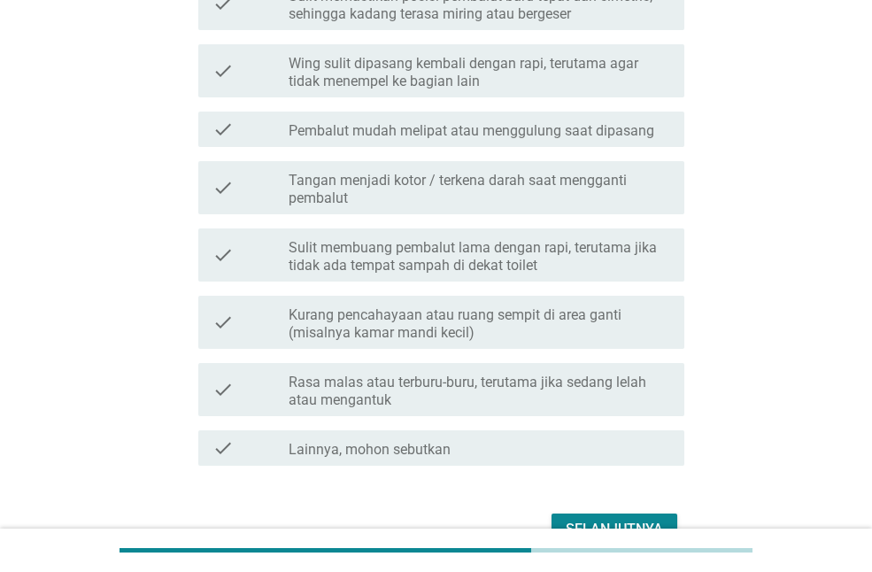
click at [622, 525] on div "Selanjutnya" at bounding box center [614, 529] width 97 height 21
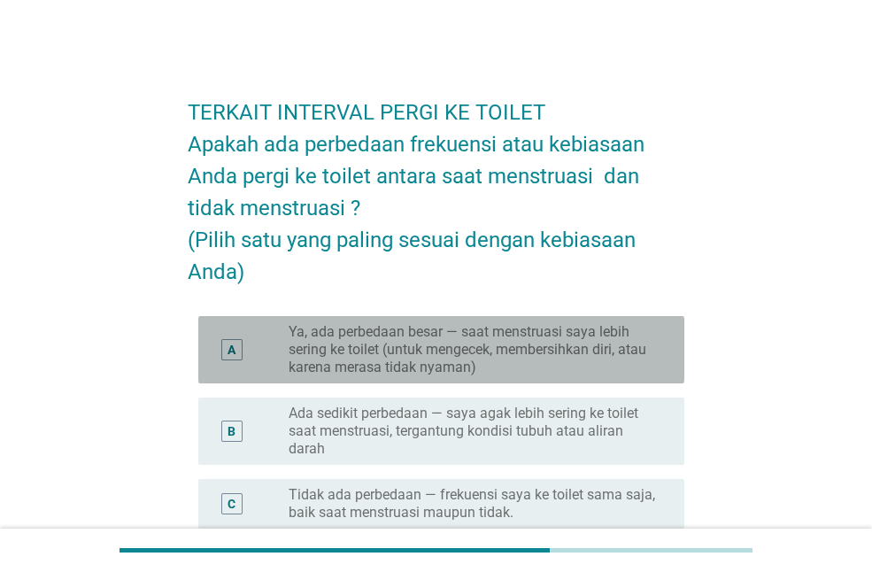
click at [544, 369] on label "Ya, ada perbedaan besar — saat menstruasi saya lebih sering ke toilet (untuk me…" at bounding box center [472, 349] width 367 height 53
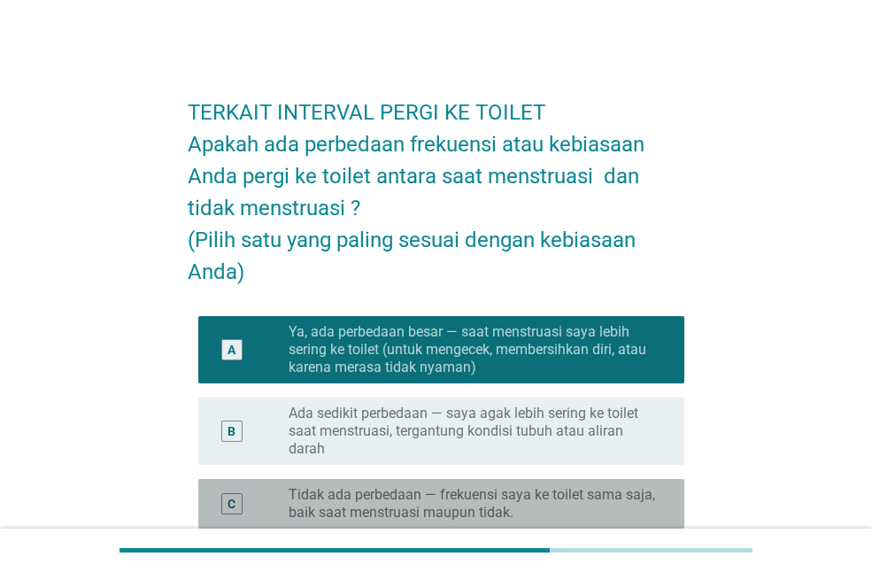
click at [526, 480] on div "C radio_button_unchecked Tidak ada perbedaan — frekuensi saya ke toilet sama sa…" at bounding box center [441, 504] width 486 height 50
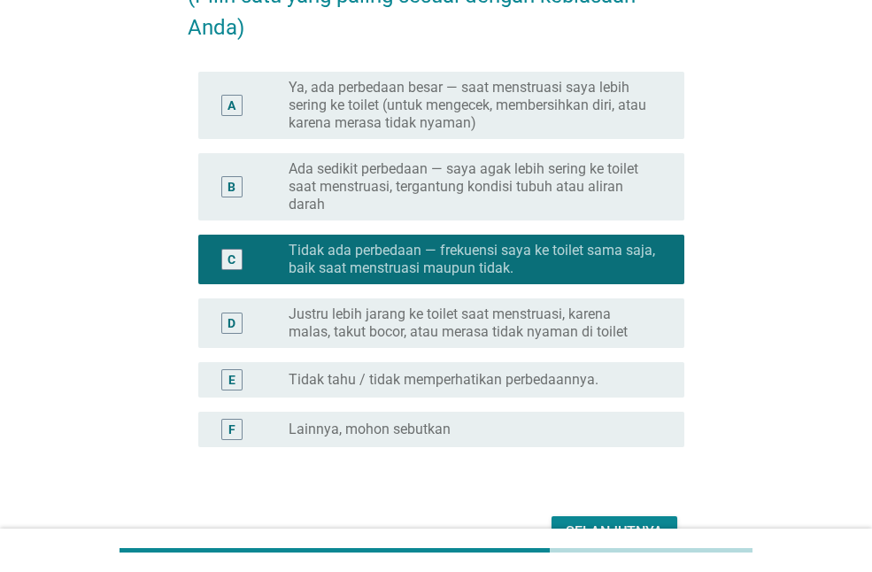
scroll to position [347, 0]
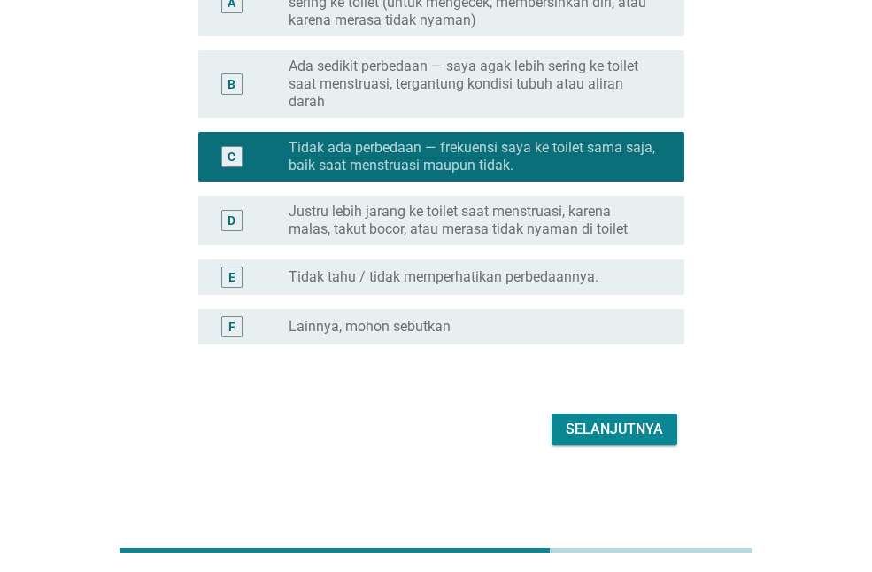
click at [616, 436] on div "Selanjutnya" at bounding box center [614, 429] width 97 height 21
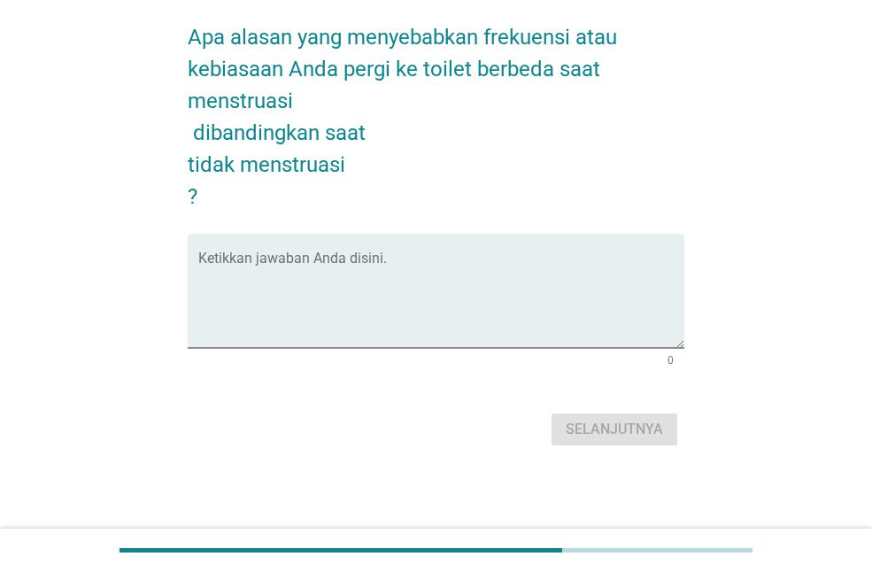
scroll to position [0, 0]
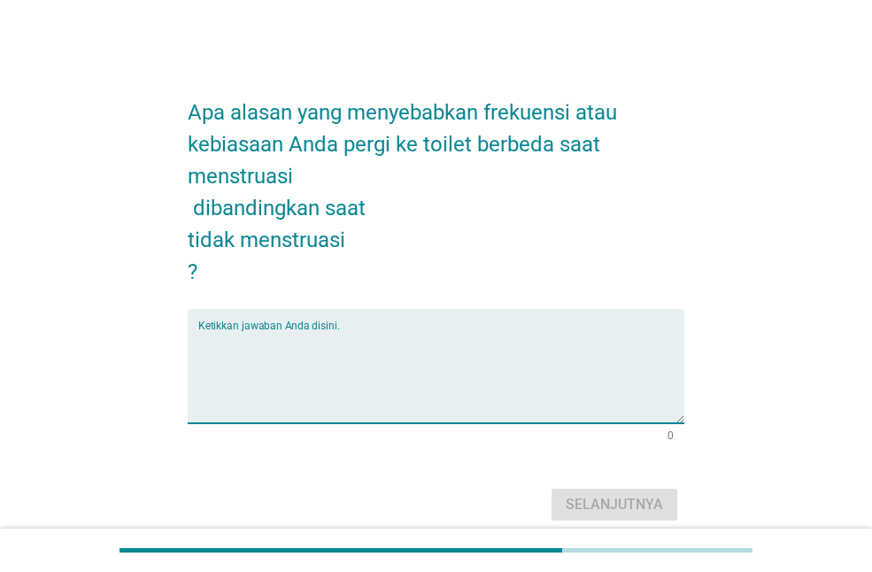
click at [530, 372] on textarea "Ketikkan jawaban Anda disini." at bounding box center [441, 376] width 486 height 93
type textarea "t"
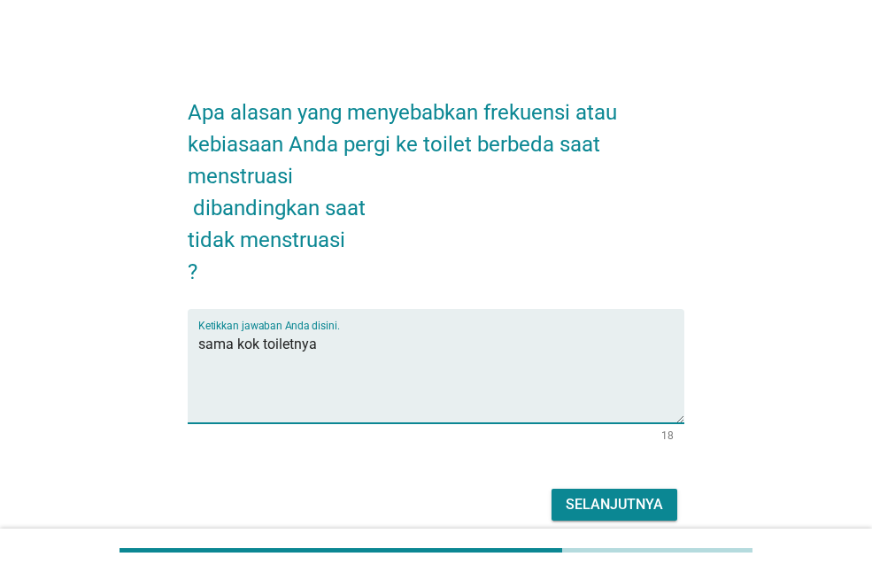
type textarea "sama kok toiletnya"
click at [613, 520] on div "Selanjutnya" at bounding box center [436, 504] width 497 height 42
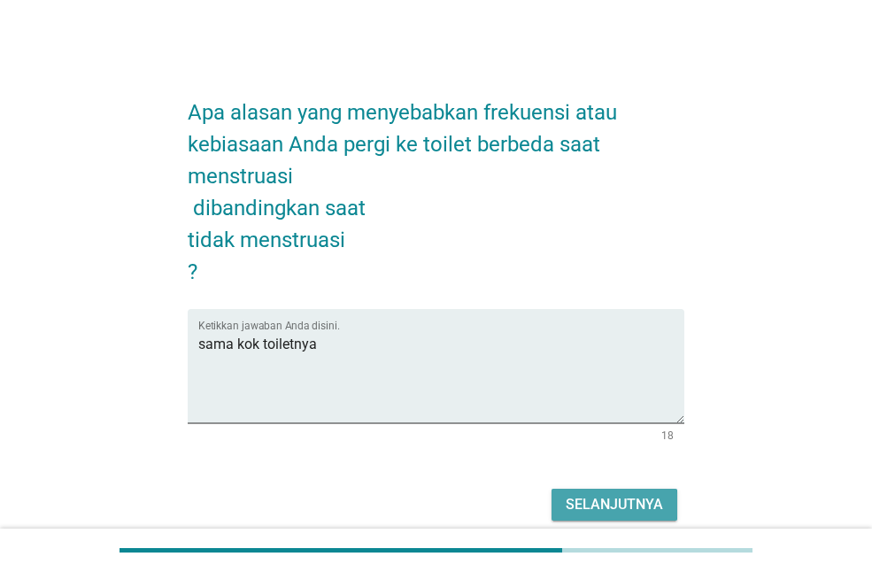
click at [613, 504] on div "Selanjutnya" at bounding box center [614, 504] width 97 height 21
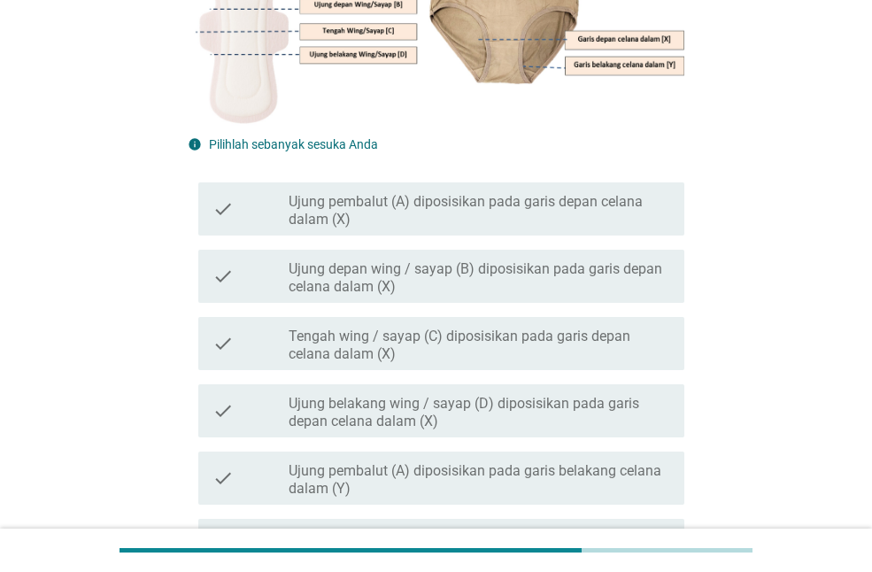
scroll to position [354, 0]
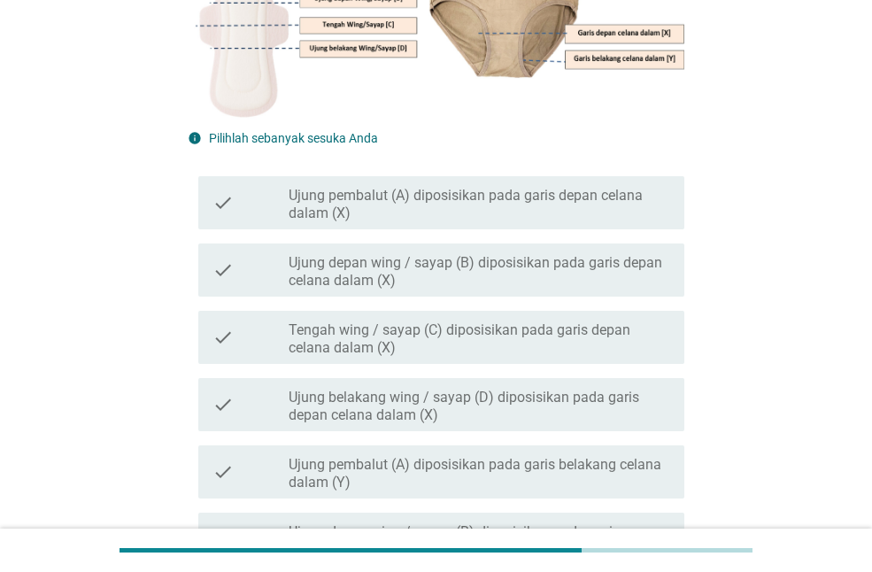
click at [441, 287] on label "Ujung depan wing / sayap (B) diposisikan pada garis depan celana dalam (X)" at bounding box center [479, 271] width 381 height 35
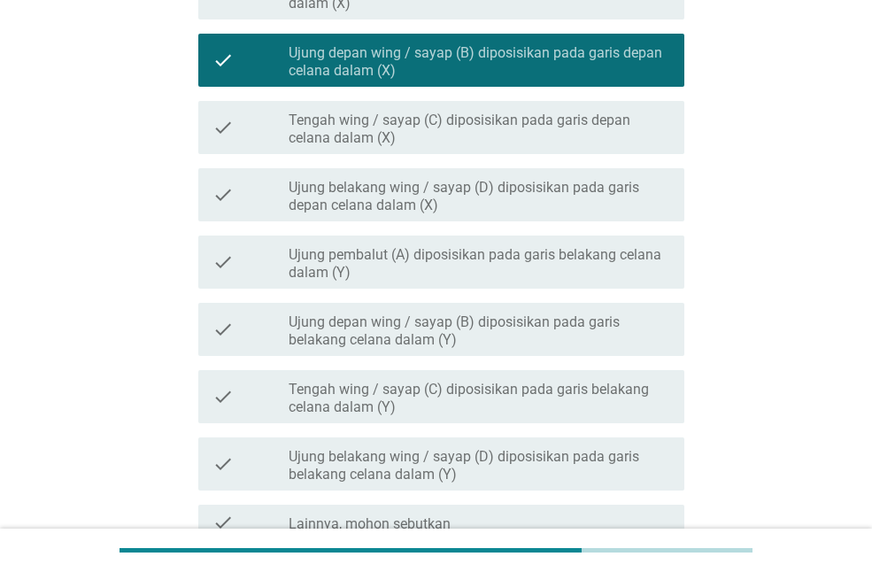
scroll to position [739, 0]
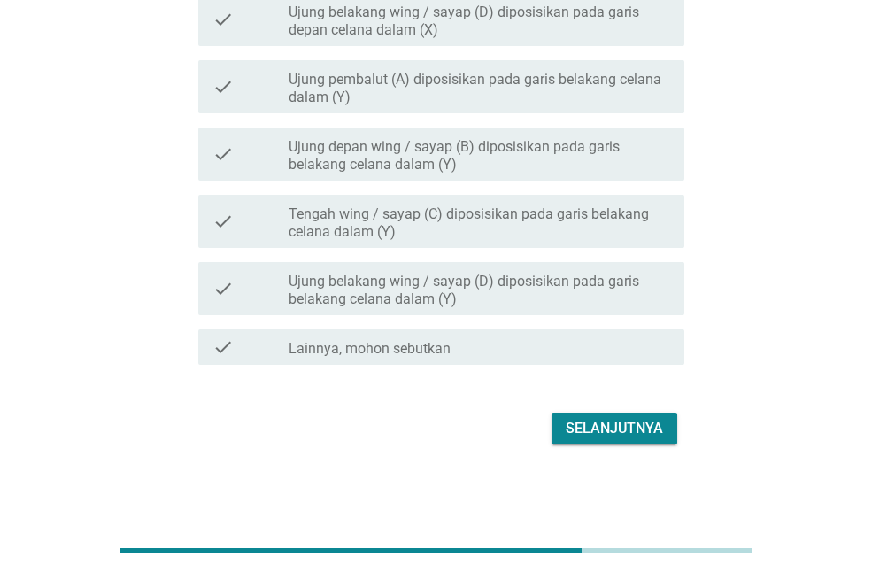
click at [557, 436] on button "Selanjutnya" at bounding box center [614, 428] width 126 height 32
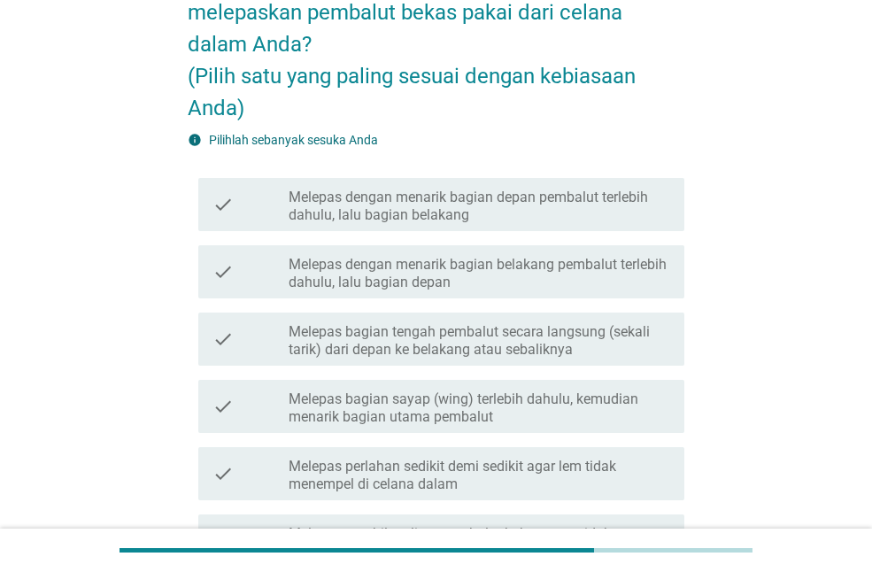
scroll to position [354, 0]
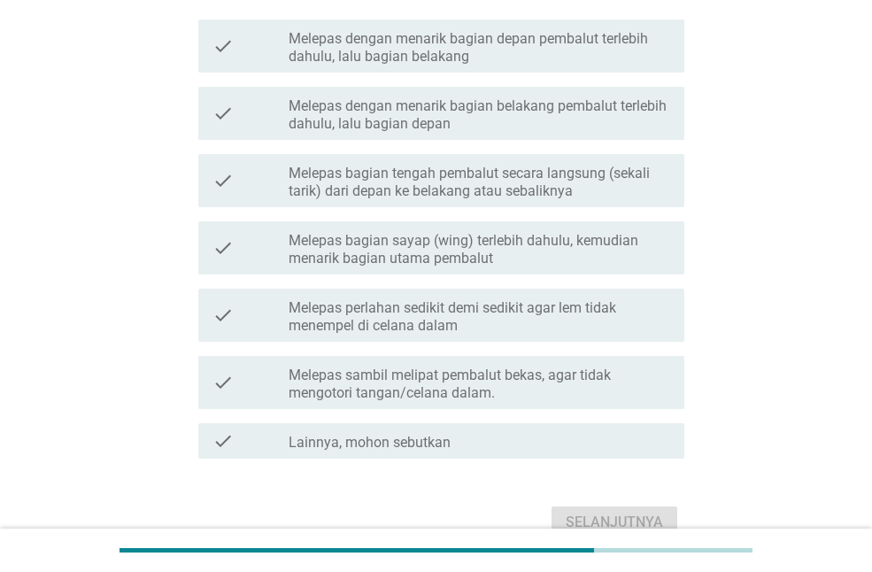
click at [456, 147] on div "check check_box_outline_blank Melepas bagian tengah pembalut secara langsung (s…" at bounding box center [436, 180] width 497 height 67
click at [460, 175] on label "Melepas bagian tengah pembalut secara langsung (sekali tarik) dari depan ke bel…" at bounding box center [479, 182] width 381 height 35
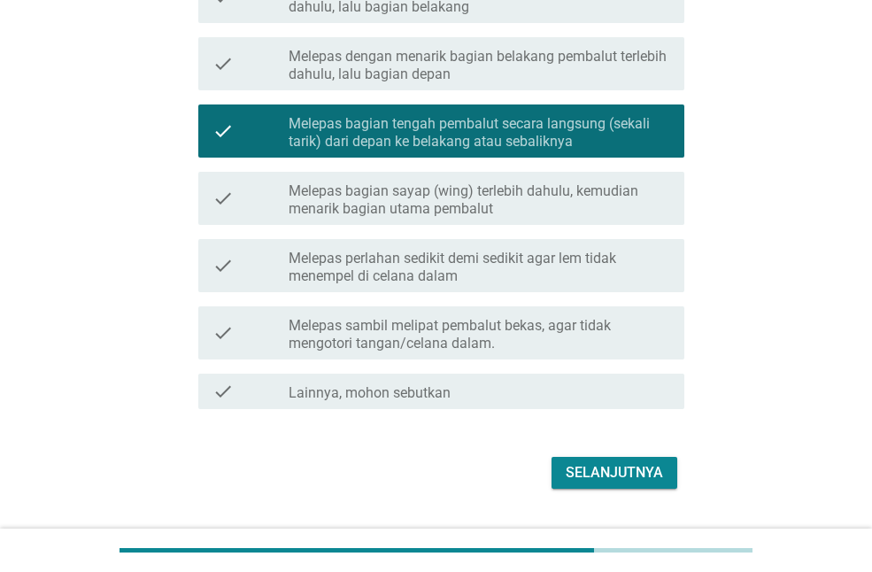
scroll to position [447, 0]
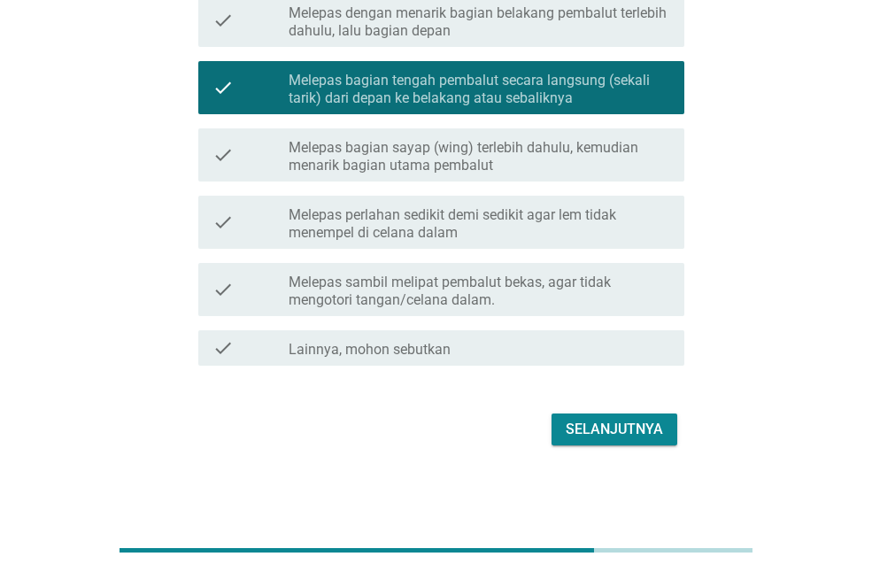
click at [611, 428] on div "Selanjutnya" at bounding box center [614, 429] width 97 height 21
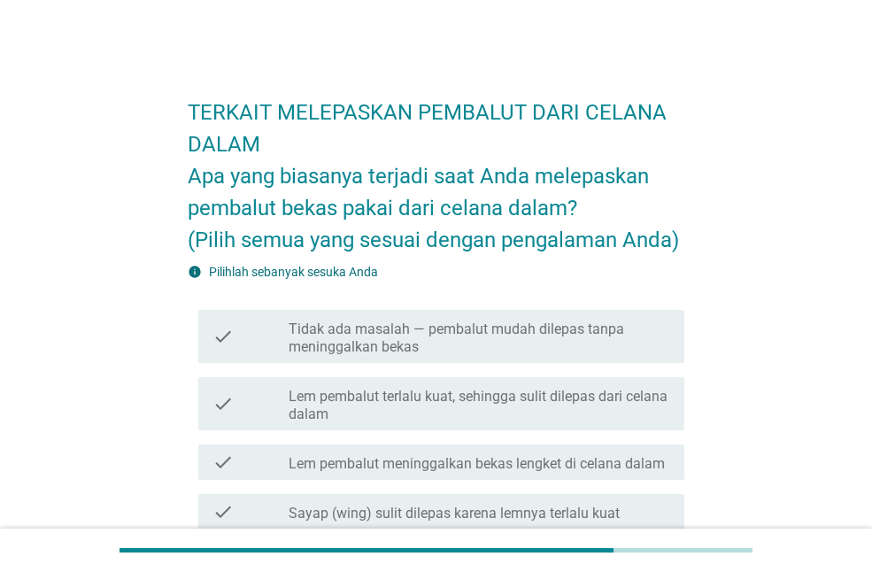
click at [566, 416] on label "Lem pembalut terlalu kuat, sehingga sulit dilepas dari celana dalam" at bounding box center [479, 405] width 381 height 35
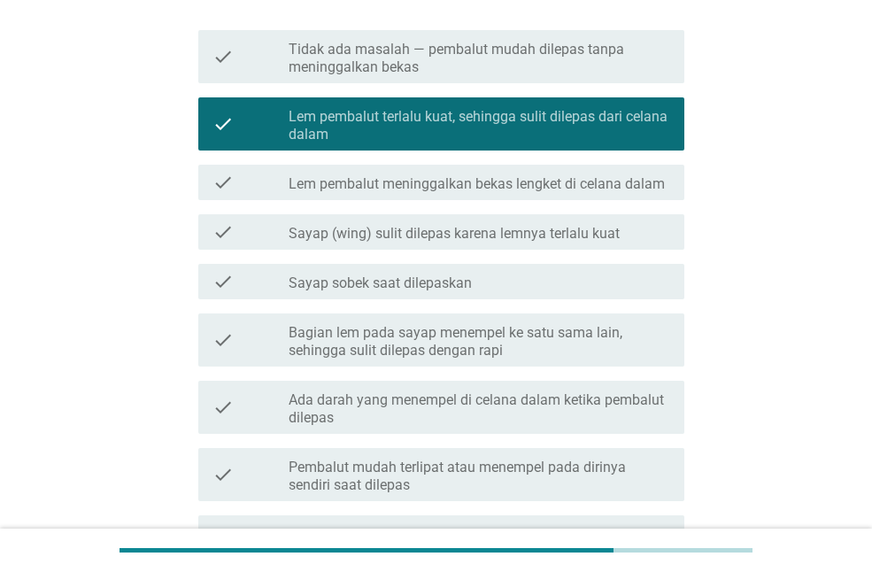
scroll to position [531, 0]
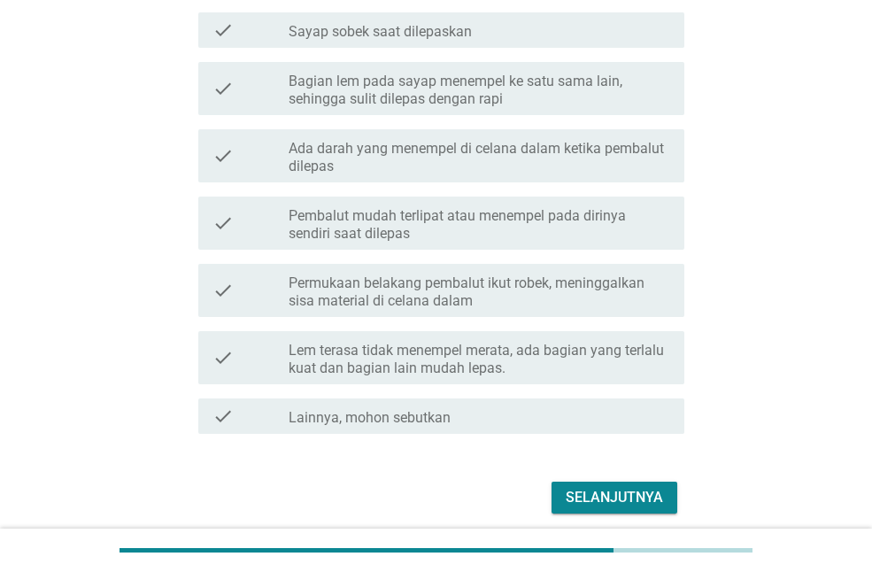
drag, startPoint x: 643, startPoint y: 518, endPoint x: 632, endPoint y: 487, distance: 32.7
click at [642, 518] on div "Selanjutnya" at bounding box center [436, 497] width 497 height 42
click at [632, 487] on div "Selanjutnya" at bounding box center [614, 497] width 97 height 21
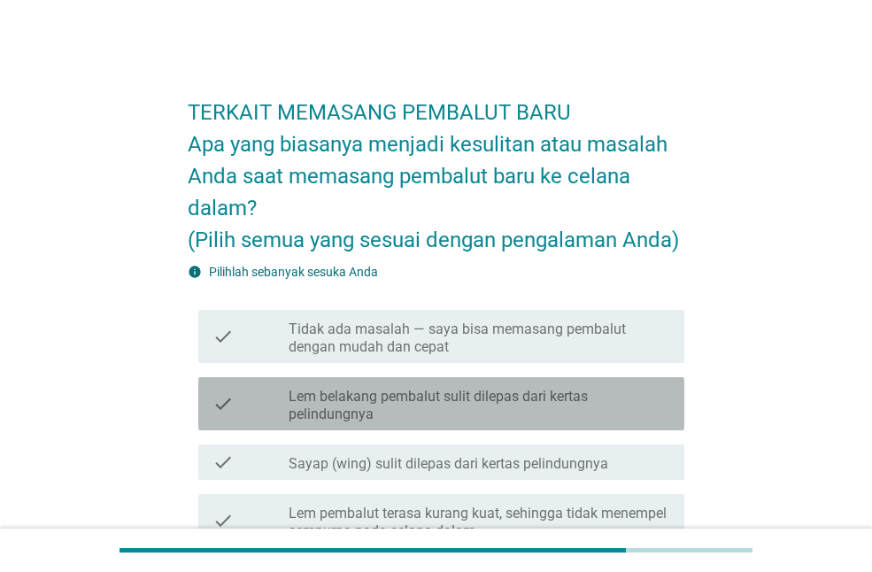
click at [463, 412] on label "Lem belakang pembalut sulit dilepas dari kertas pelindungnya" at bounding box center [479, 405] width 381 height 35
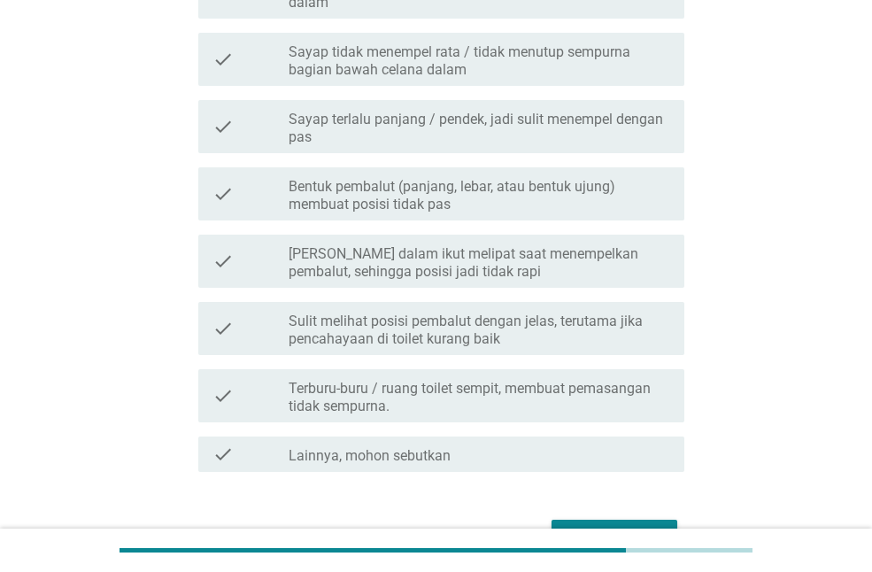
scroll to position [819, 0]
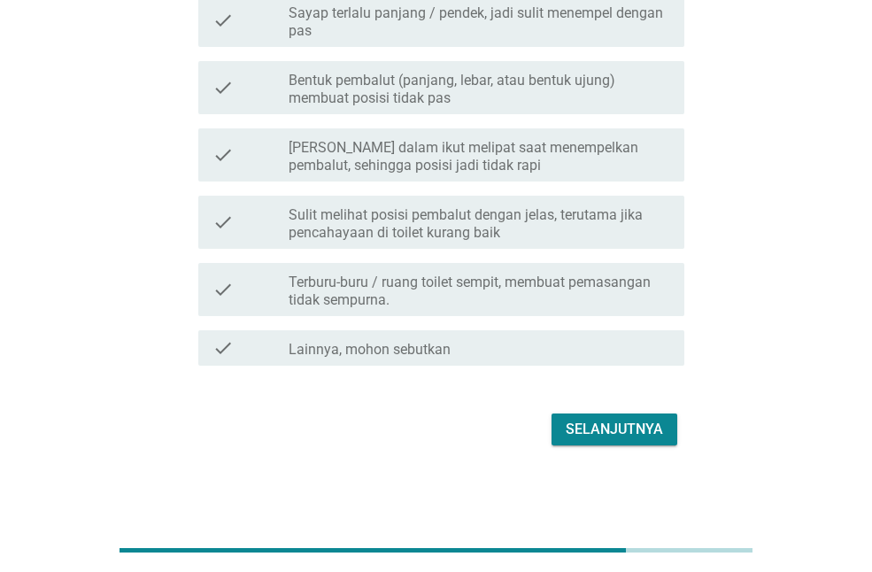
click at [591, 435] on div "Selanjutnya" at bounding box center [614, 429] width 97 height 21
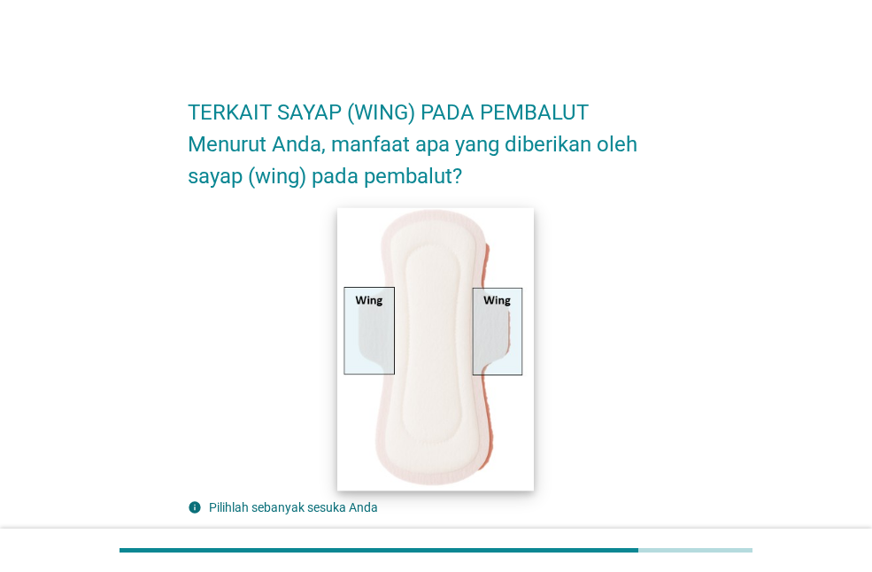
scroll to position [443, 0]
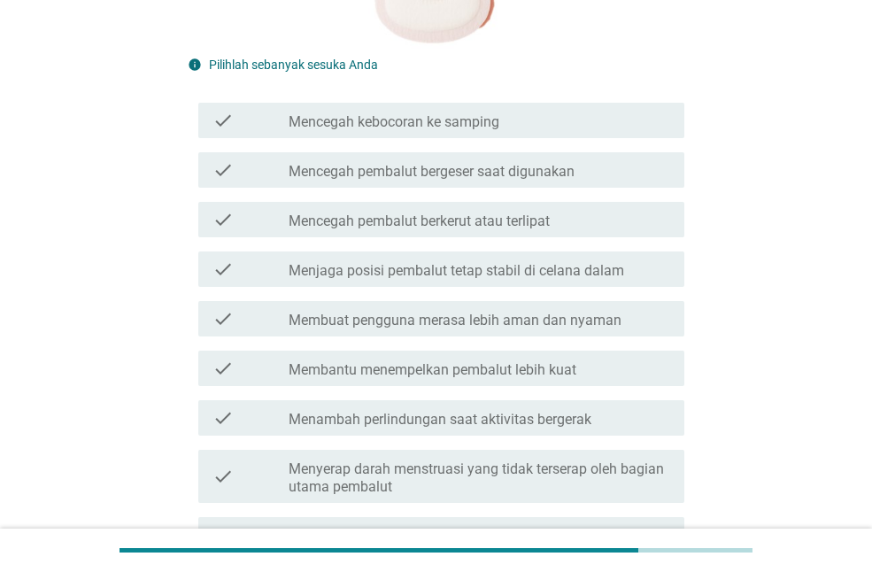
drag, startPoint x: 467, startPoint y: 240, endPoint x: 467, endPoint y: 228, distance: 11.5
click at [467, 233] on div "check check_box_outline_blank Mencegah pembalut berkerut atau terlipat" at bounding box center [436, 220] width 497 height 50
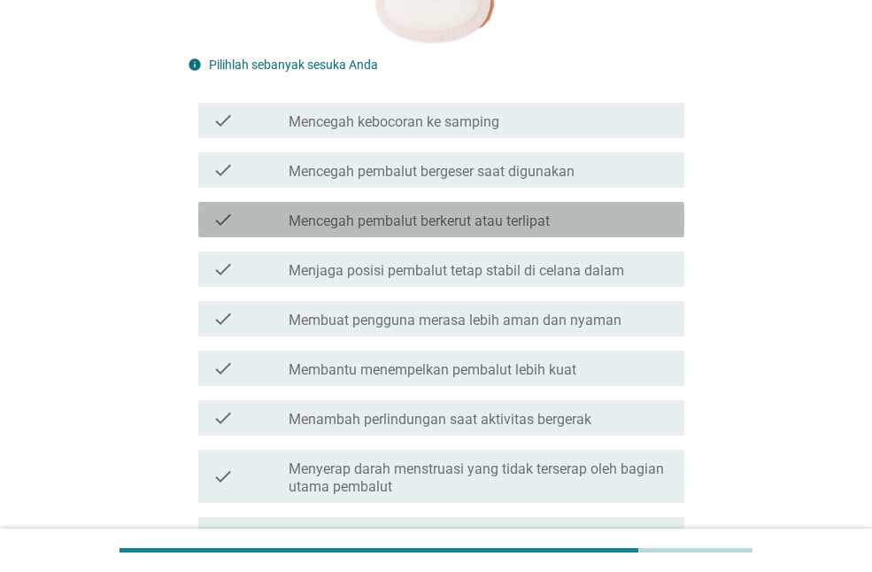
click at [467, 227] on label "Mencegah pembalut berkerut atau terlipat" at bounding box center [419, 221] width 261 height 18
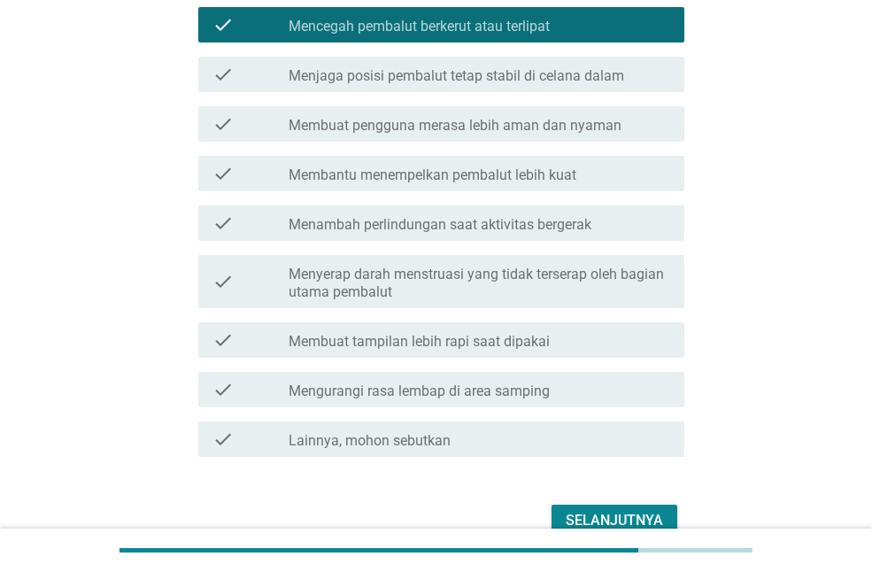
scroll to position [729, 0]
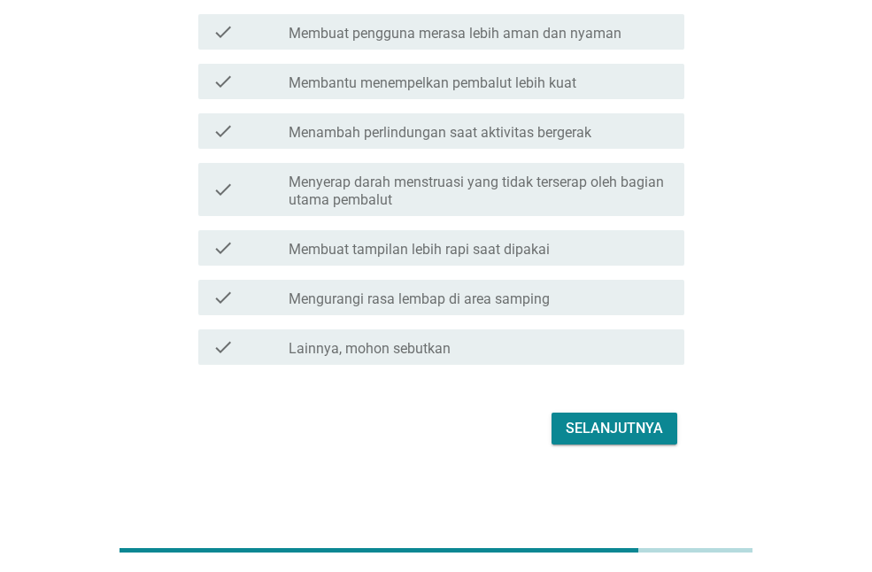
click at [595, 424] on div "Selanjutnya" at bounding box center [614, 428] width 97 height 21
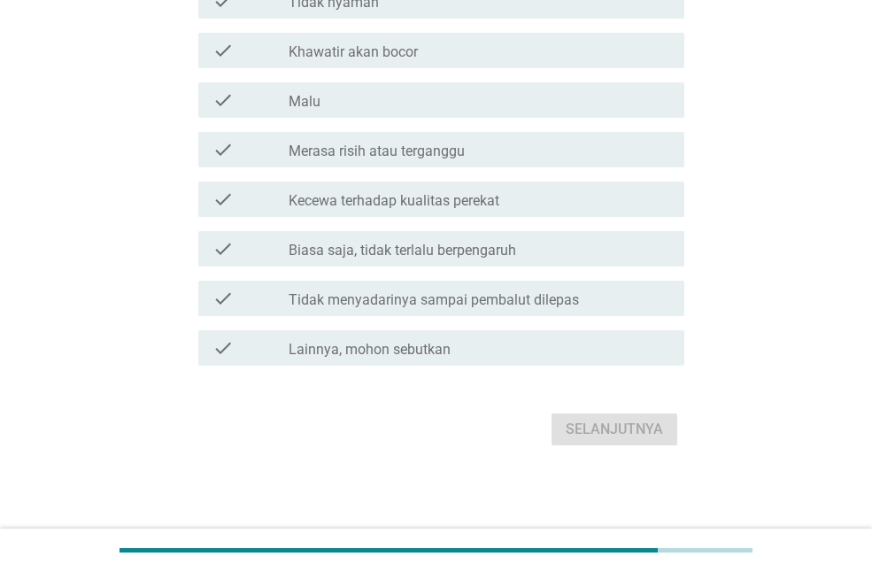
scroll to position [0, 0]
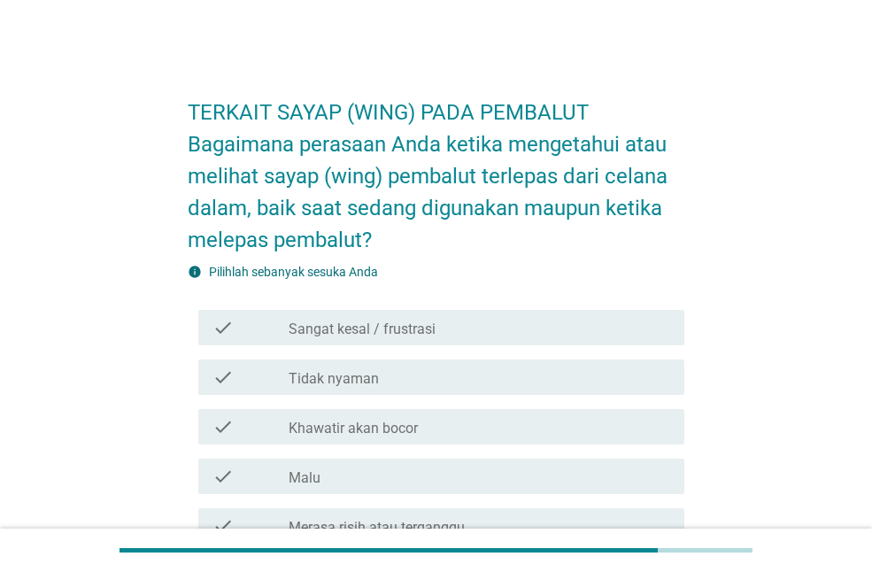
click at [451, 387] on div "check_box_outline_blank Tidak nyaman" at bounding box center [479, 376] width 381 height 21
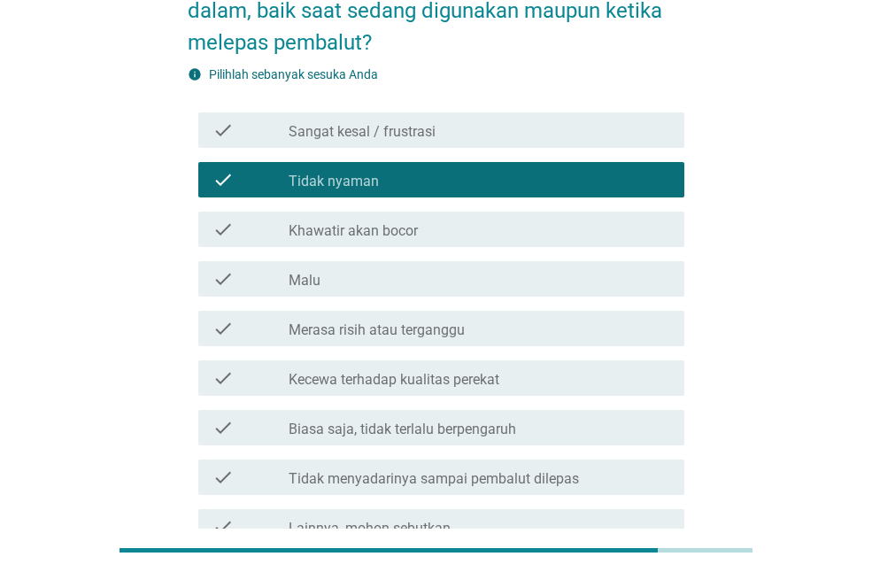
scroll to position [111, 0]
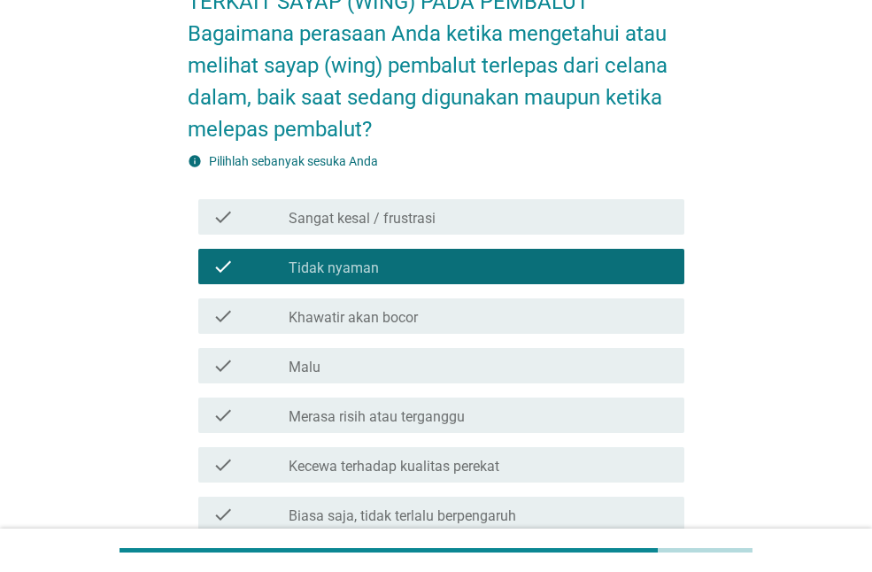
click at [466, 216] on div "check_box_outline_blank Sangat kesal / frustrasi" at bounding box center [479, 216] width 381 height 21
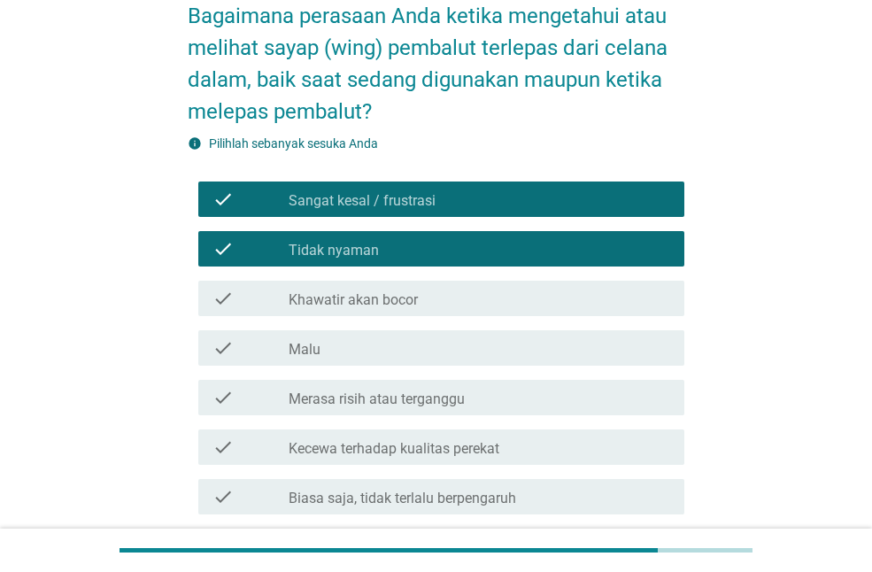
scroll to position [376, 0]
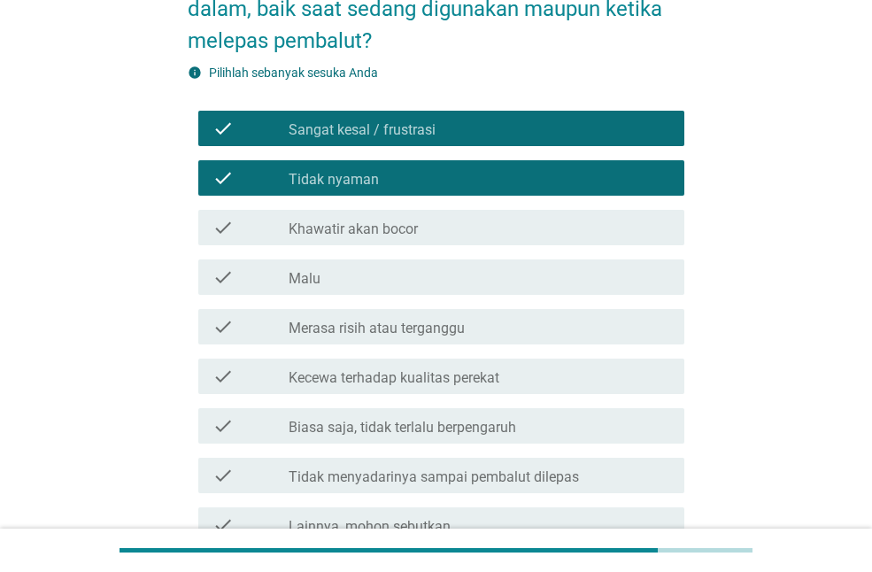
click at [466, 218] on div "check_box_outline_blank Khawatir akan bocor" at bounding box center [479, 227] width 381 height 21
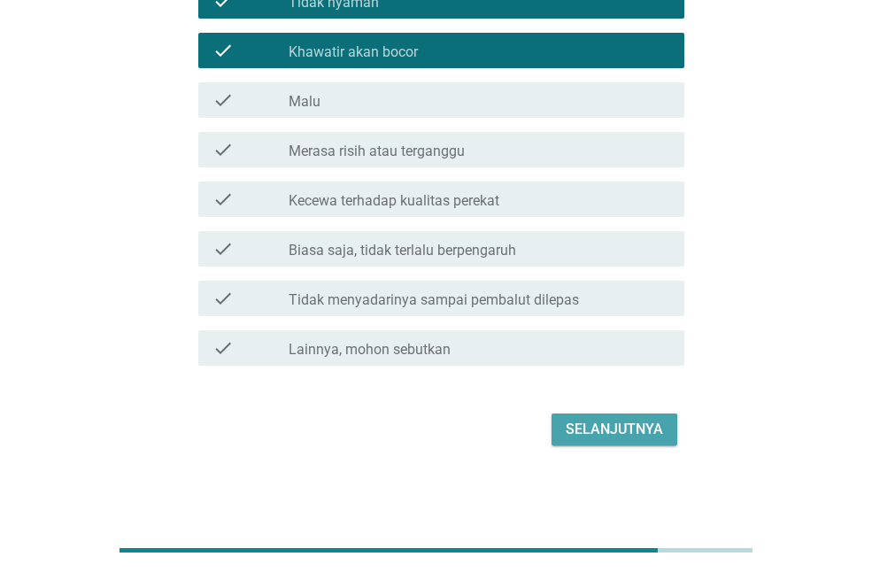
click at [599, 422] on div "Selanjutnya" at bounding box center [614, 429] width 97 height 21
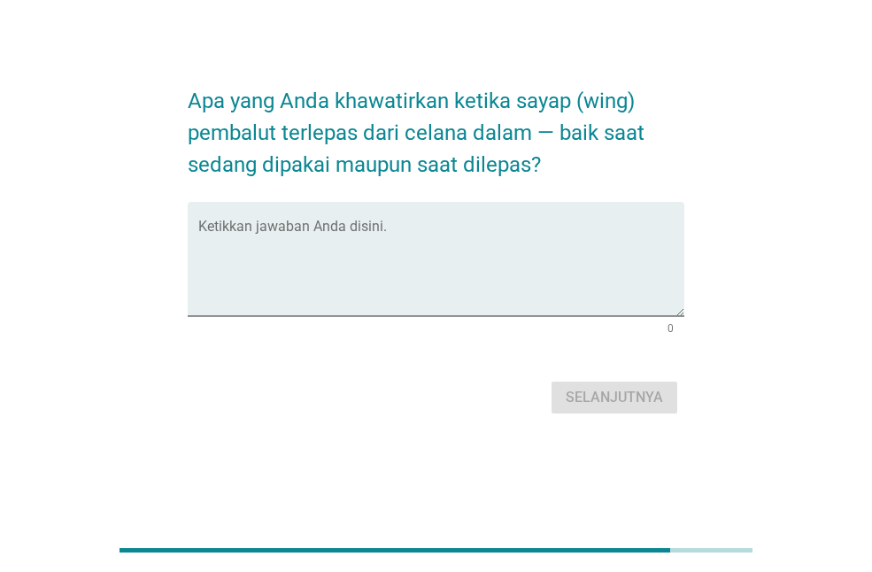
scroll to position [0, 0]
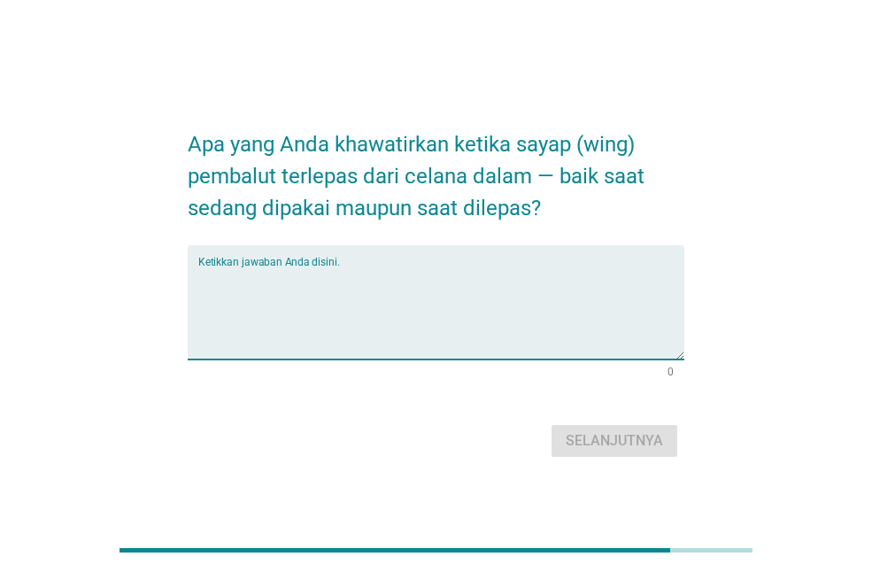
click at [353, 297] on textarea "Ketikkan jawaban Anda disini." at bounding box center [441, 312] width 486 height 93
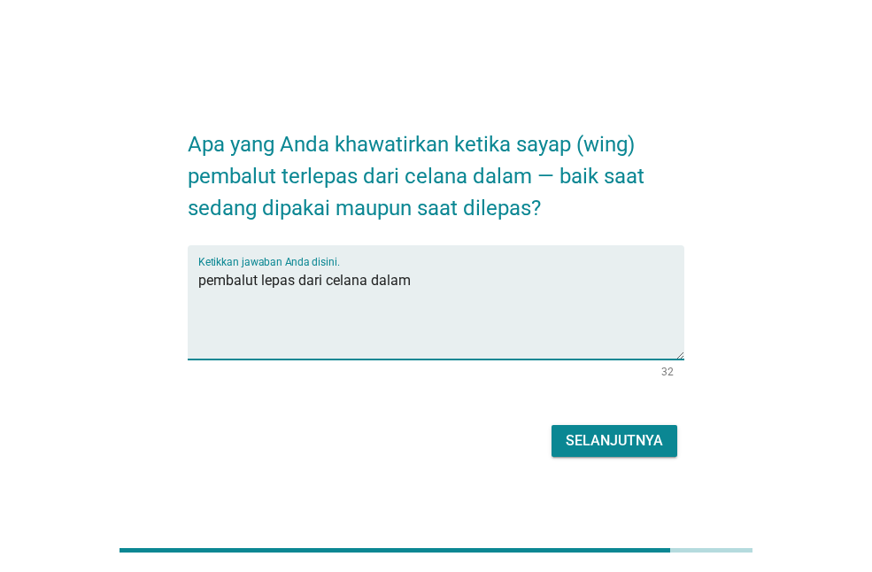
type textarea "pembalut lepas dari celana dalam"
click at [645, 458] on div "Selanjutnya" at bounding box center [436, 441] width 497 height 42
click at [642, 442] on div "Selanjutnya" at bounding box center [614, 440] width 97 height 21
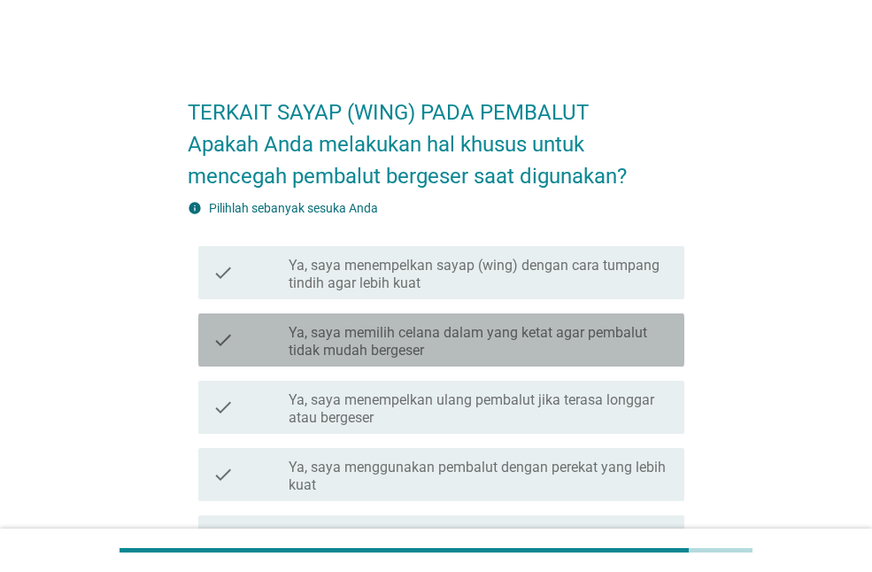
click at [435, 344] on label "Ya, saya memilih celana dalam yang ketat agar pembalut tidak mudah bergeser" at bounding box center [479, 341] width 381 height 35
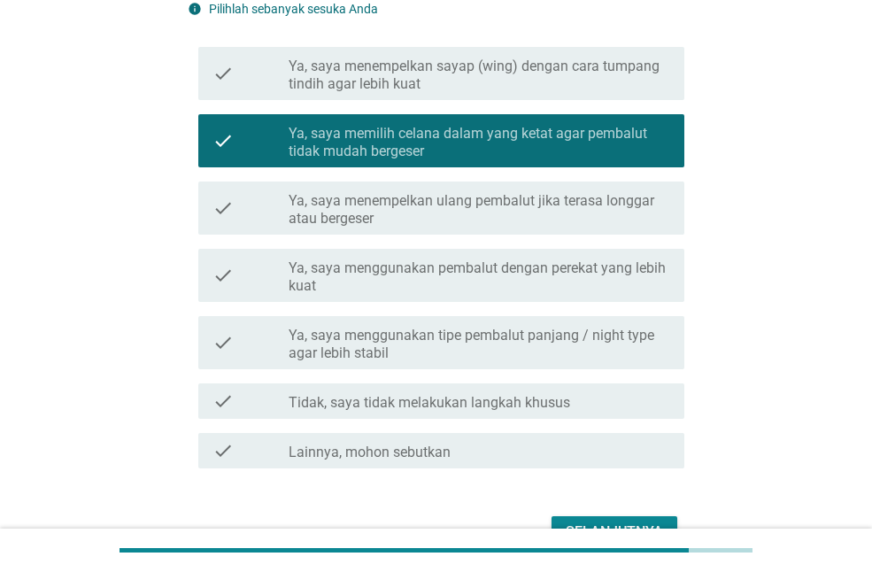
scroll to position [302, 0]
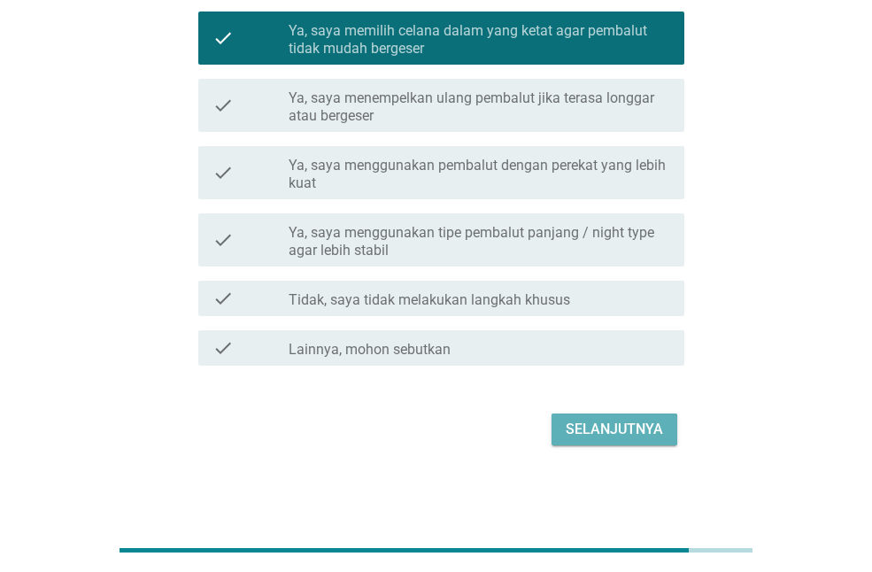
click at [615, 436] on div "Selanjutnya" at bounding box center [614, 429] width 97 height 21
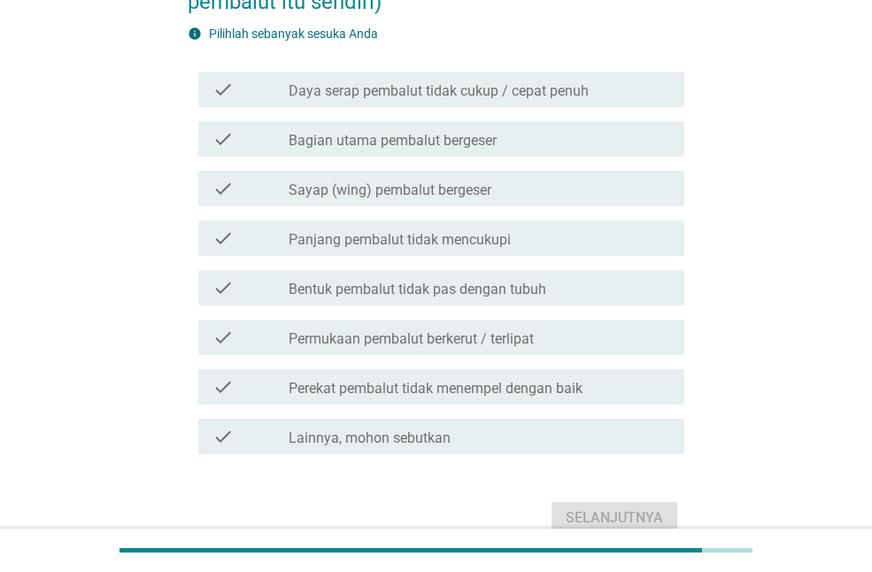
scroll to position [0, 0]
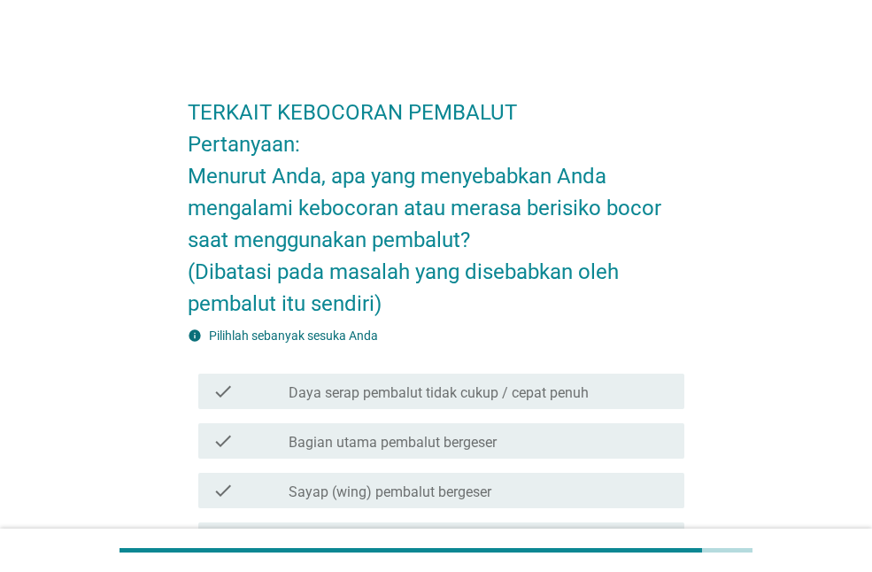
click at [520, 433] on div "check_box_outline_blank Bagian utama pembalut bergeser" at bounding box center [479, 440] width 381 height 21
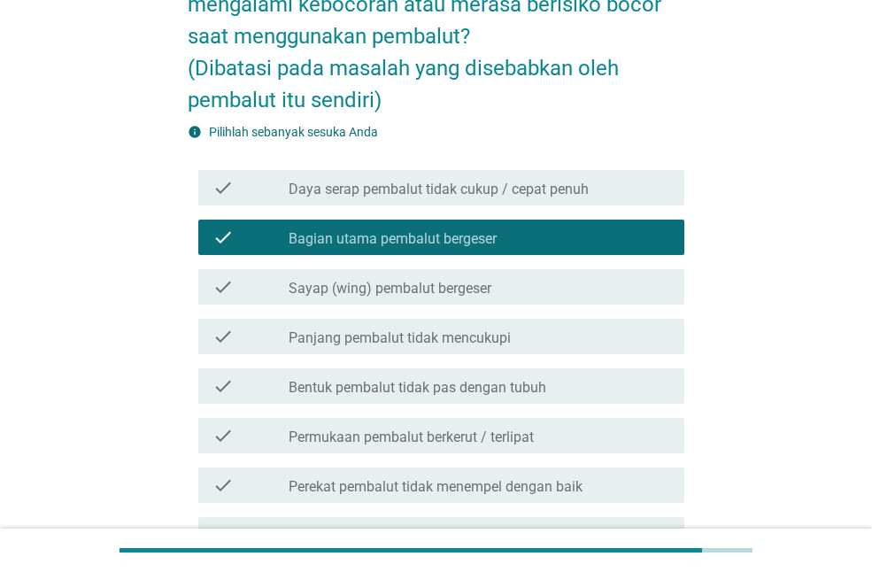
scroll to position [390, 0]
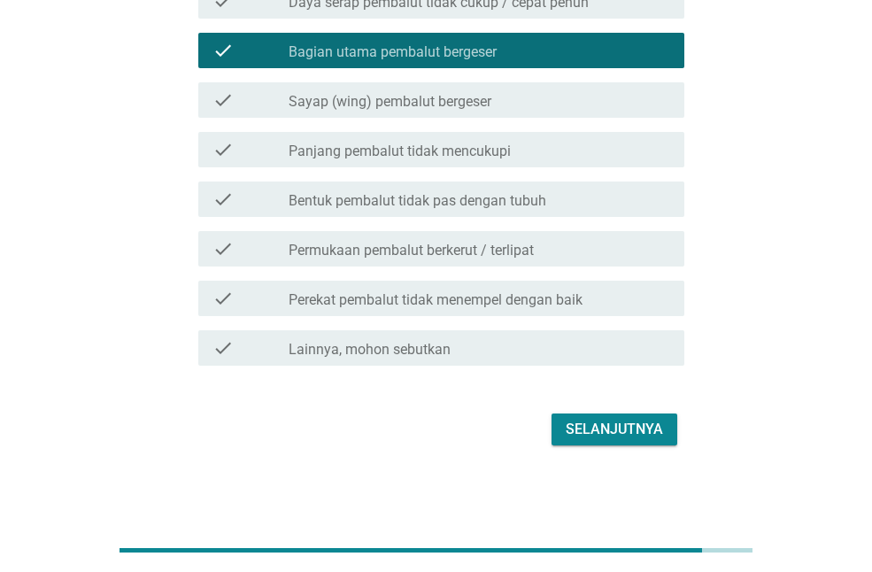
click at [563, 425] on button "Selanjutnya" at bounding box center [614, 429] width 126 height 32
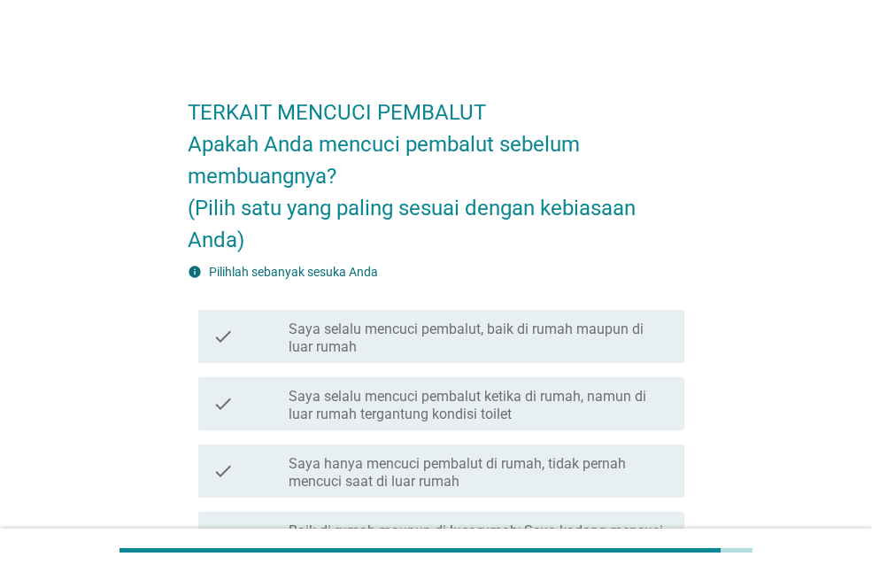
click at [536, 406] on label "Saya selalu mencuci pembalut ketika di rumah, namun di luar rumah tergantung ko…" at bounding box center [479, 405] width 381 height 35
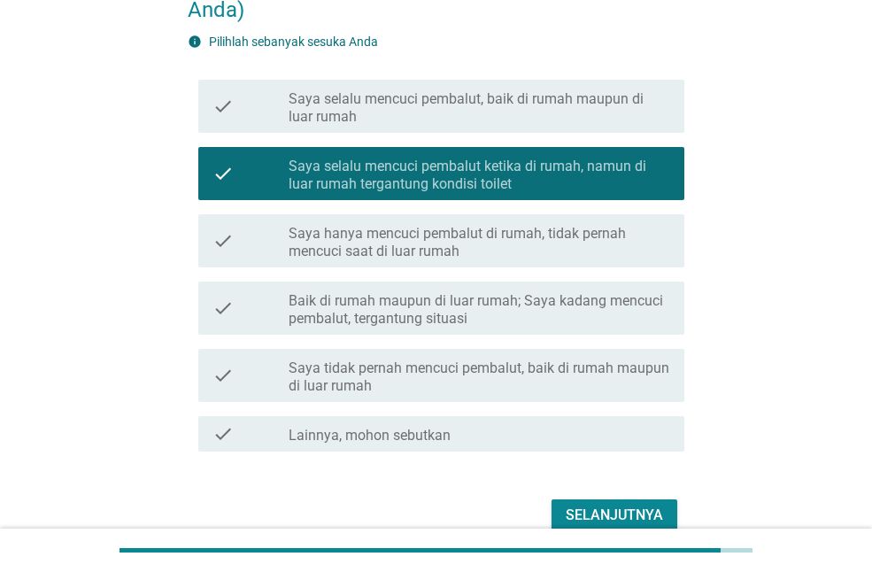
scroll to position [316, 0]
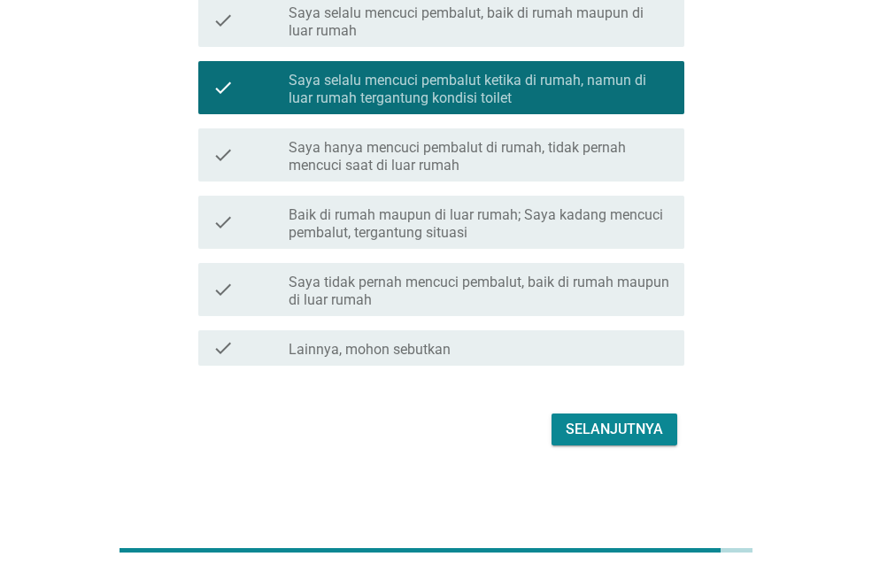
drag, startPoint x: 616, startPoint y: 446, endPoint x: 609, endPoint y: 435, distance: 13.5
click at [609, 435] on div "Selanjutnya" at bounding box center [436, 429] width 497 height 42
click at [609, 435] on div "Selanjutnya" at bounding box center [614, 429] width 97 height 21
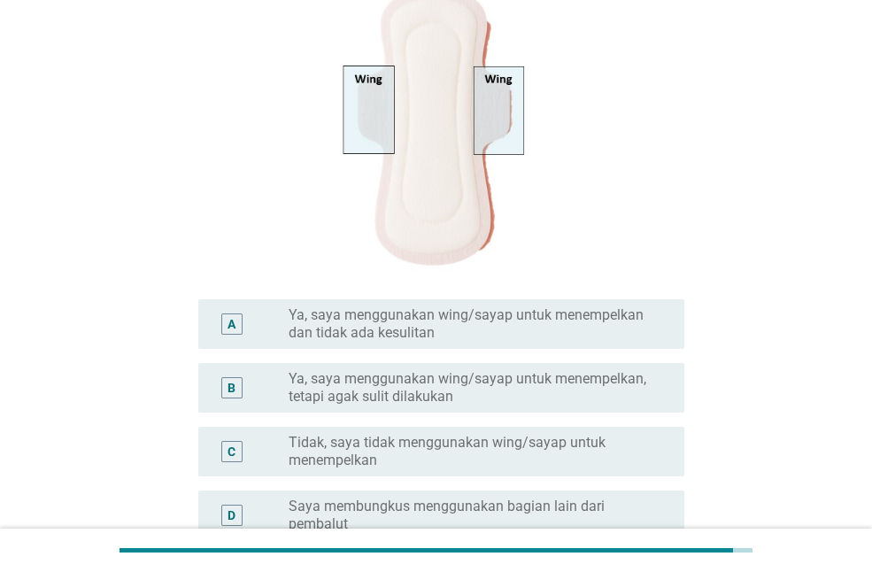
scroll to position [0, 0]
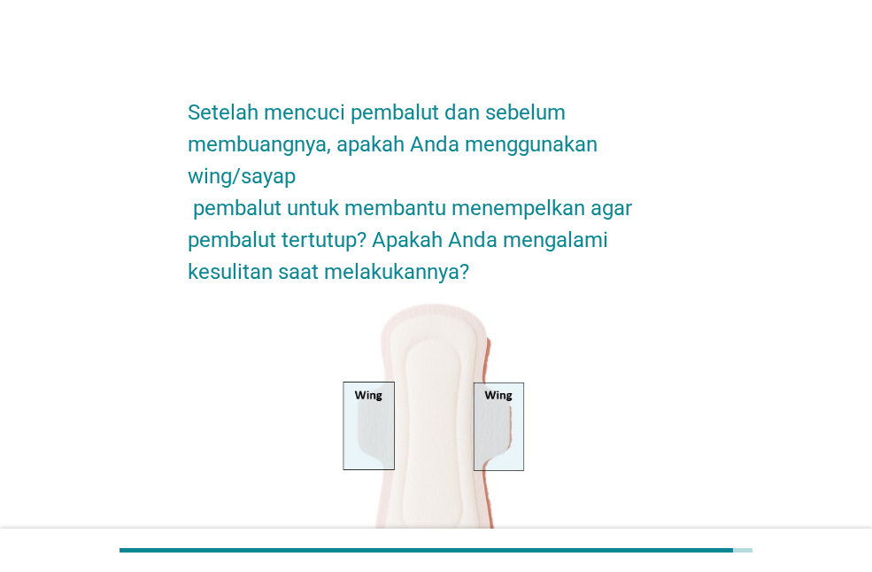
click at [546, 410] on div at bounding box center [436, 445] width 497 height 286
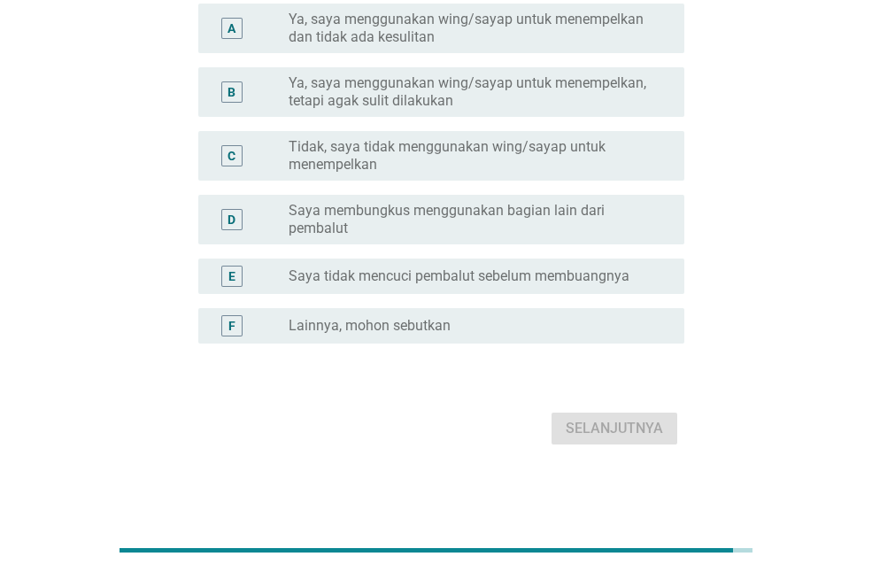
click at [507, 155] on label "Tidak, saya tidak menggunakan wing/sayap untuk menempelkan" at bounding box center [472, 155] width 367 height 35
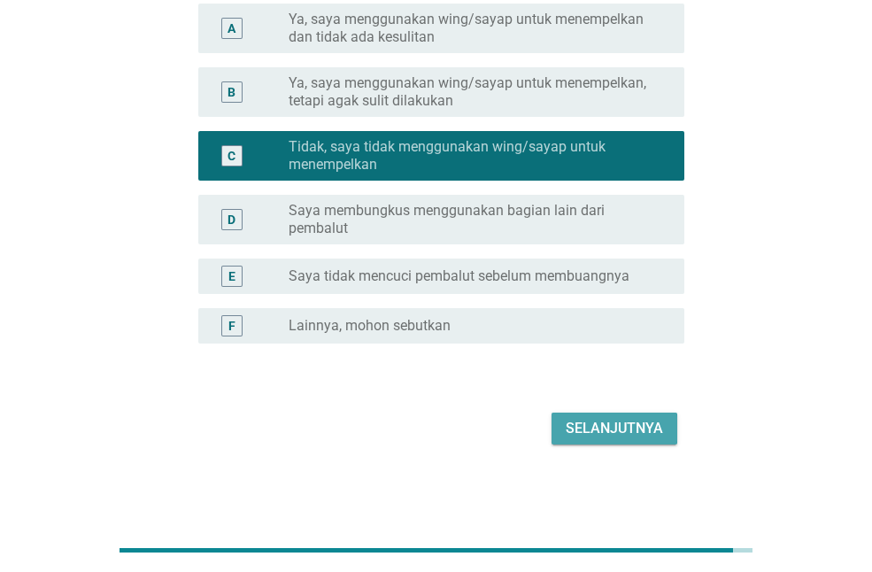
click at [592, 421] on div "Selanjutnya" at bounding box center [614, 428] width 97 height 21
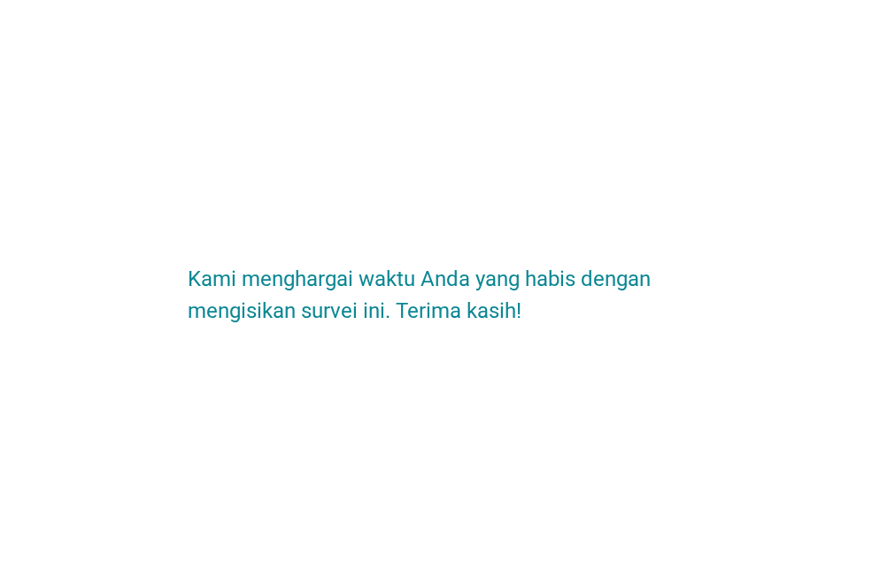
scroll to position [0, 0]
